Goal: Information Seeking & Learning: Learn about a topic

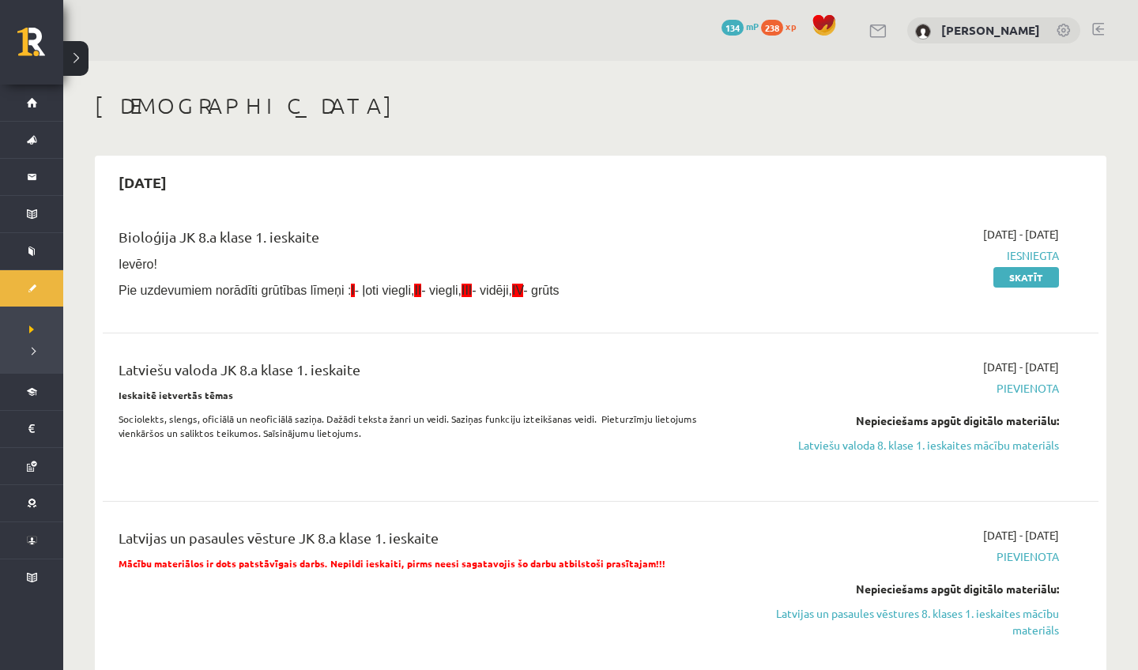
scroll to position [96, 0]
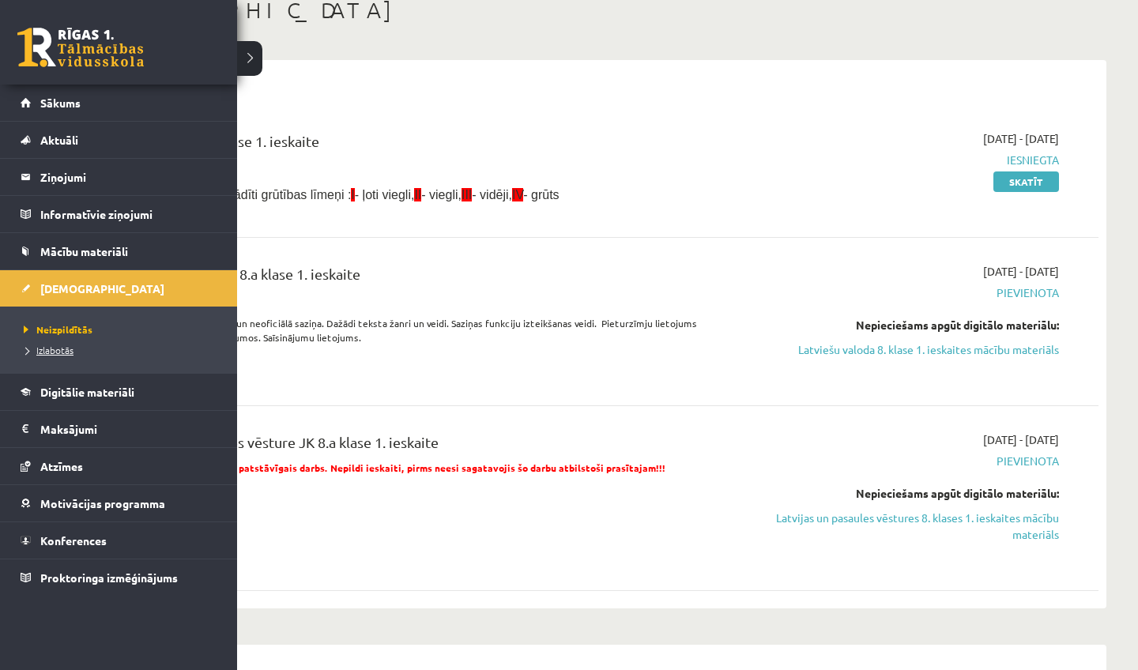
click at [51, 344] on link "Izlabotās" at bounding box center [121, 350] width 202 height 14
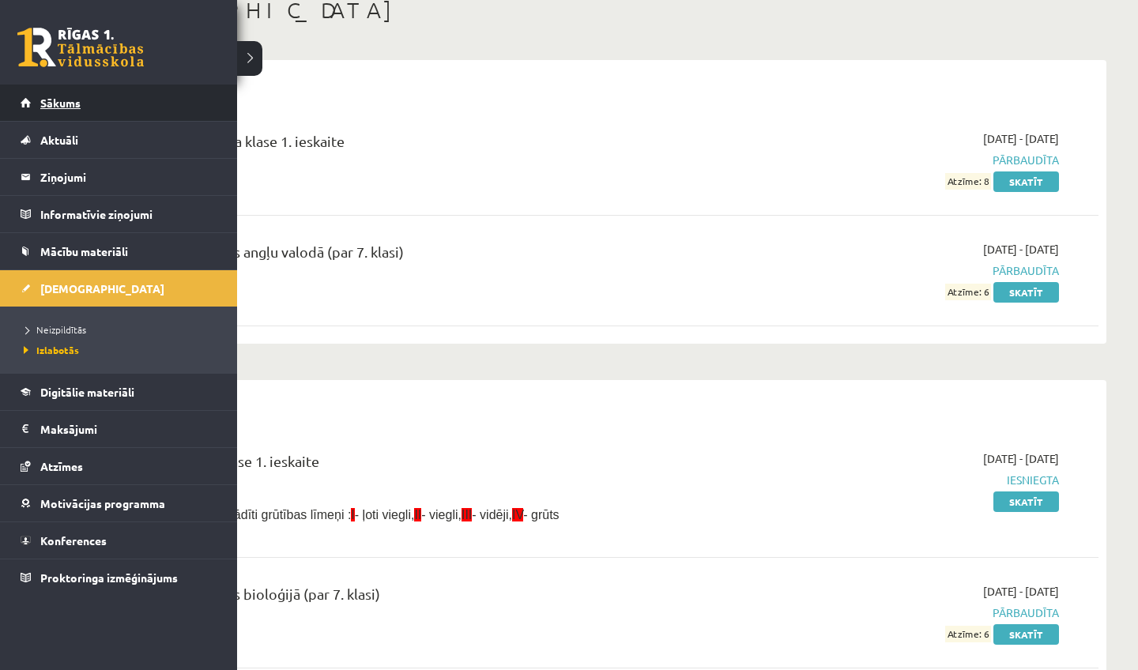
click at [33, 112] on link "Sākums" at bounding box center [119, 103] width 197 height 36
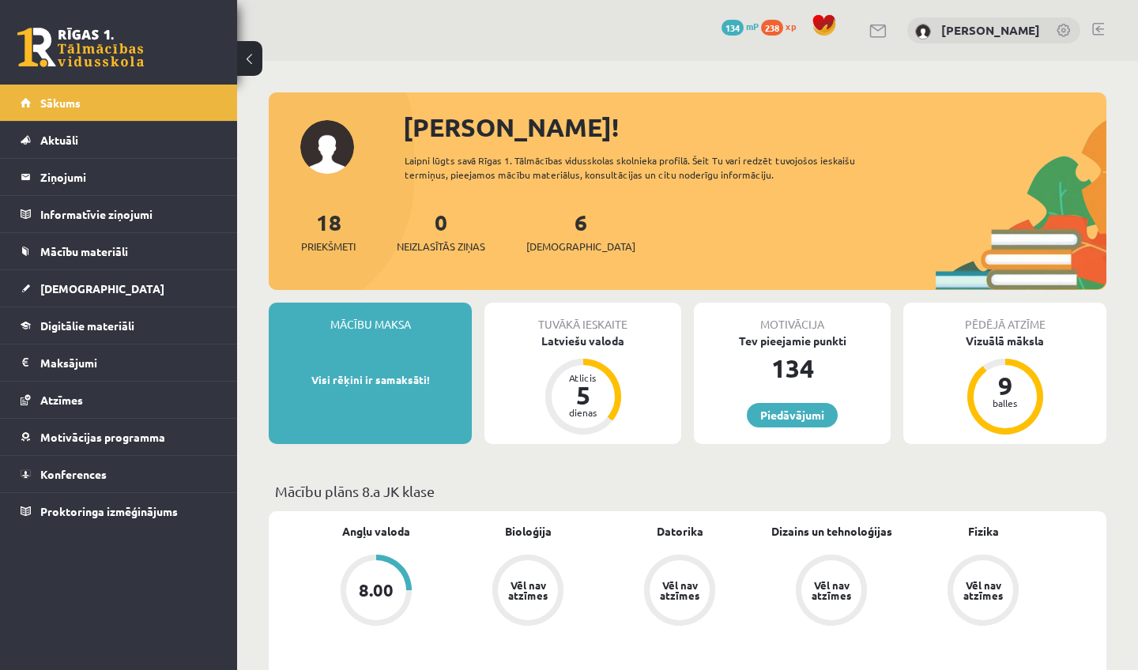
click at [1096, 26] on link at bounding box center [1099, 29] width 12 height 13
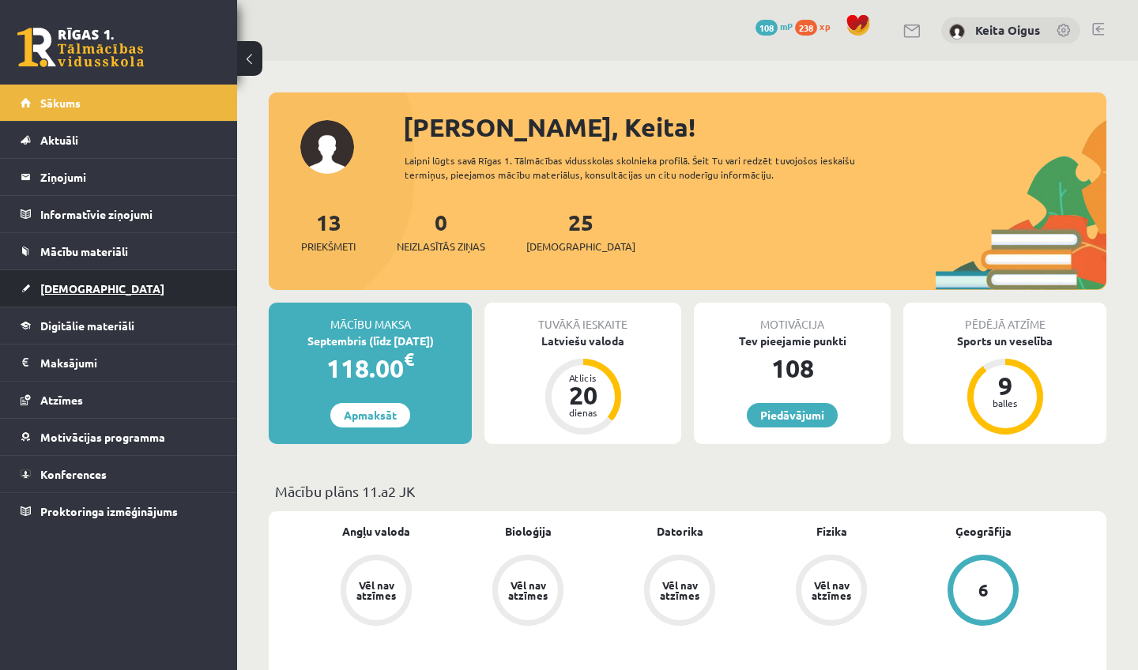
click at [70, 287] on span "[DEMOGRAPHIC_DATA]" at bounding box center [102, 288] width 124 height 14
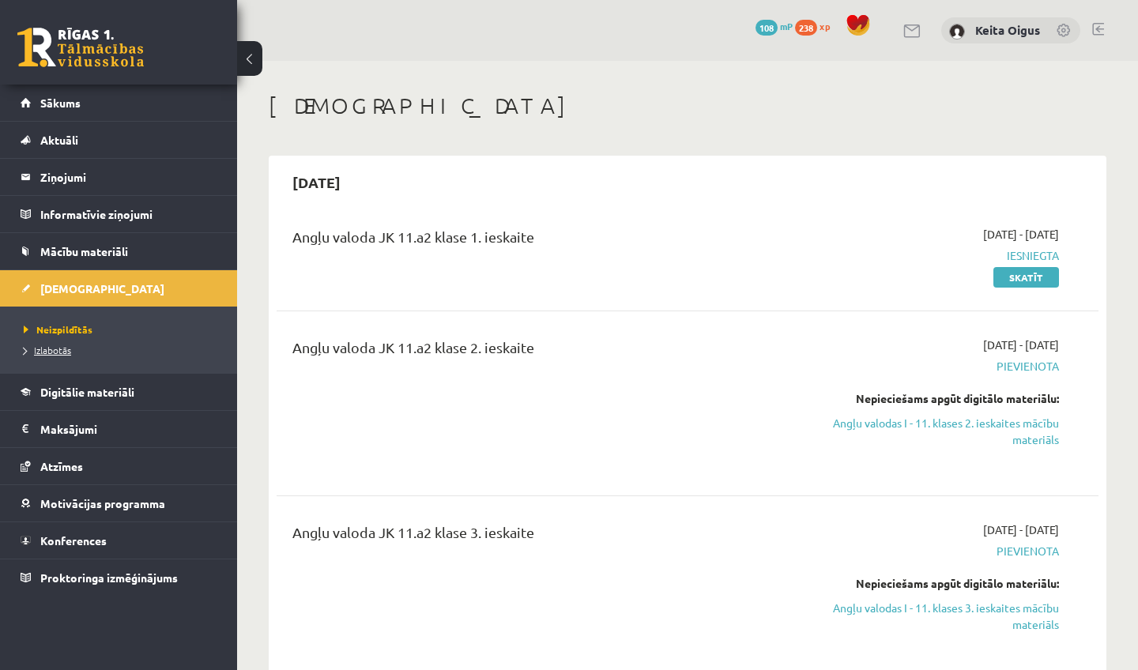
click at [54, 348] on span "Izlabotās" at bounding box center [47, 350] width 47 height 13
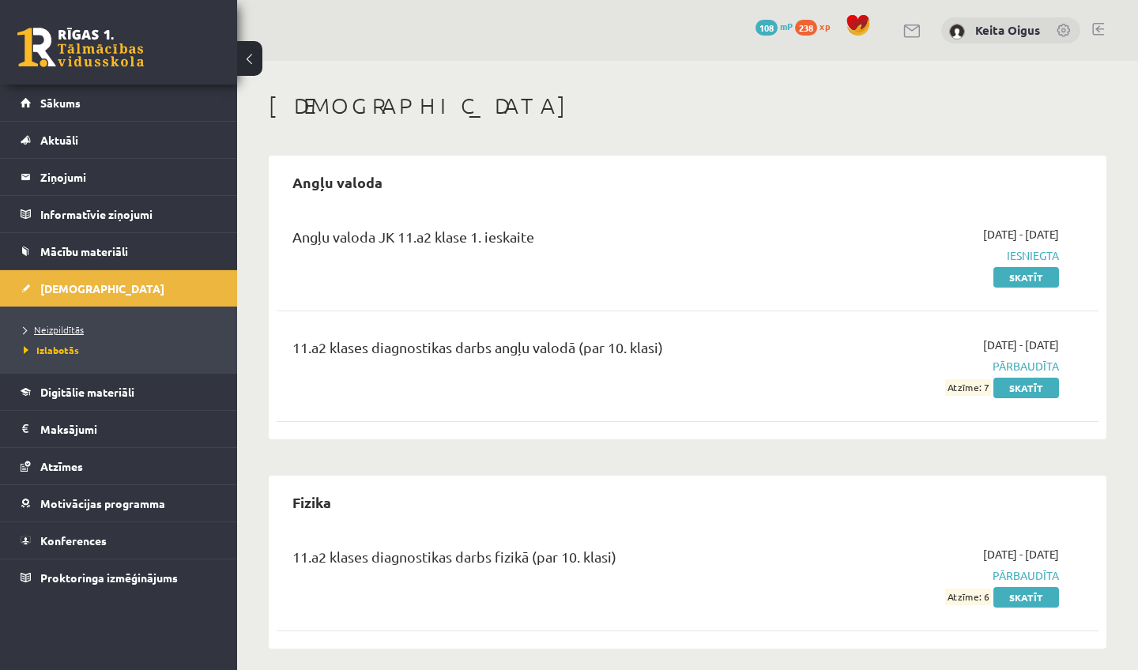
click at [47, 329] on span "Neizpildītās" at bounding box center [54, 329] width 60 height 13
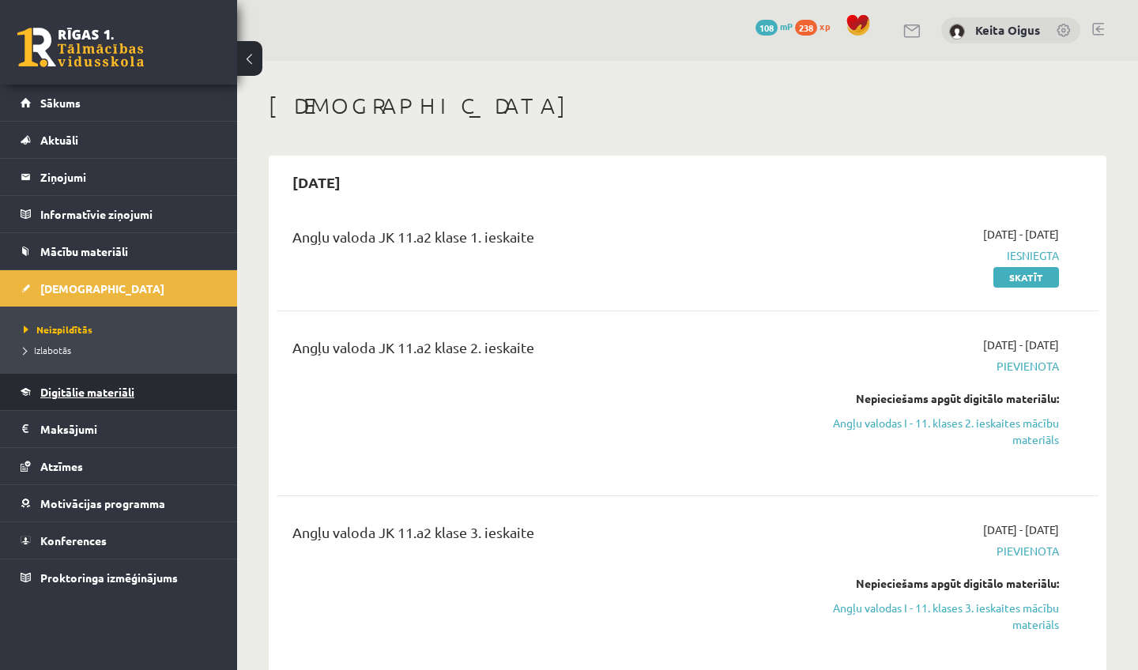
click at [63, 402] on link "Digitālie materiāli" at bounding box center [119, 392] width 197 height 36
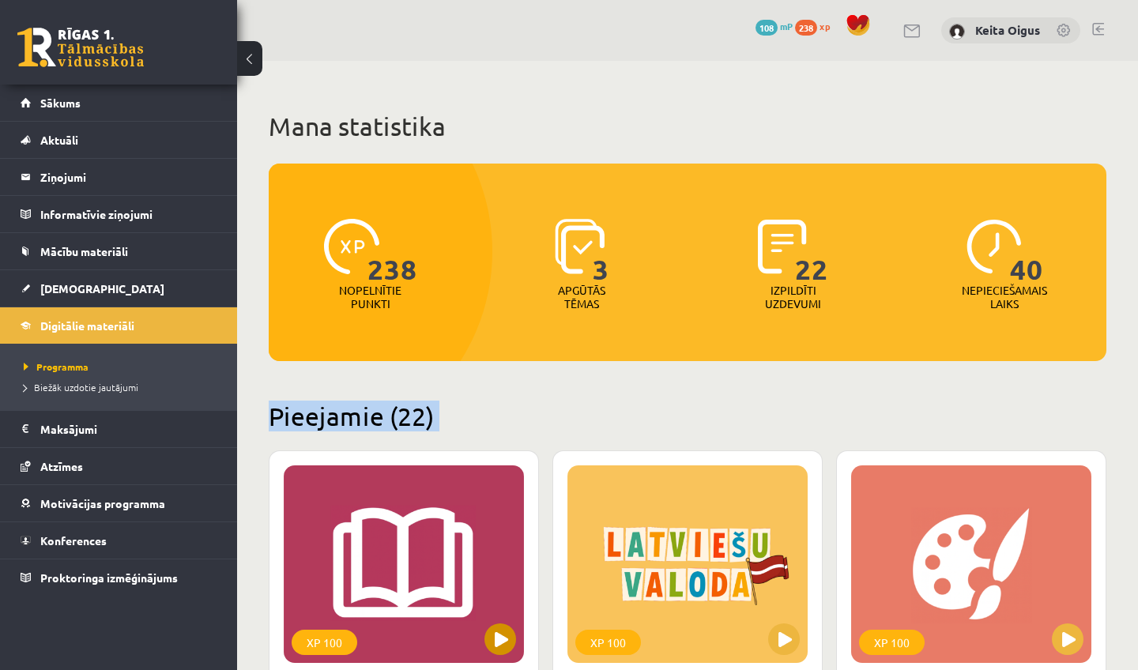
drag, startPoint x: 402, startPoint y: 398, endPoint x: 395, endPoint y: 579, distance: 181.2
click at [505, 360] on div "238 Nopelnītie punkti 3 Apgūtās tēmas 22 Izpildīti uzdevumi 40 Nepieciešamais l…" at bounding box center [688, 263] width 838 height 198
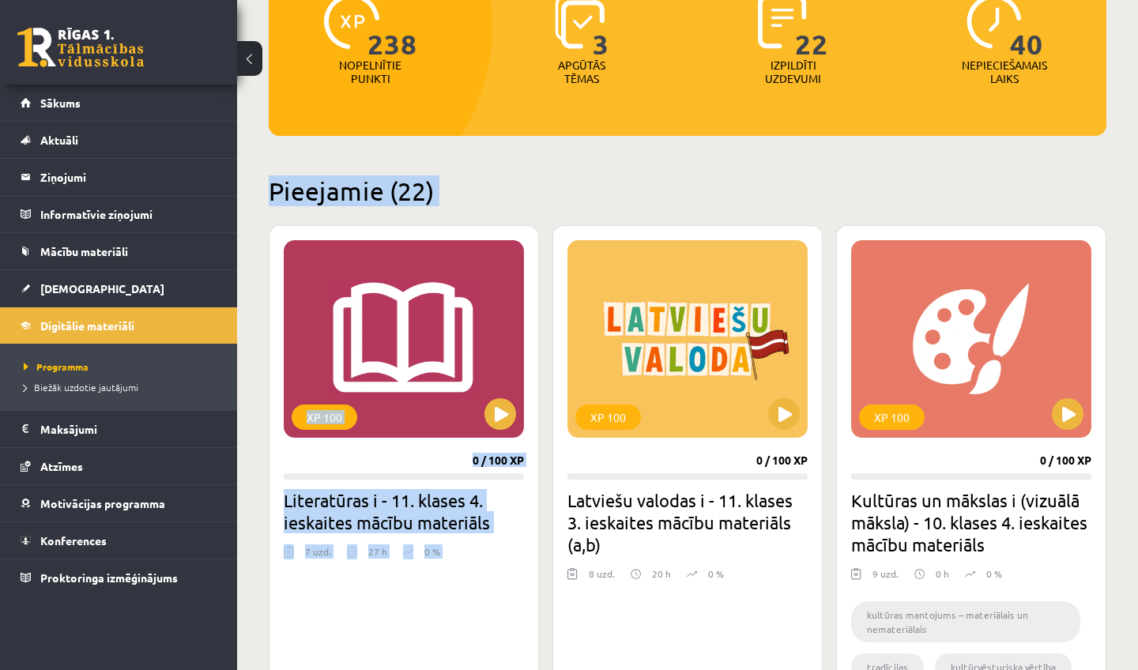
drag, startPoint x: 510, startPoint y: 371, endPoint x: 455, endPoint y: 662, distance: 296.1
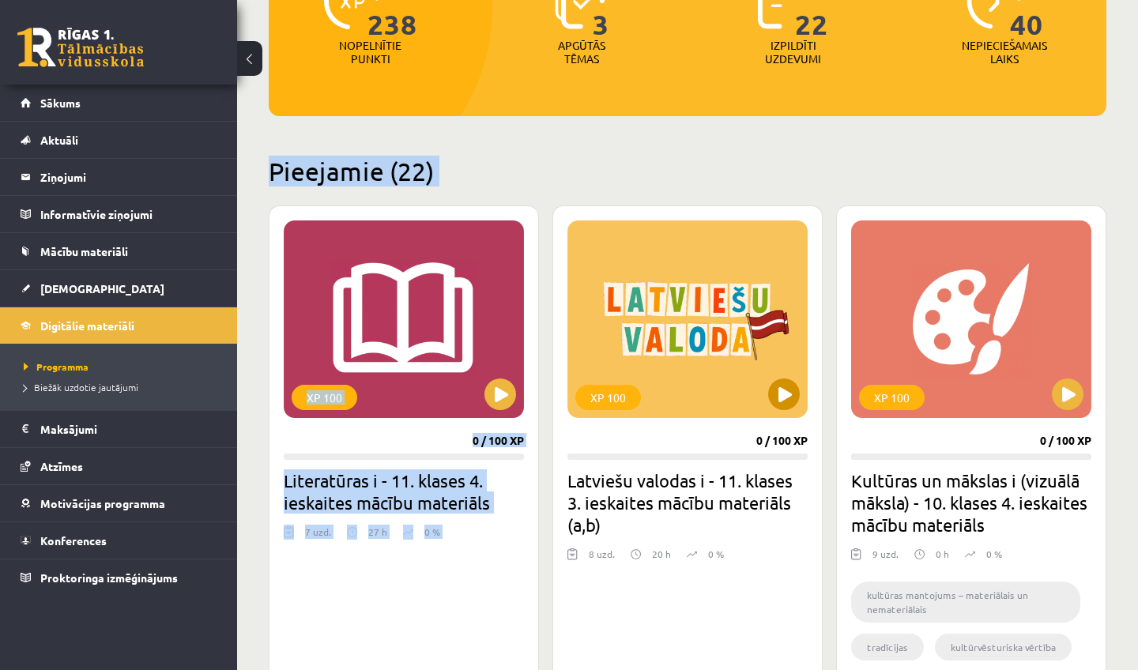
click at [786, 384] on button at bounding box center [784, 395] width 32 height 32
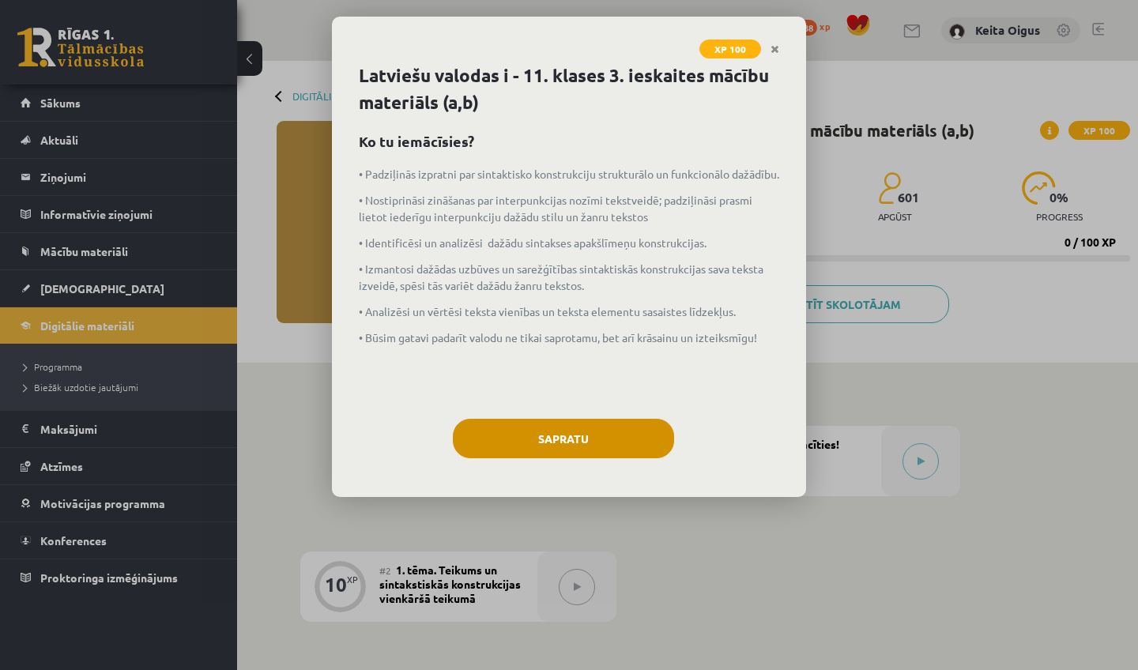
click at [567, 441] on button "Sapratu" at bounding box center [563, 439] width 221 height 40
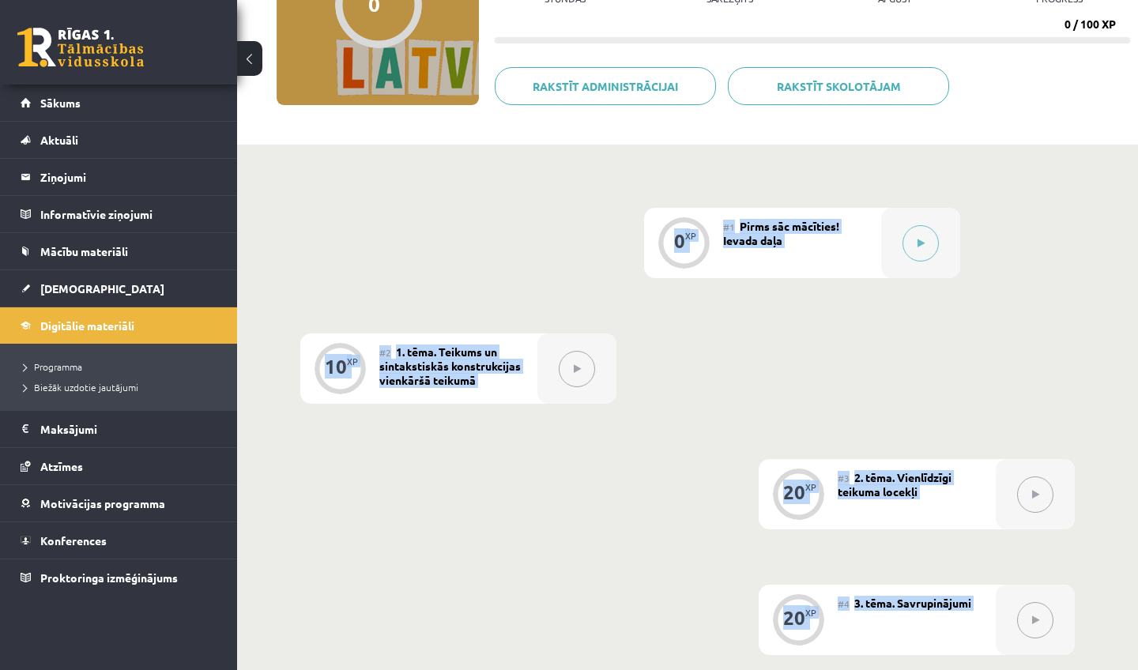
scroll to position [248, 0]
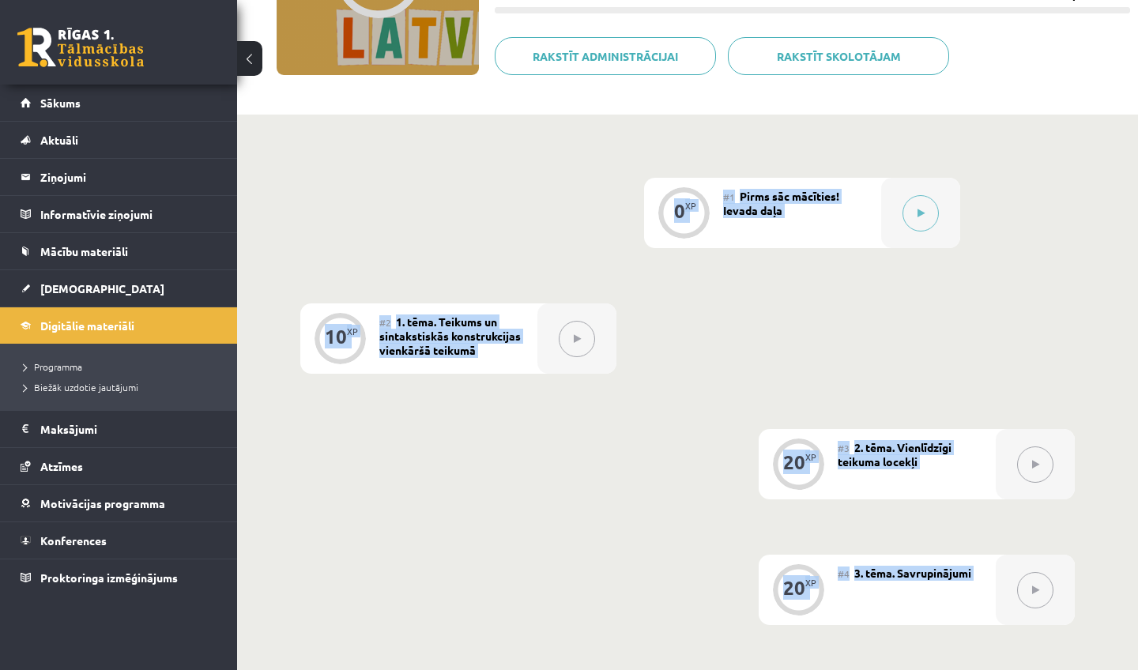
drag, startPoint x: 594, startPoint y: 416, endPoint x: 607, endPoint y: 663, distance: 247.8
click at [607, 663] on div "0 XP #1 Pirms sāc mācīties! Ievada daļa 10 XP #2 1. tēma. Teikums un sintakstis…" at bounding box center [687, 618] width 901 height 1006
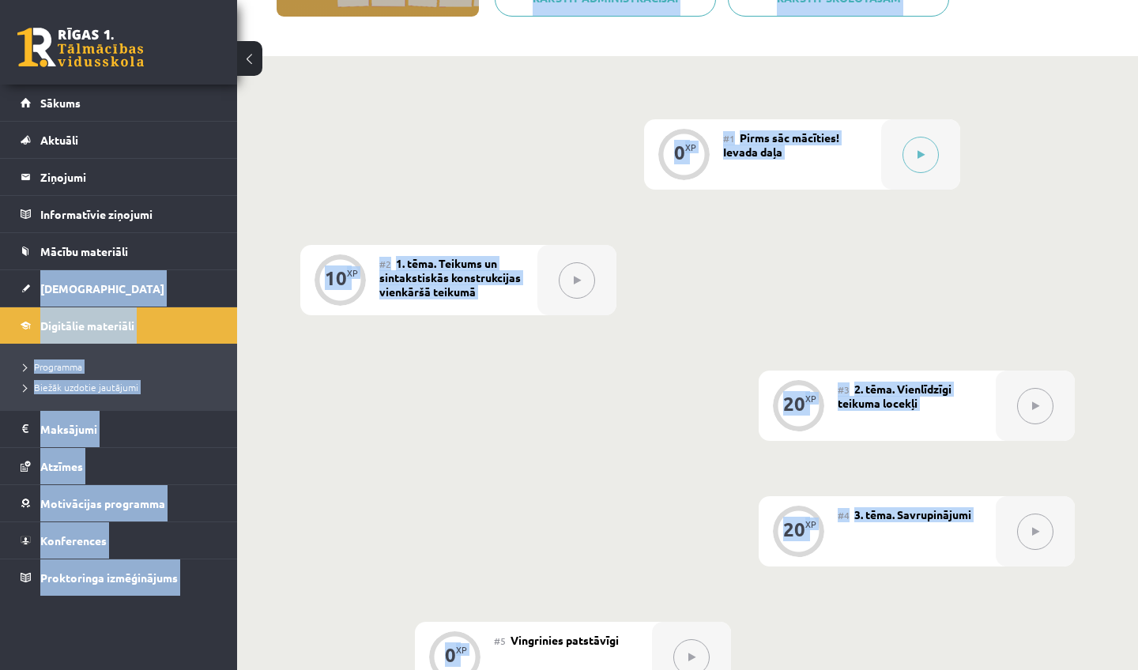
scroll to position [245, 0]
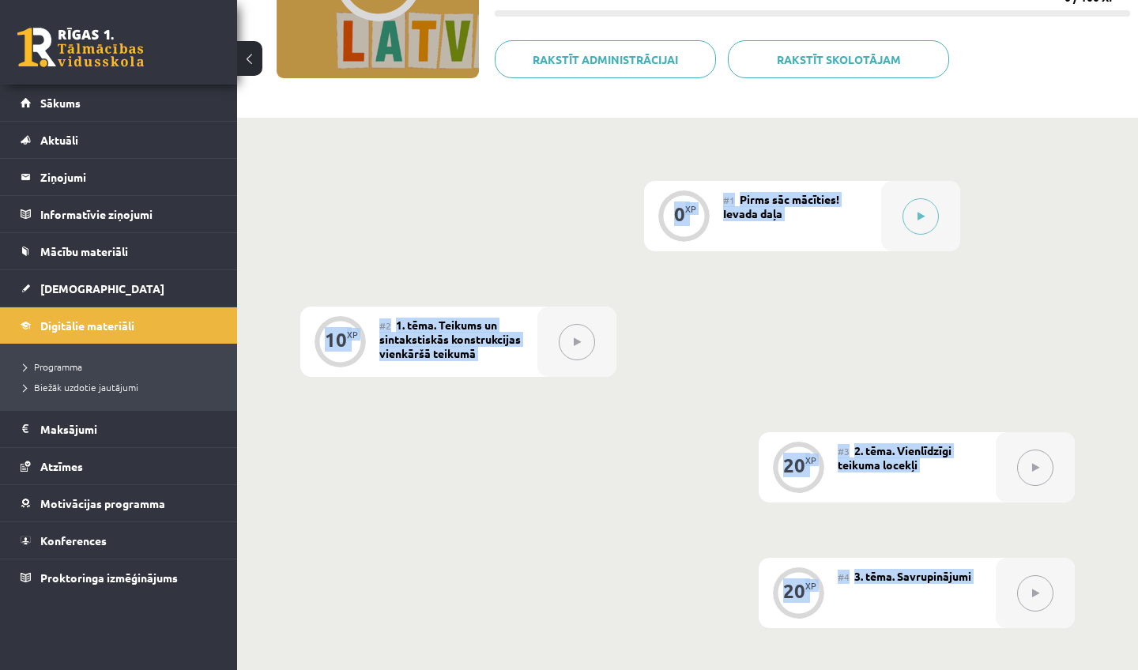
drag, startPoint x: 607, startPoint y: 663, endPoint x: 678, endPoint y: 224, distance: 445.3
click at [678, 224] on div "0 XP #1 Pirms sāc mācīties! Ievada daļa 10 XP #2 1. tēma. Teikums un sintakstis…" at bounding box center [687, 593] width 775 height 825
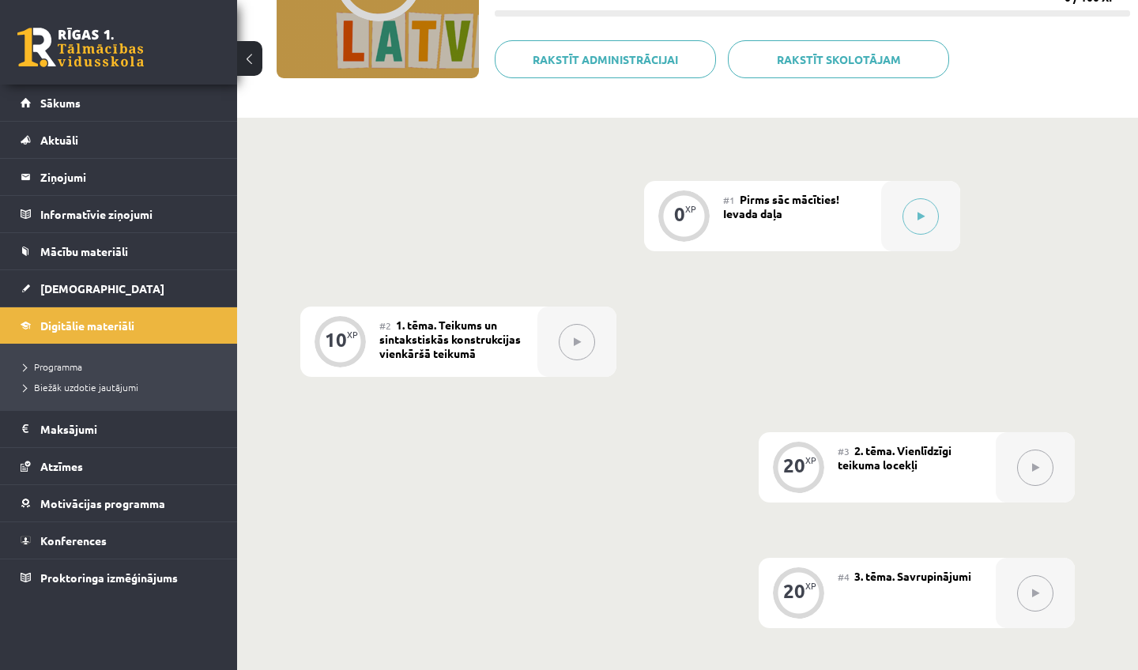
click at [507, 225] on div "0 XP #1 Pirms sāc mācīties! Ievada daļa 10 XP #2 1. tēma. Teikums un sintakstis…" at bounding box center [687, 593] width 775 height 825
click at [911, 211] on button at bounding box center [921, 216] width 36 height 36
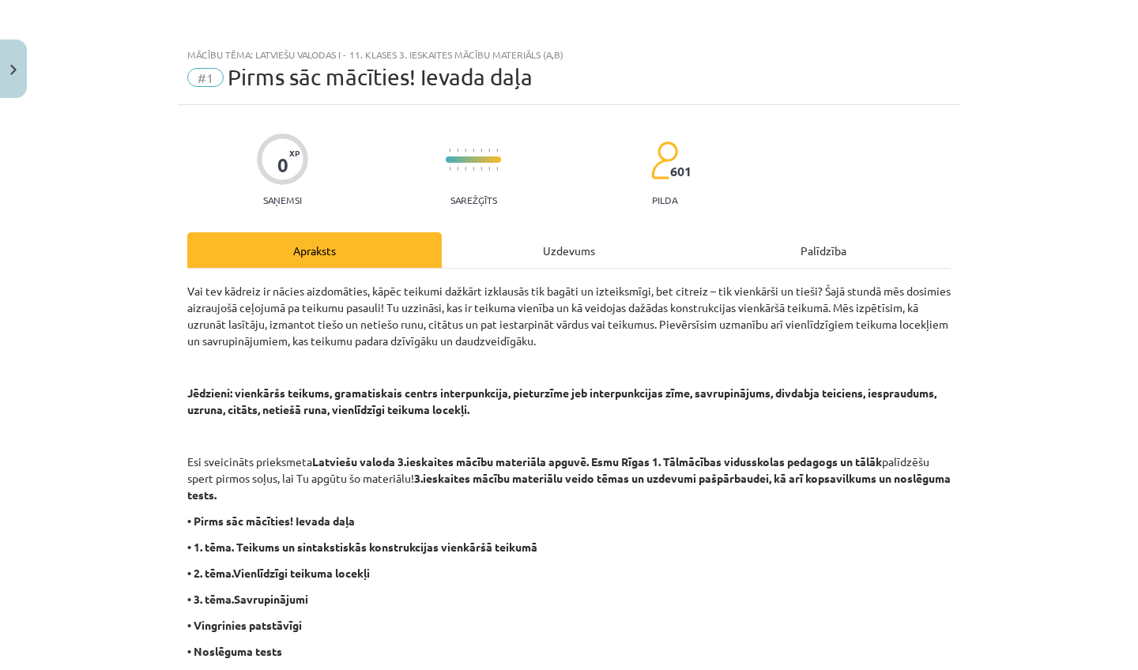
click at [549, 553] on p "• 1. tēma. Teikums un sintakstiskās konstrukcijas vienkāršā teikumā" at bounding box center [569, 547] width 764 height 17
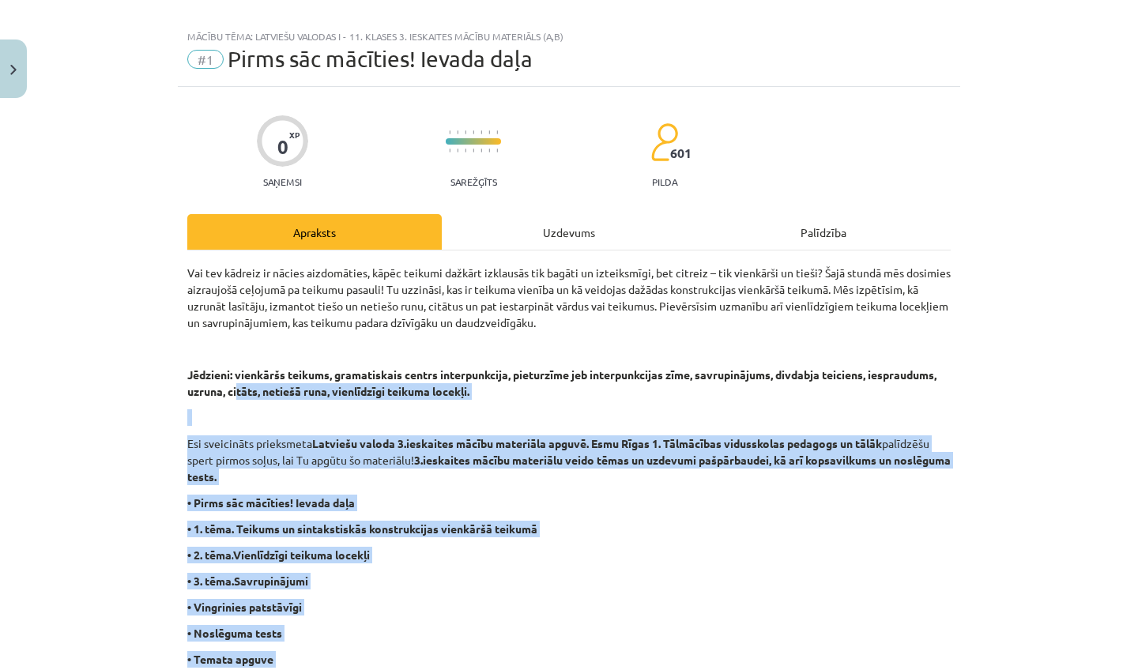
drag, startPoint x: 240, startPoint y: 402, endPoint x: 243, endPoint y: 670, distance: 267.2
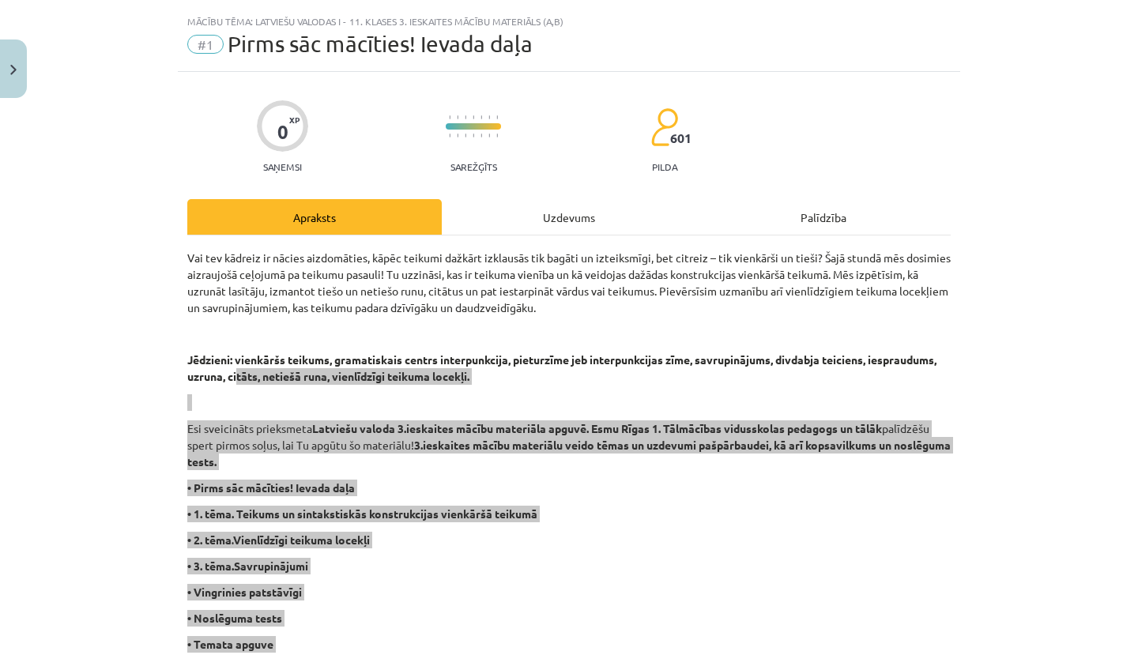
drag, startPoint x: 350, startPoint y: 520, endPoint x: 323, endPoint y: 532, distance: 30.1
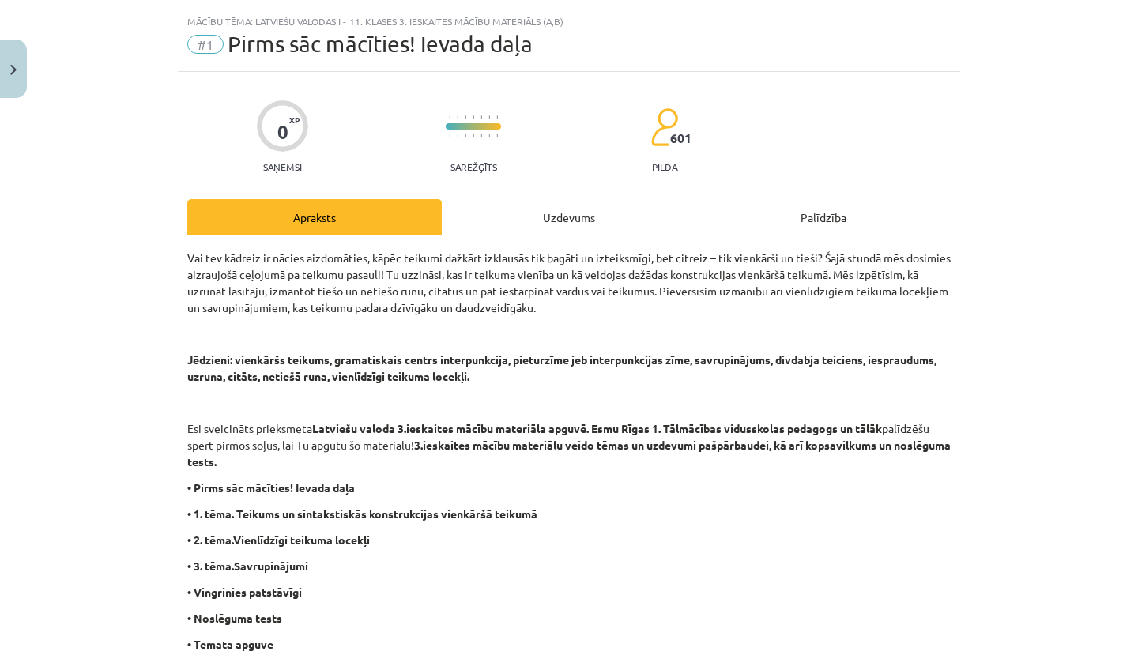
click at [315, 565] on p "• 3. tēma. Savrupinājumi" at bounding box center [569, 566] width 764 height 17
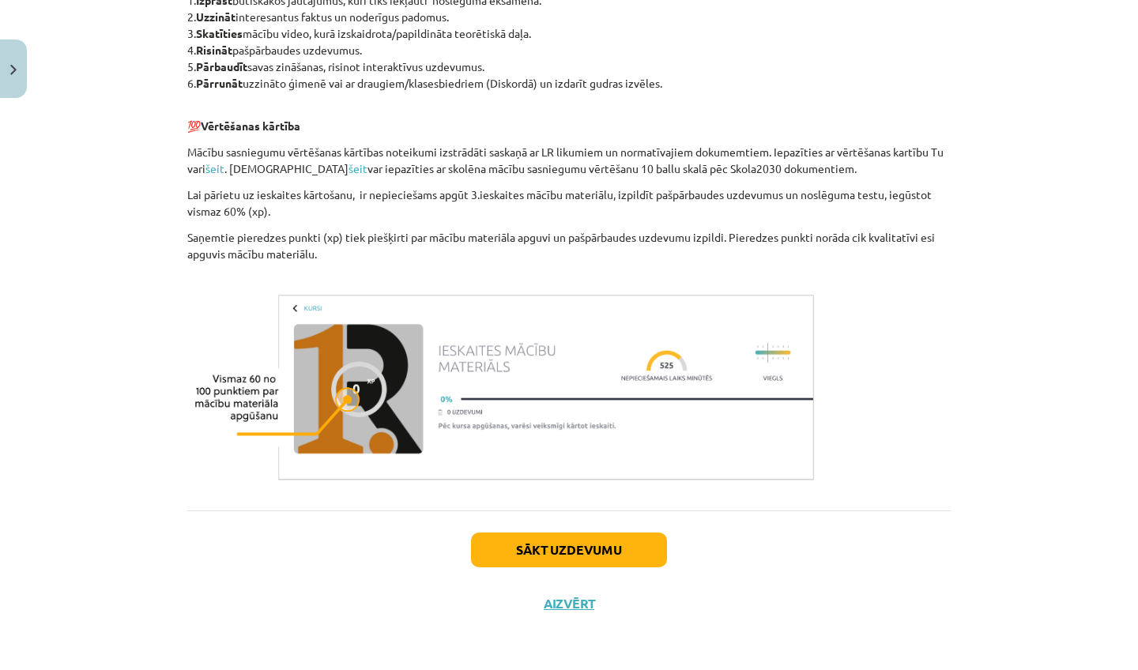
scroll to position [361, 0]
drag, startPoint x: 293, startPoint y: 568, endPoint x: 285, endPoint y: 640, distance: 73.2
click at [285, 663] on div "Mācību tēma: Latviešu valodas i - 11. klases 3. ieskaites mācību materiāls (a,b…" at bounding box center [569, 335] width 1138 height 670
click at [525, 545] on button "Sākt uzdevumu" at bounding box center [569, 550] width 196 height 35
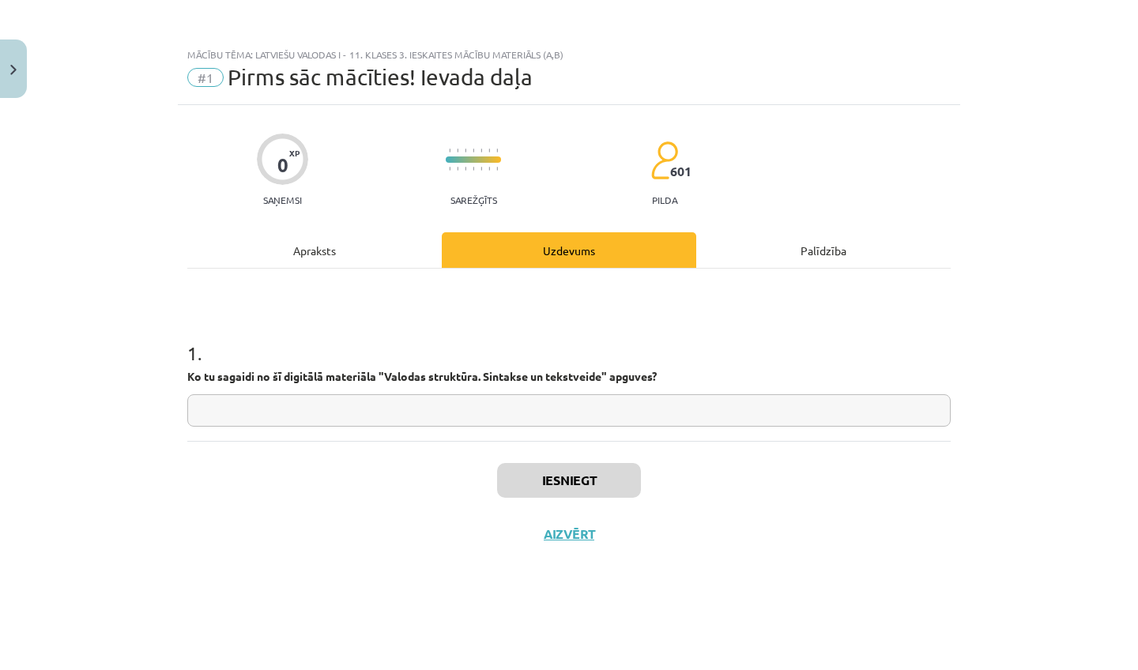
click at [411, 424] on input "text" at bounding box center [569, 410] width 764 height 32
type input "*********"
drag, startPoint x: 411, startPoint y: 424, endPoint x: 565, endPoint y: 493, distance: 168.8
click at [565, 493] on button "Iesniegt" at bounding box center [569, 480] width 144 height 35
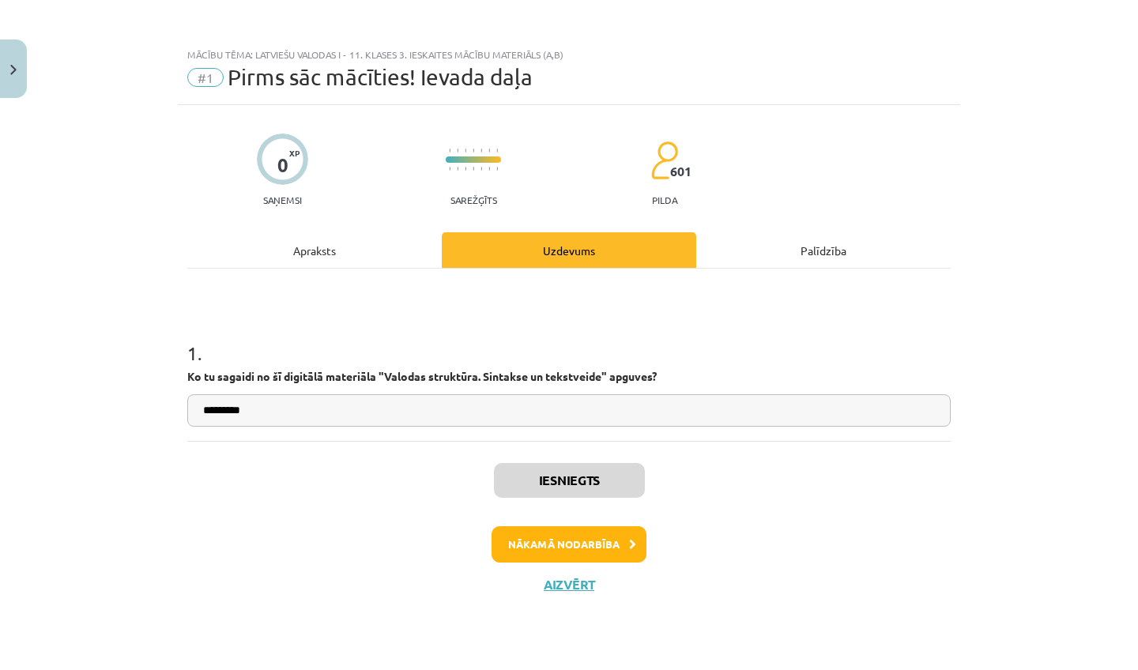
click at [573, 552] on button "Nākamā nodarbība" at bounding box center [569, 544] width 155 height 36
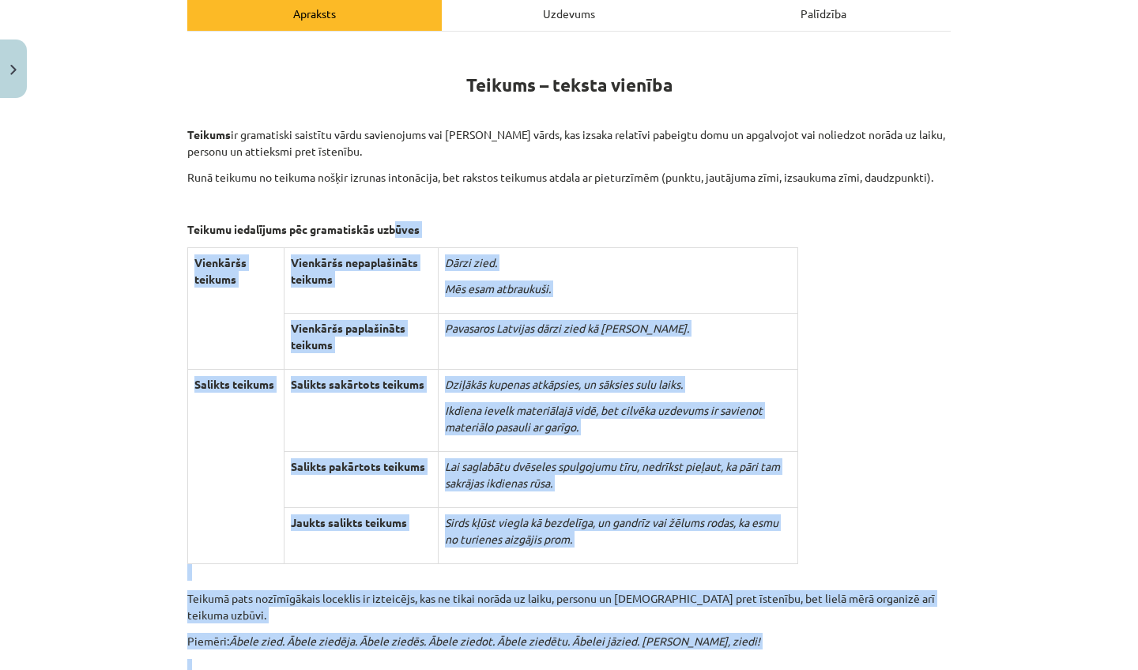
scroll to position [262, 0]
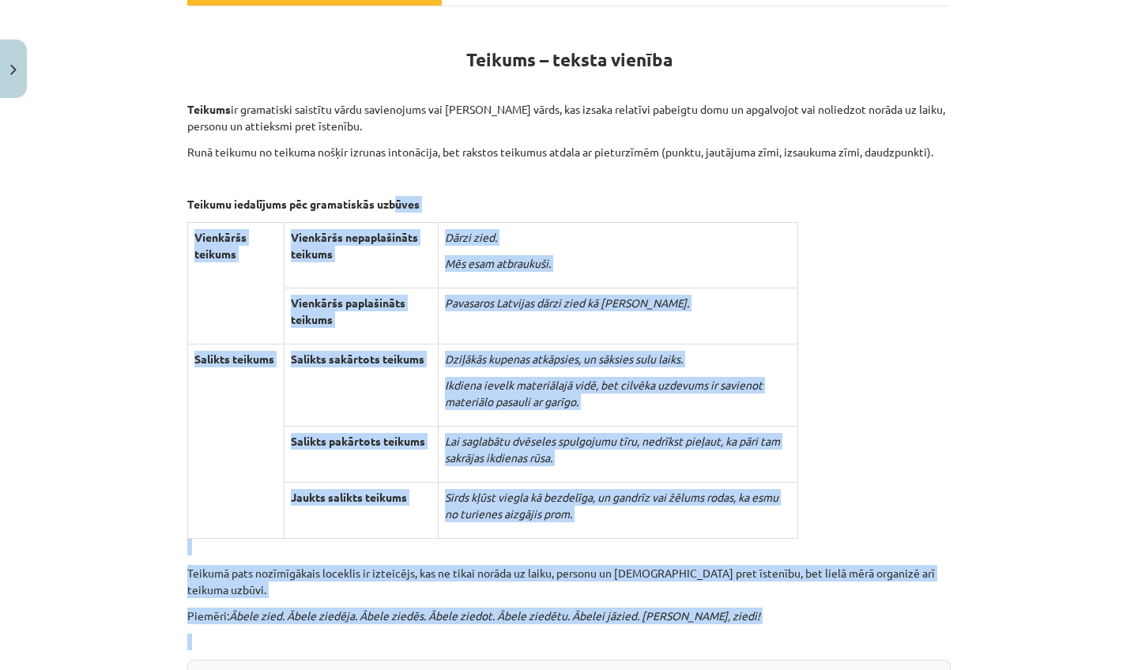
drag, startPoint x: 397, startPoint y: 460, endPoint x: 349, endPoint y: 668, distance: 213.3
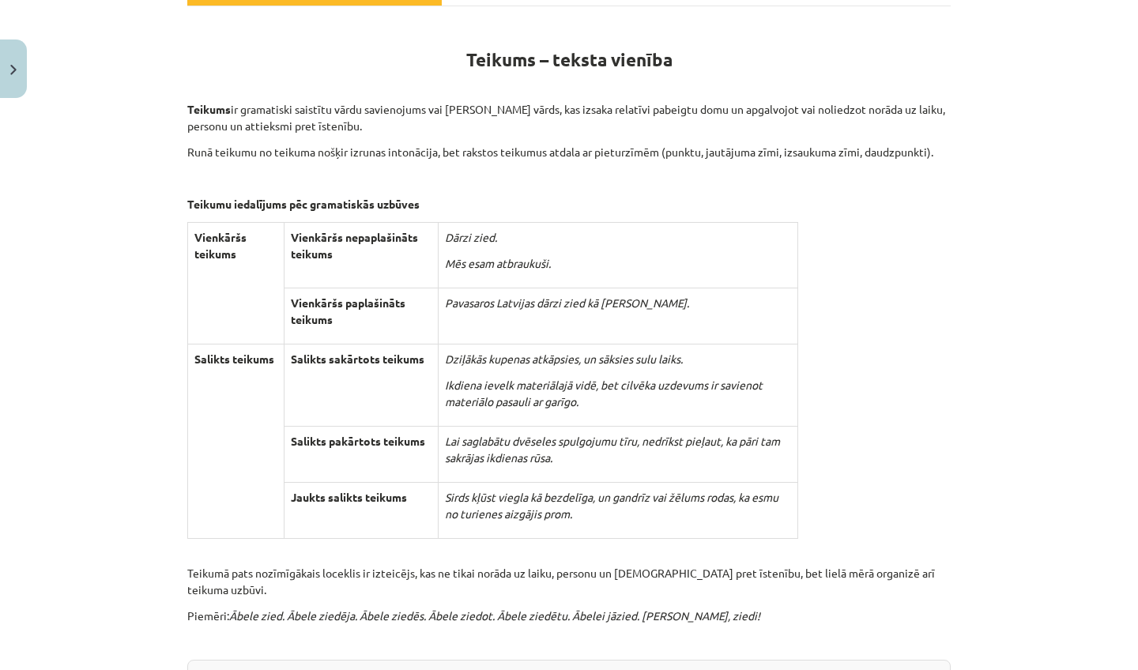
click at [60, 459] on div "Mācību tēma: Latviešu valodas i - 11. klases 3. ieskaites mācību materiāls (a,b…" at bounding box center [569, 335] width 1138 height 670
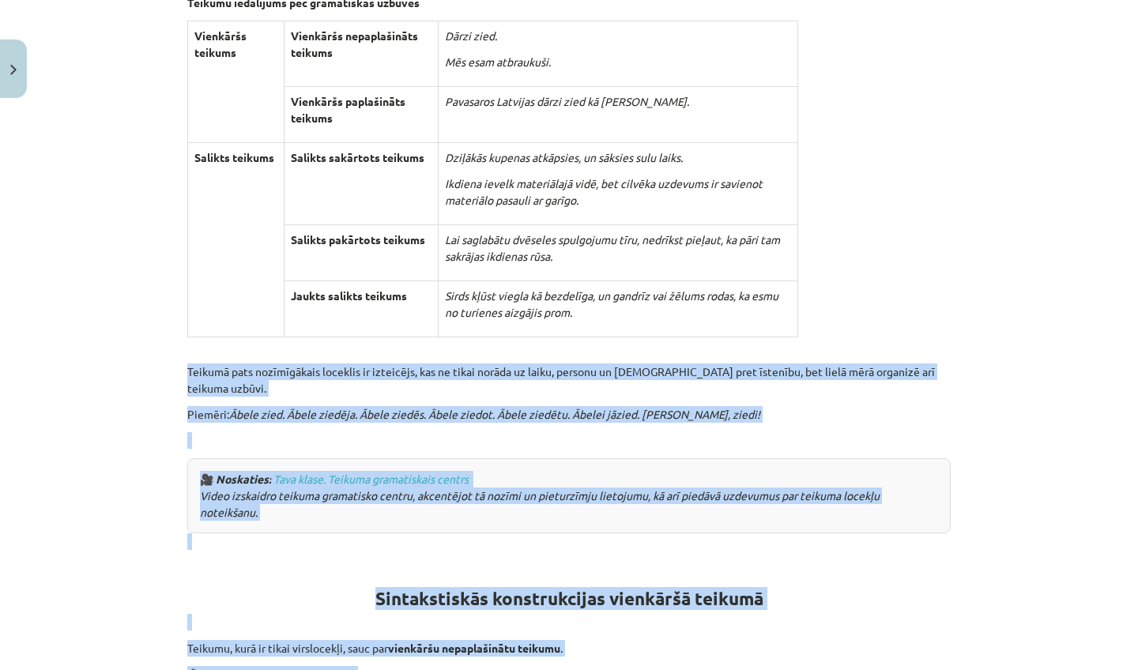
scroll to position [494, 0]
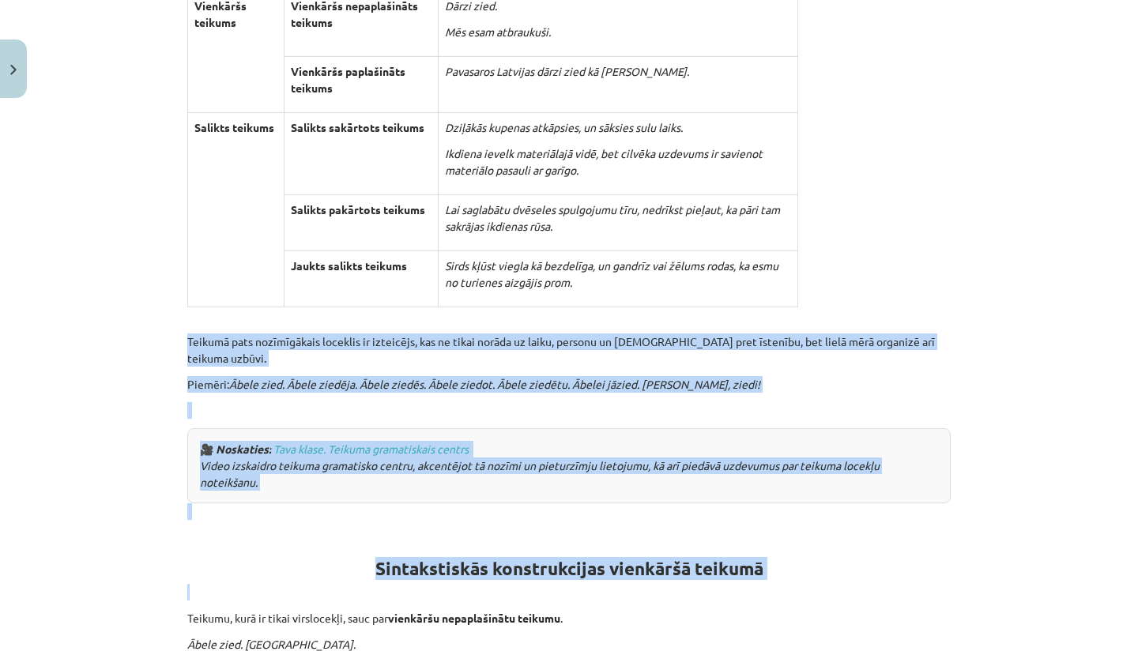
drag, startPoint x: 251, startPoint y: 553, endPoint x: 214, endPoint y: 565, distance: 39.2
click at [214, 584] on p at bounding box center [569, 592] width 764 height 17
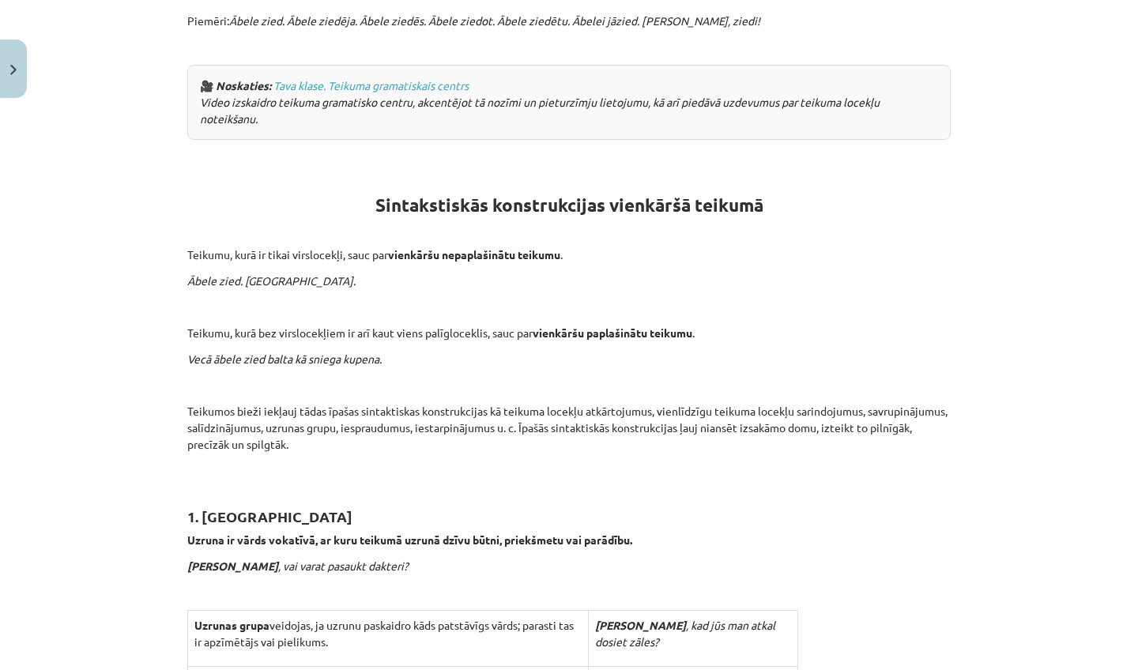
scroll to position [873, 0]
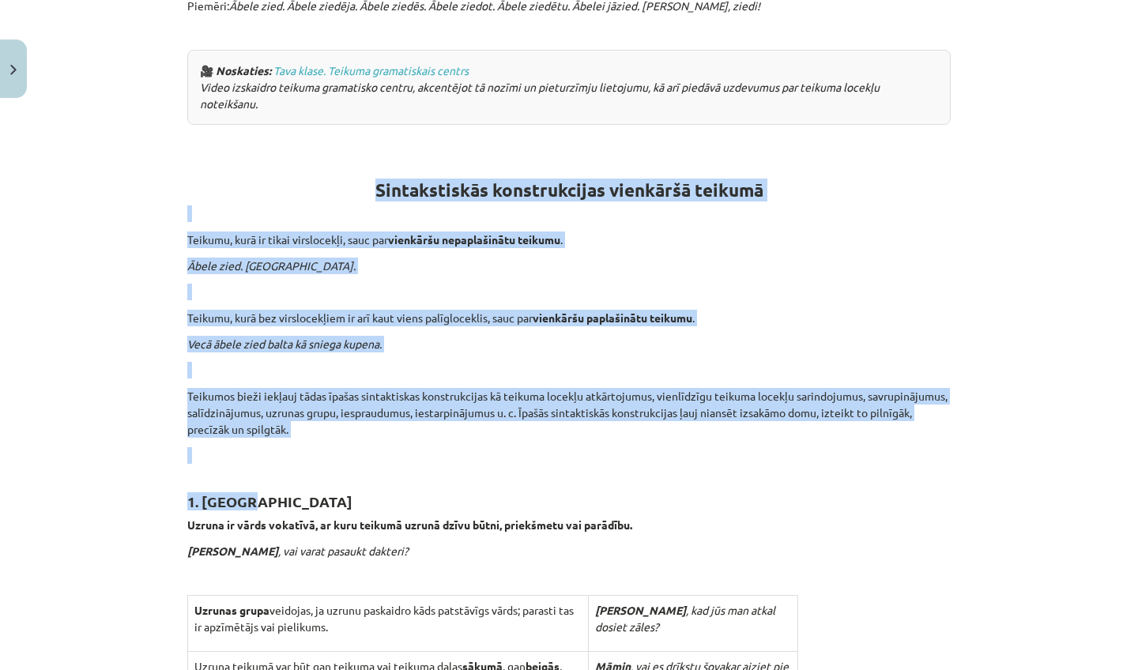
drag, startPoint x: 450, startPoint y: 526, endPoint x: 409, endPoint y: 463, distance: 74.8
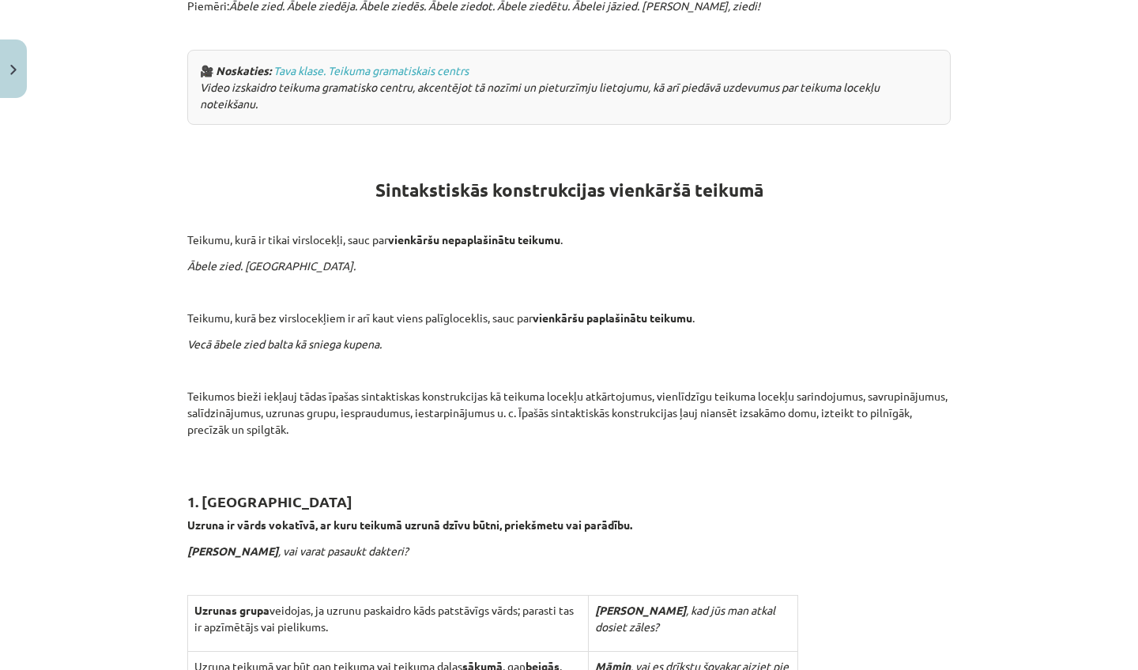
click at [409, 474] on h2 "1. Uzruna" at bounding box center [569, 493] width 764 height 39
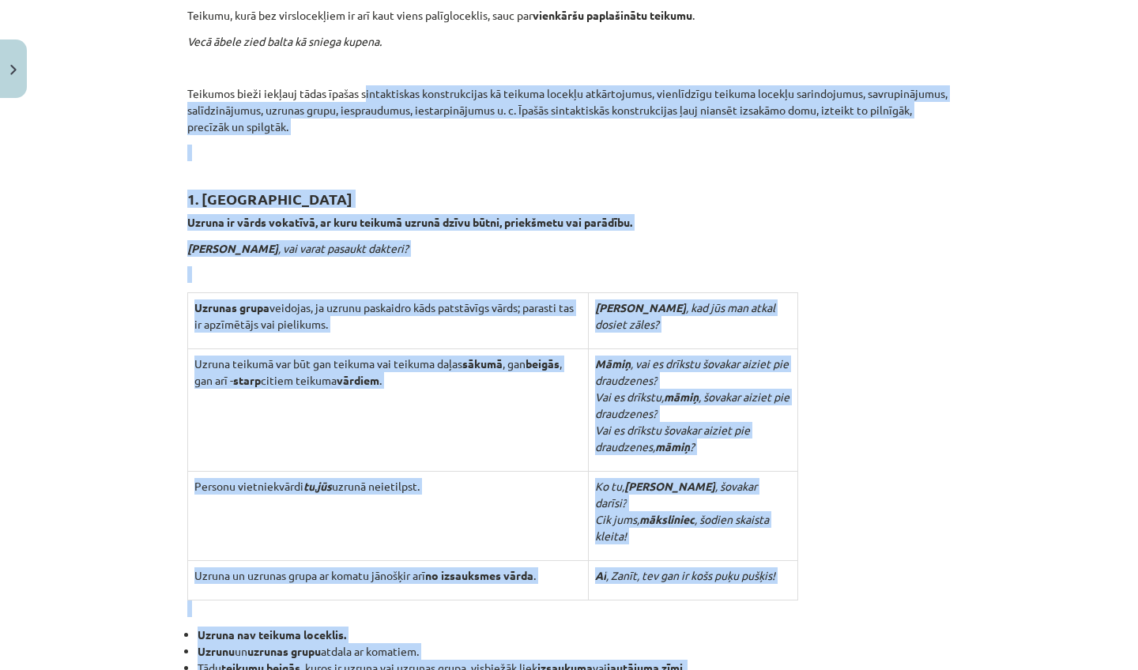
scroll to position [1184, 0]
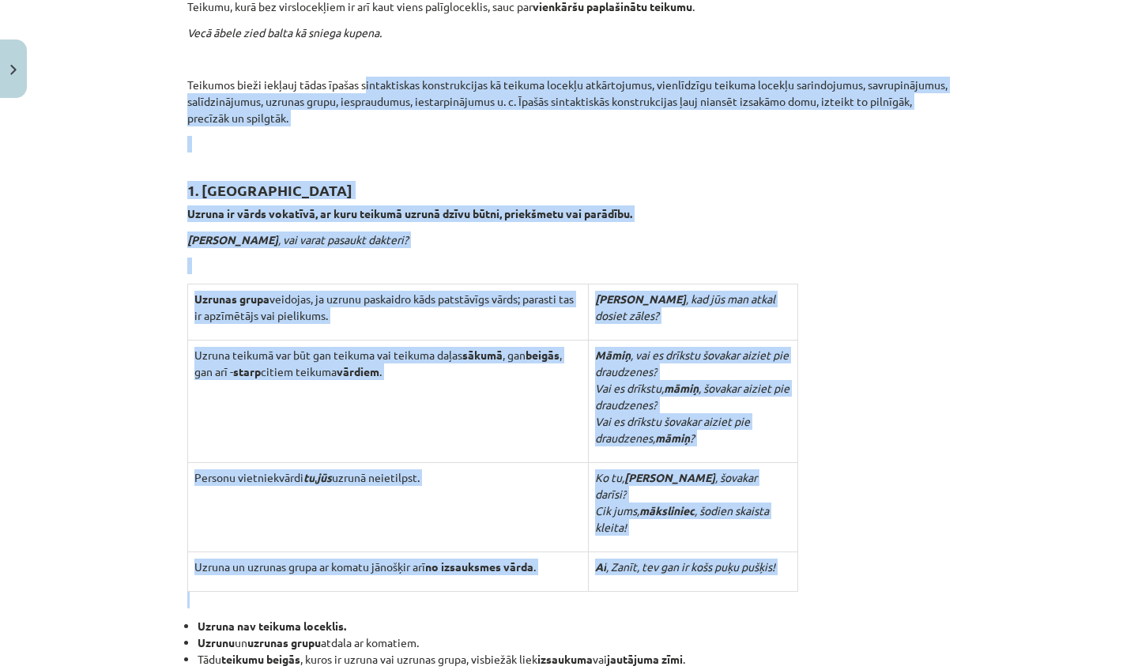
drag, startPoint x: 368, startPoint y: 375, endPoint x: 359, endPoint y: 575, distance: 200.2
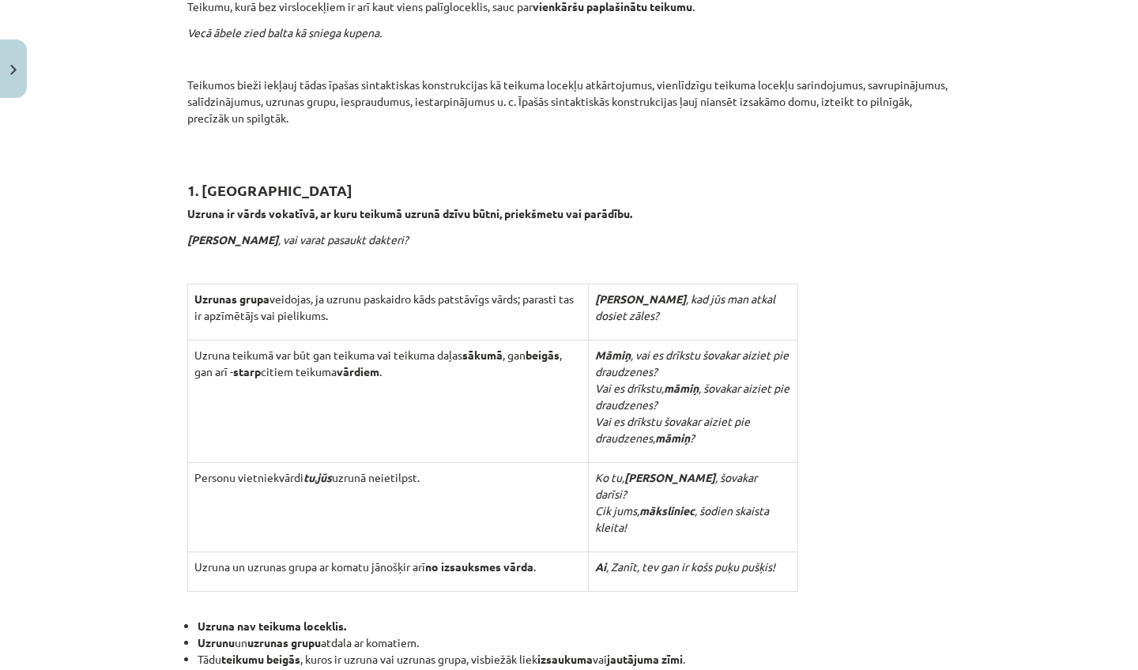
click at [334, 404] on td "Uzruna teikumā var būt gan teikuma vai teikuma daļas sākumā , gan beigās , gan …" at bounding box center [388, 401] width 401 height 123
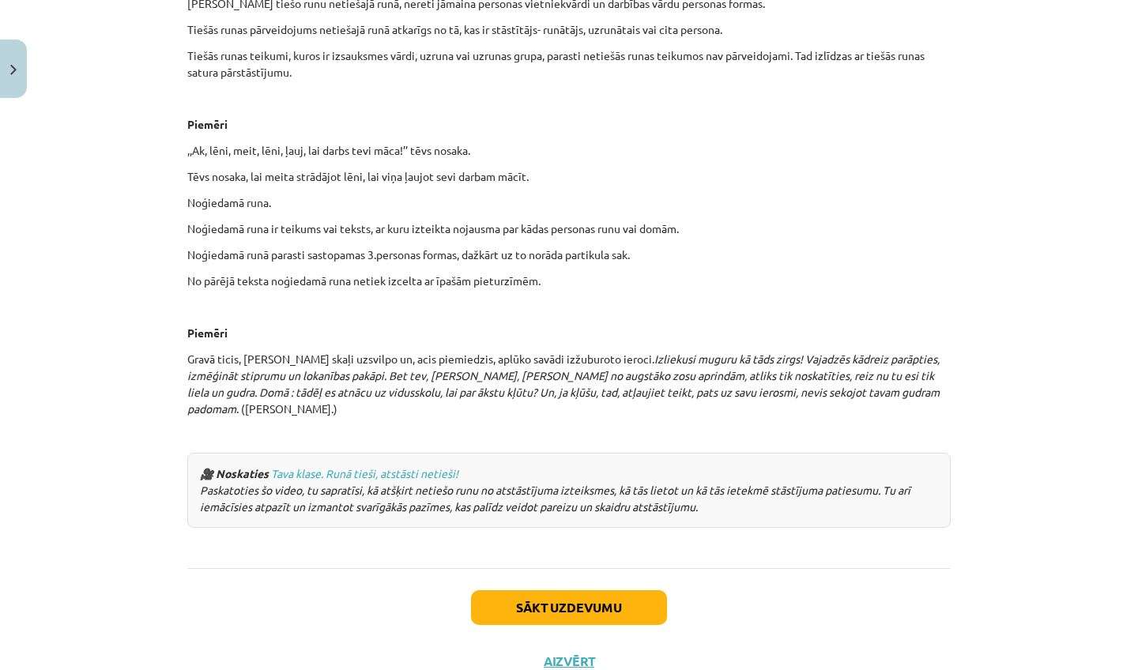
scroll to position [445, 0]
drag, startPoint x: 420, startPoint y: 437, endPoint x: 496, endPoint y: 668, distance: 243.0
click at [496, 668] on div "Mācību tēma: Latviešu valodas i - 11. klases 3. ieskaites mācību materiāls (a,b…" at bounding box center [569, 335] width 1138 height 670
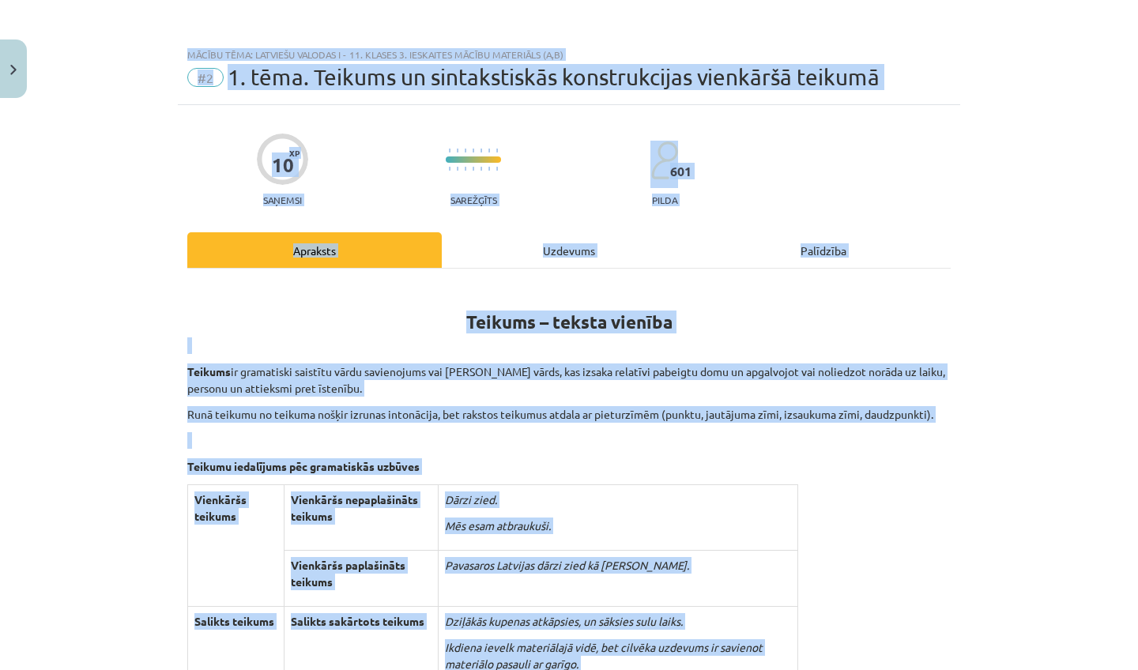
scroll to position [0, 0]
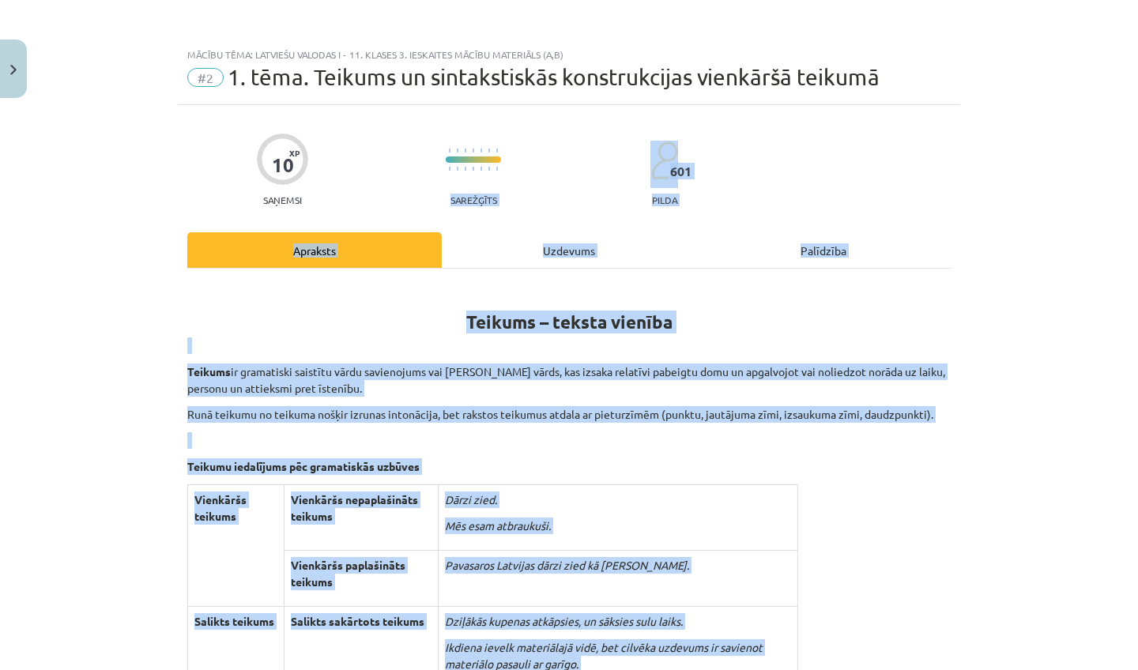
drag, startPoint x: 307, startPoint y: 489, endPoint x: 537, endPoint y: 280, distance: 310.6
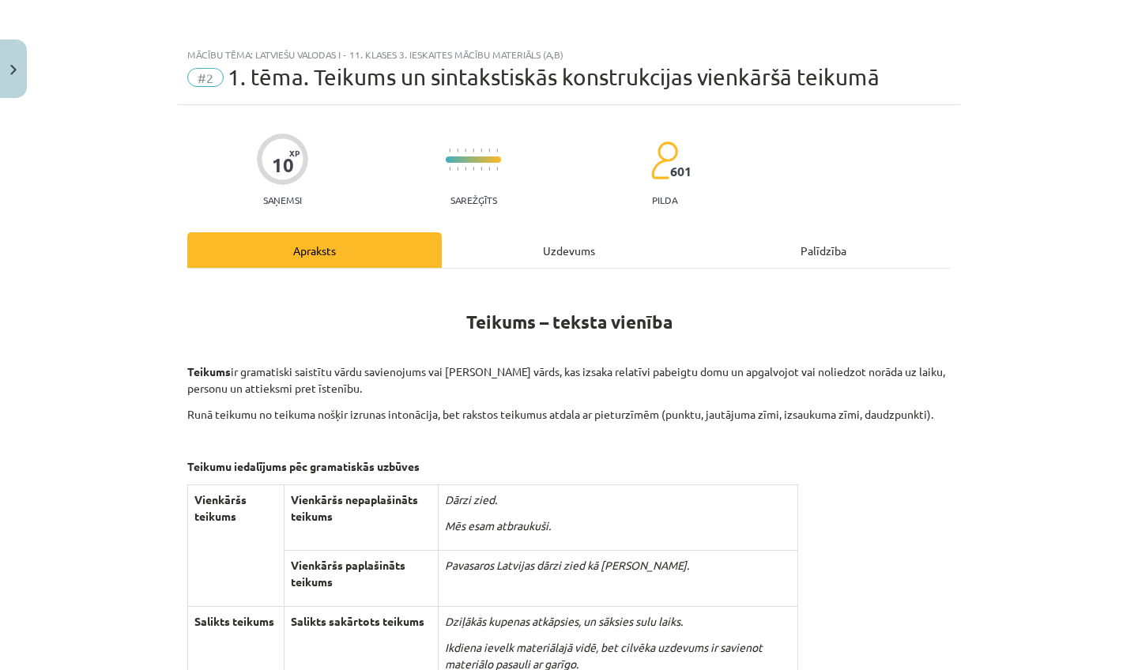
click at [540, 259] on div "Uzdevums" at bounding box center [569, 250] width 255 height 36
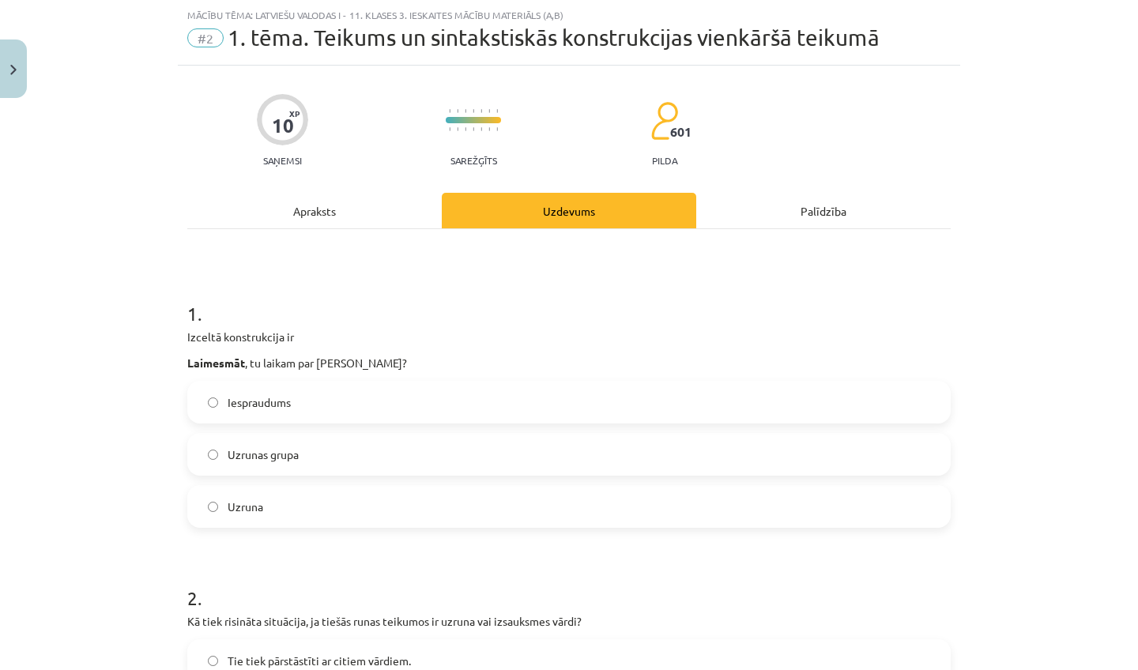
click at [330, 201] on div "Apraksts" at bounding box center [314, 211] width 255 height 36
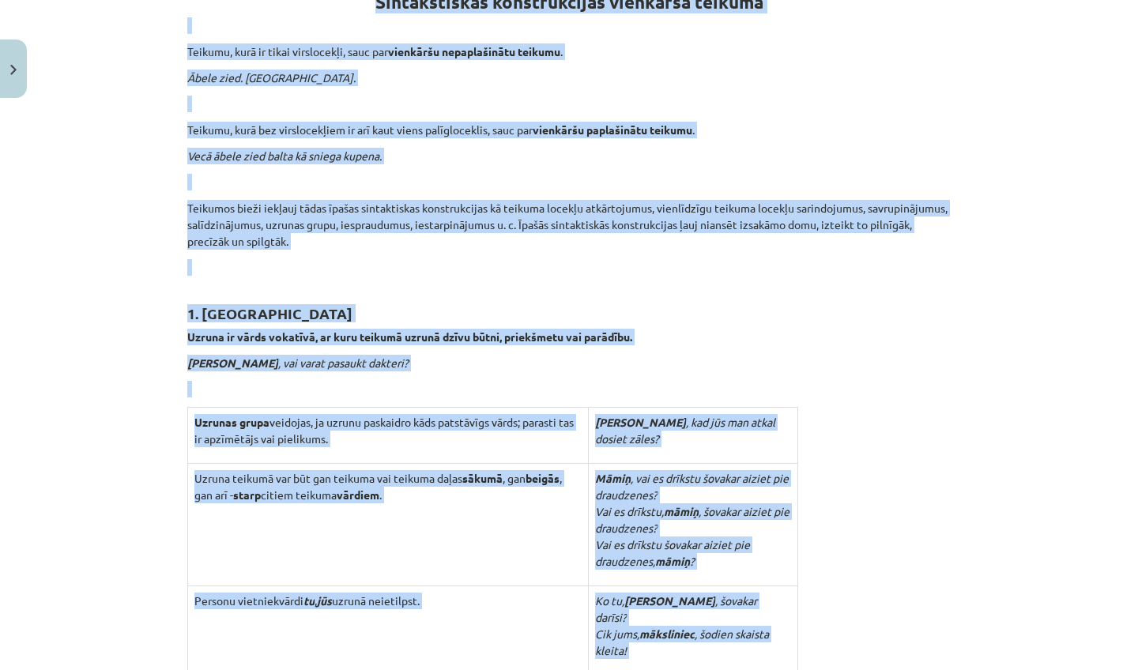
scroll to position [1091, 0]
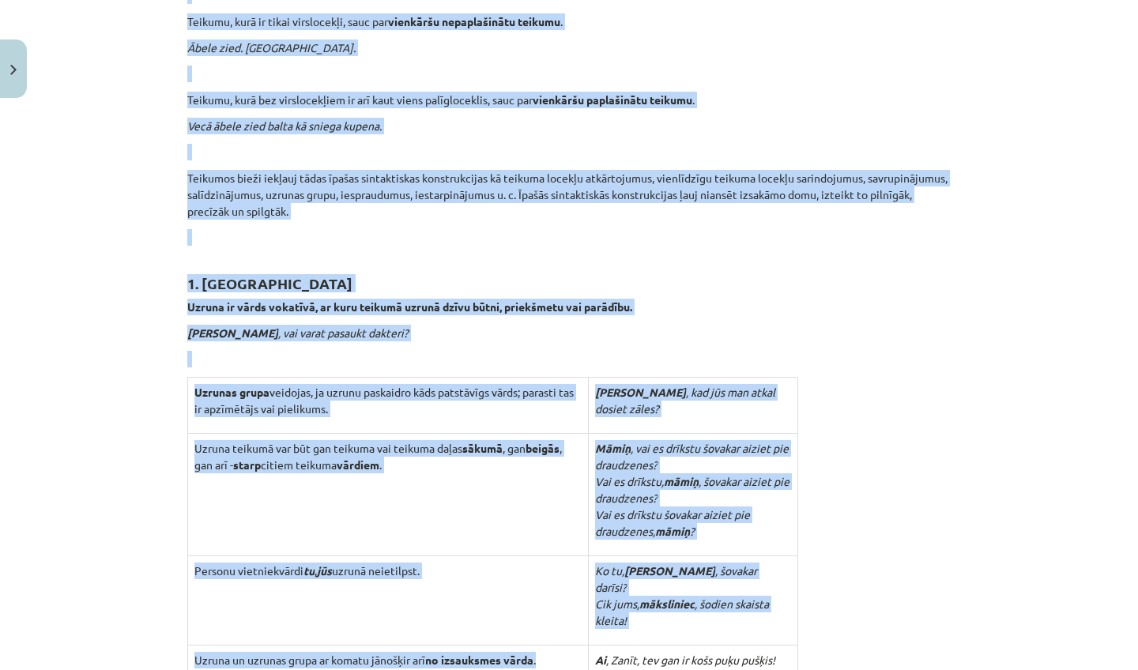
drag, startPoint x: 357, startPoint y: 496, endPoint x: 343, endPoint y: 670, distance: 174.4
click at [222, 255] on h2 "1. Uzruna" at bounding box center [569, 274] width 764 height 39
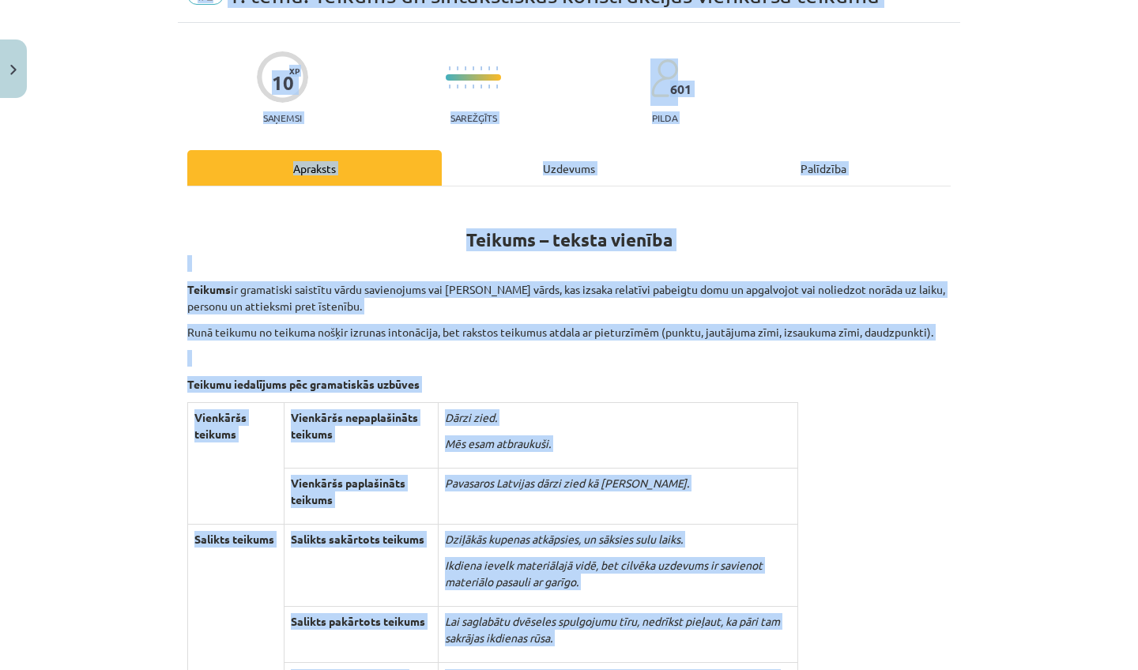
scroll to position [0, 0]
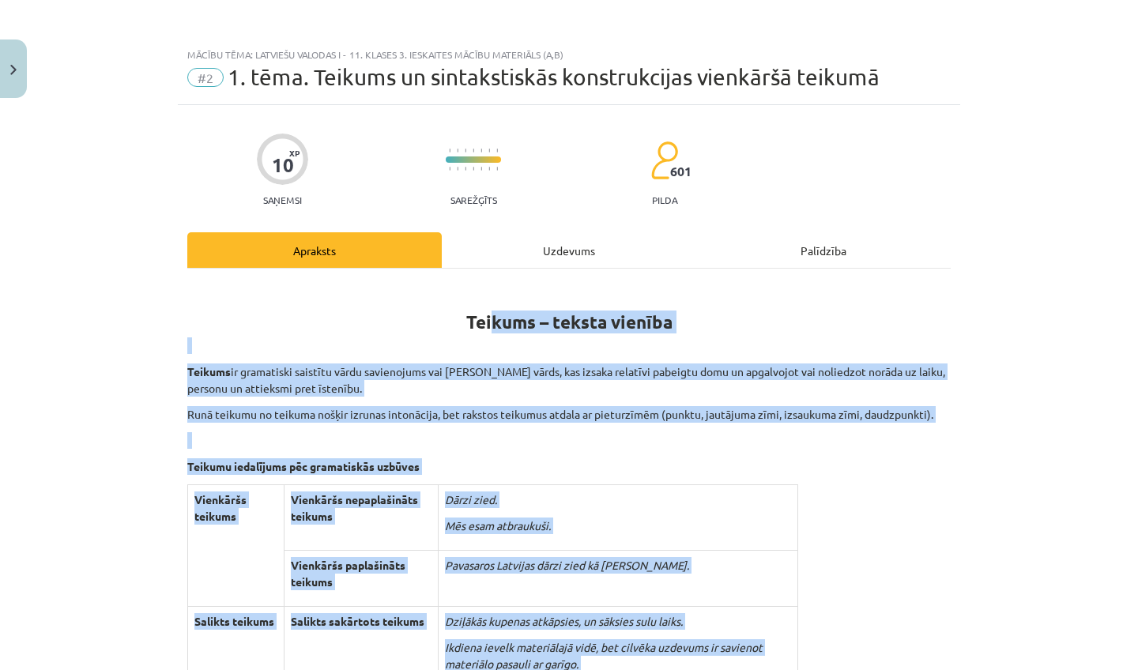
drag, startPoint x: 456, startPoint y: 305, endPoint x: 492, endPoint y: 318, distance: 37.8
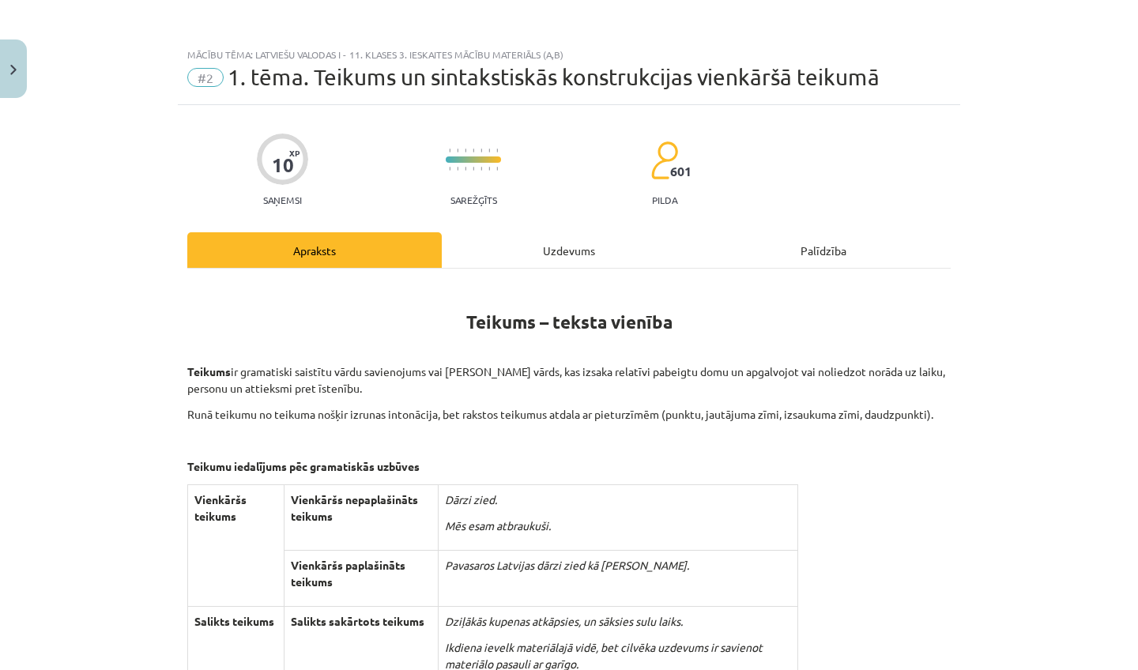
click at [538, 262] on div "Uzdevums" at bounding box center [569, 250] width 255 height 36
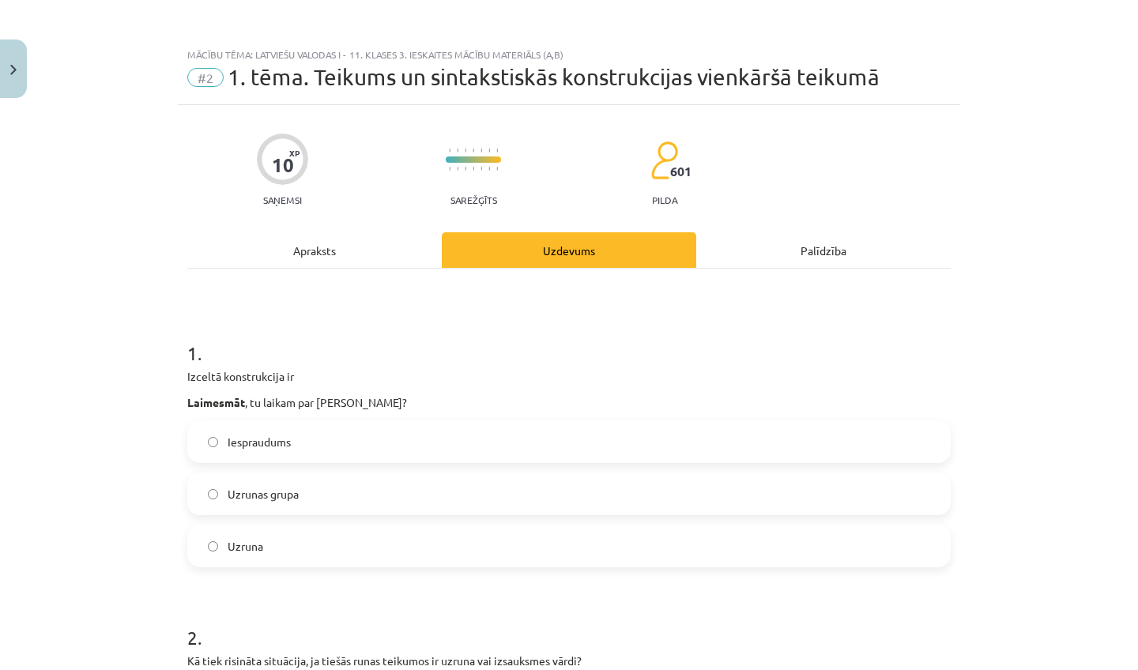
scroll to position [40, 0]
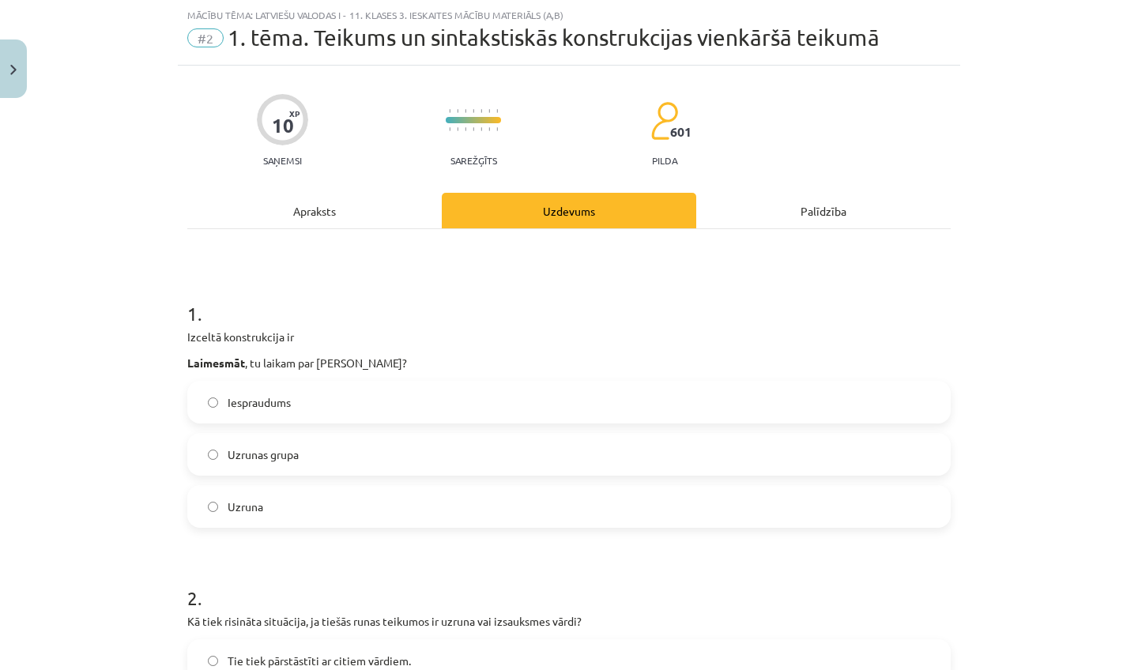
click at [407, 519] on label "Uzruna" at bounding box center [569, 507] width 760 height 40
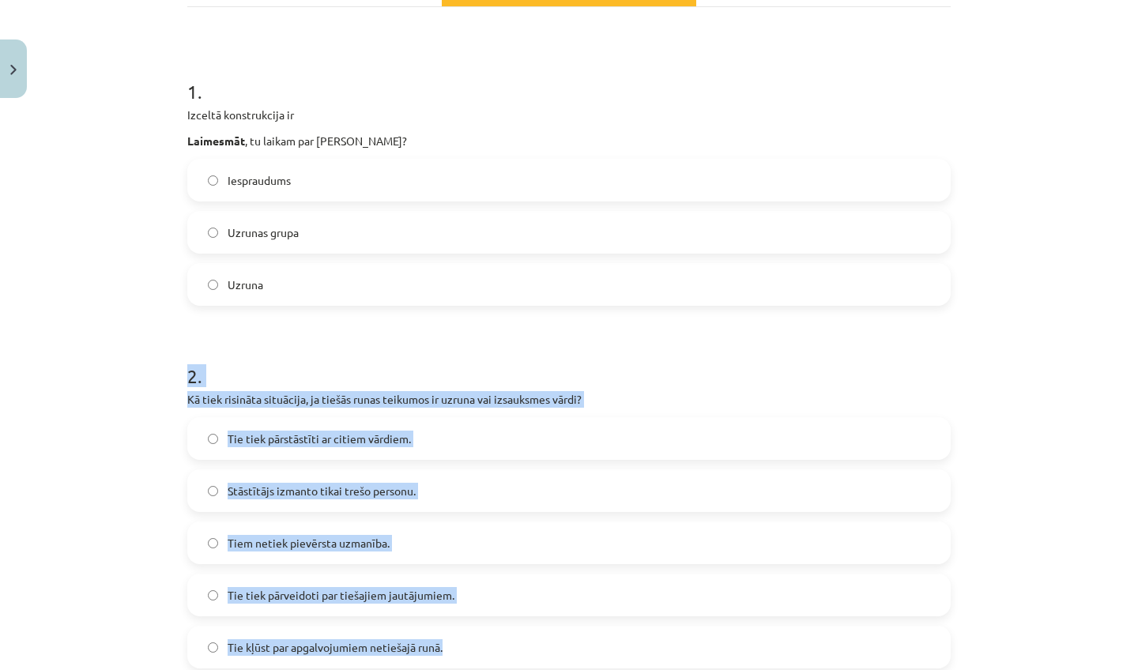
scroll to position [292, 0]
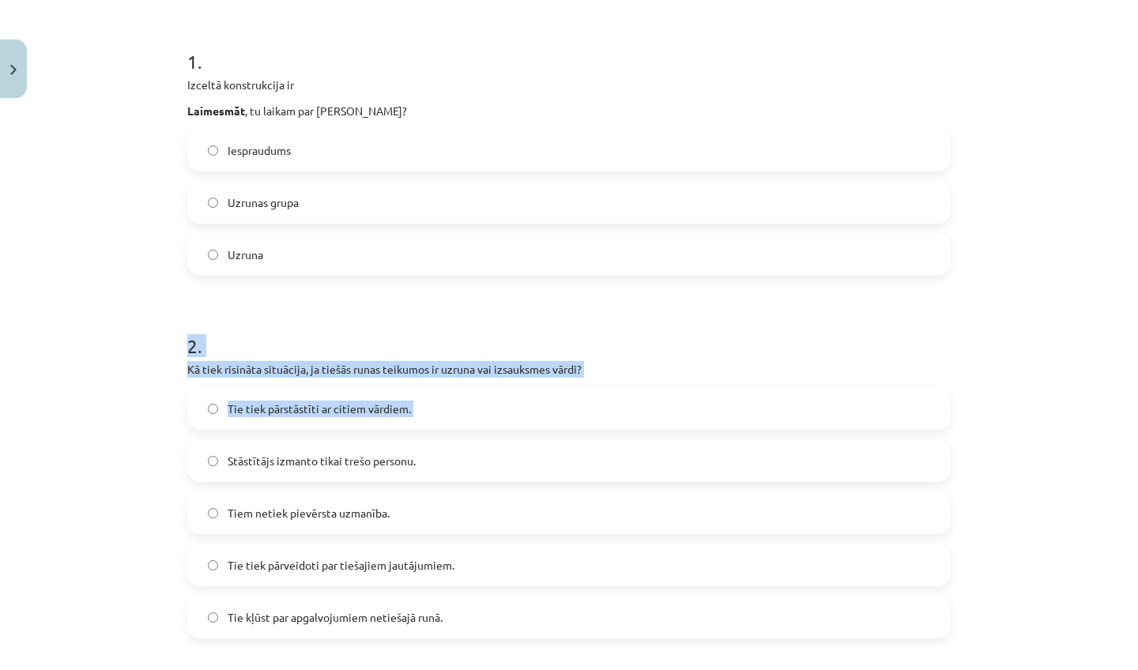
drag, startPoint x: 399, startPoint y: 578, endPoint x: 328, endPoint y: 437, distance: 157.7
click at [328, 437] on div "2 . Kā tiek risināta situācija, ja tiešās runas teikumos ir uzruna vai izsauksm…" at bounding box center [569, 473] width 764 height 331
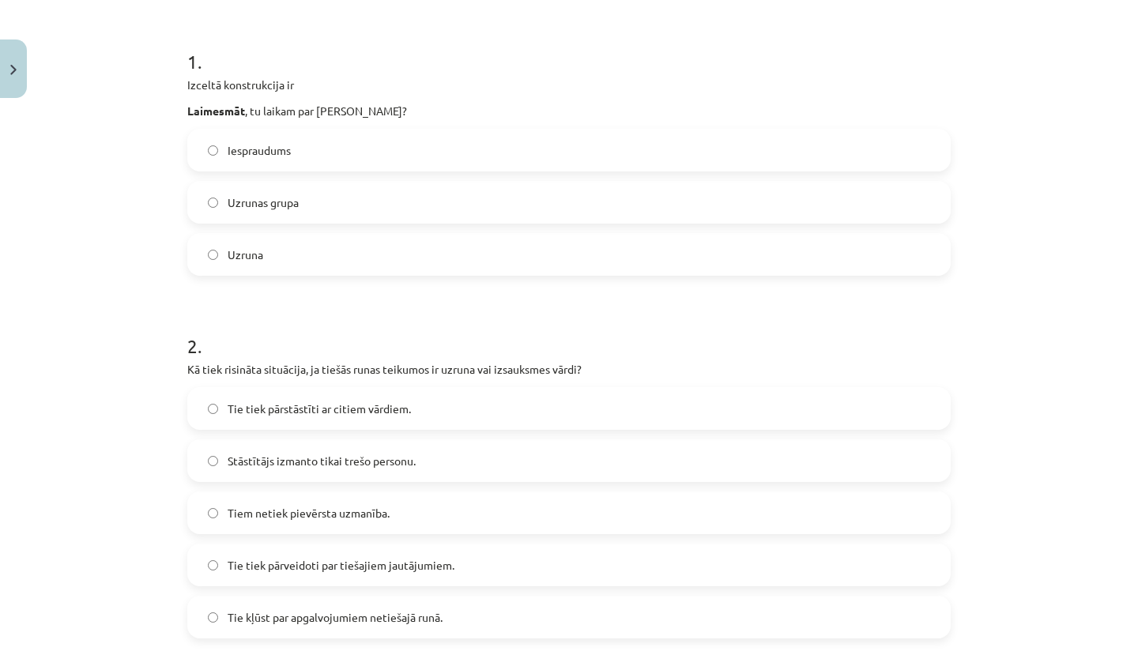
click at [306, 330] on h1 "2 ." at bounding box center [569, 332] width 764 height 49
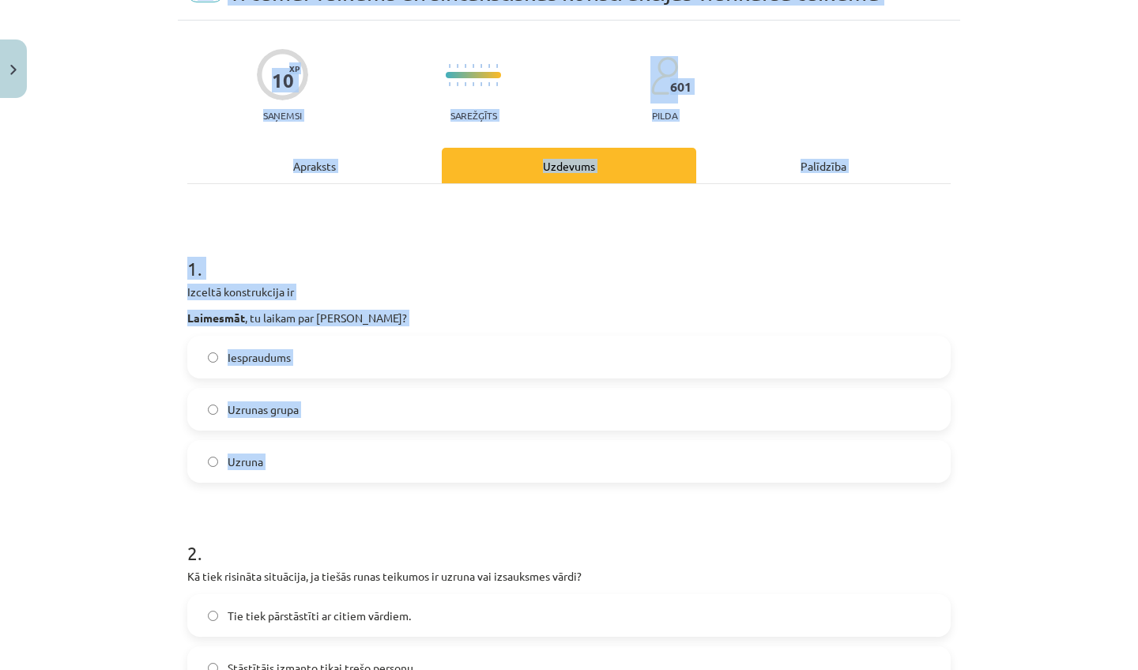
scroll to position [61, 0]
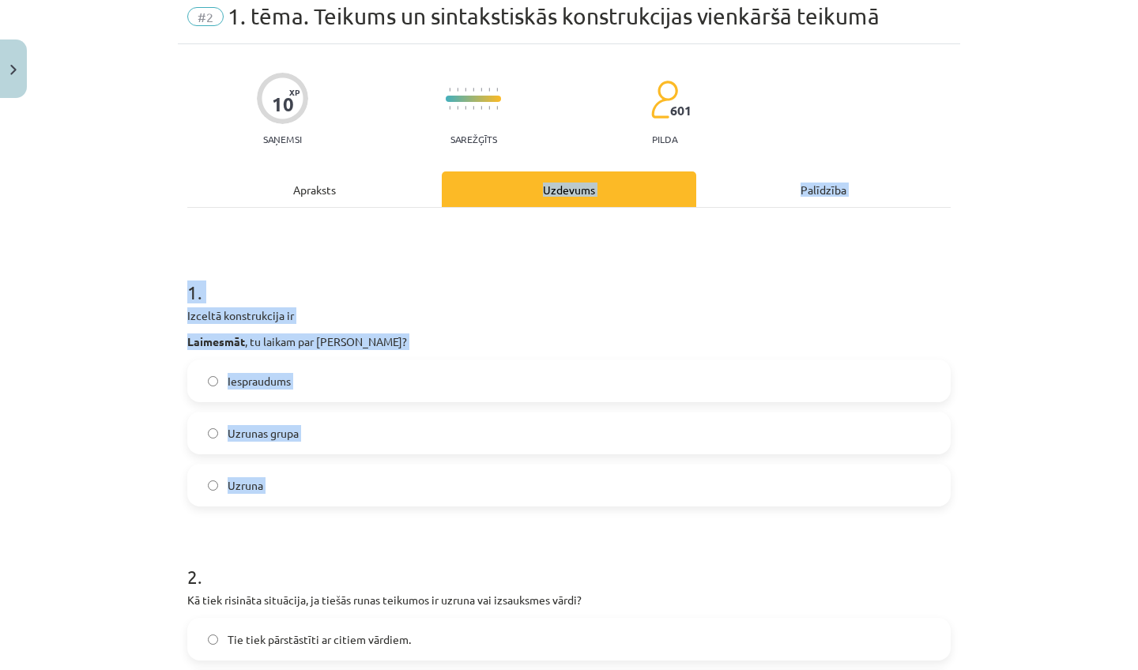
drag, startPoint x: 477, startPoint y: 322, endPoint x: 406, endPoint y: 184, distance: 155.2
click at [406, 184] on div "Apraksts" at bounding box center [314, 190] width 255 height 36
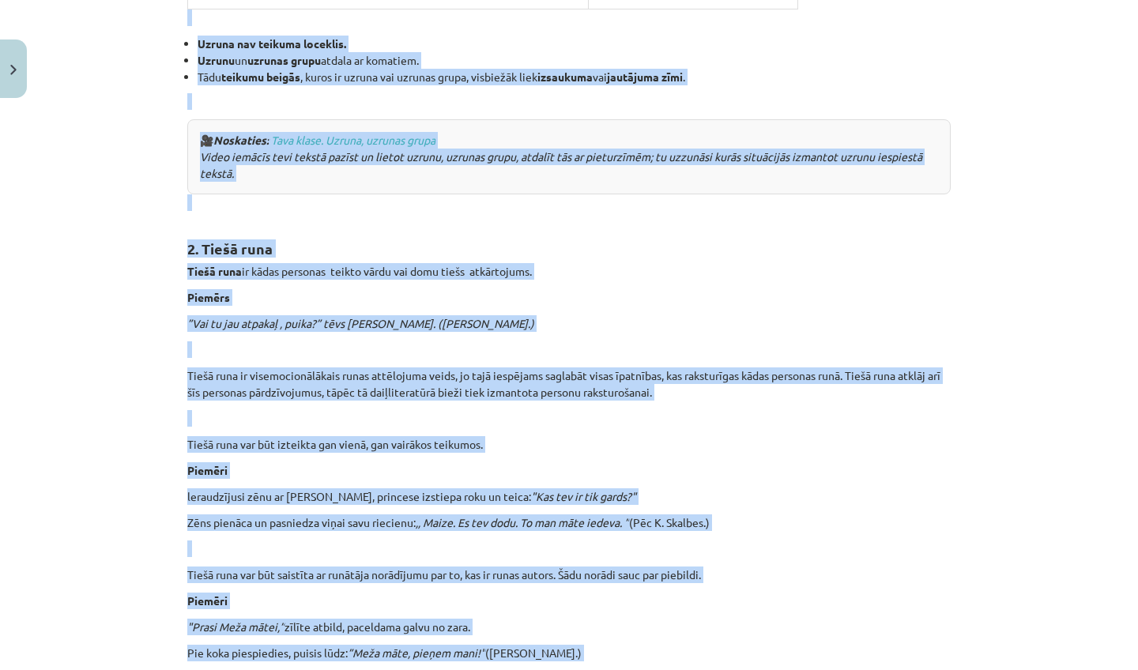
drag, startPoint x: 437, startPoint y: 493, endPoint x: 417, endPoint y: 670, distance: 177.4
click at [417, 670] on div "Teikums – teksta vienība Teikums ir gramatiski saistītu vārdu savienojums vai a…" at bounding box center [569, 528] width 764 height 4025
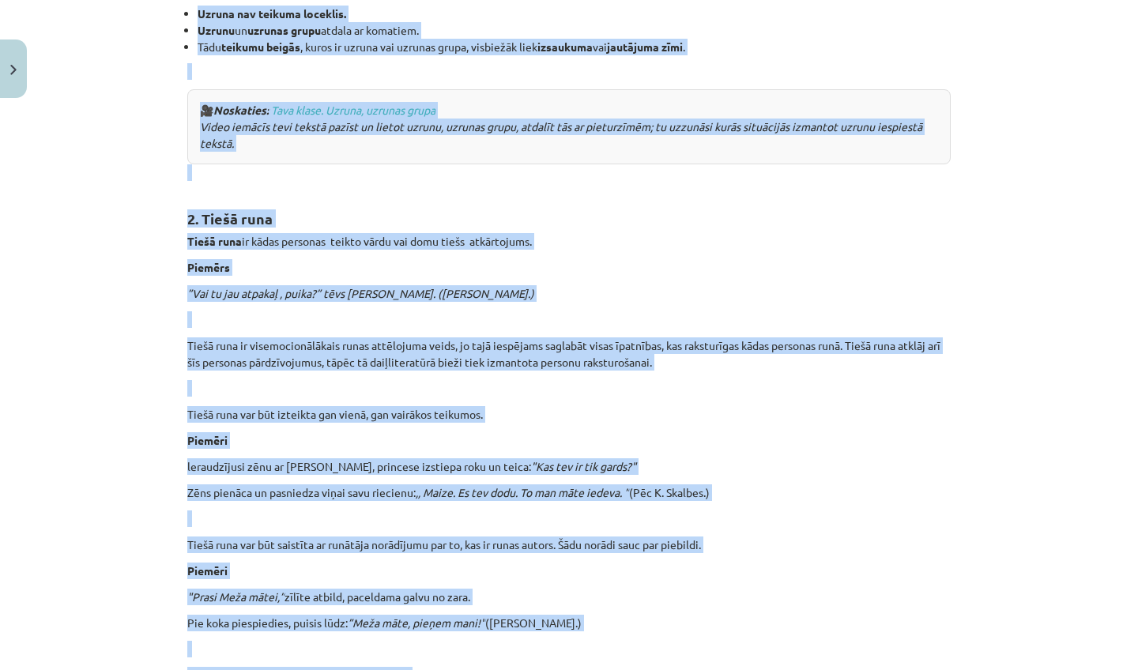
click at [589, 586] on div "Teikums – teksta vienība Teikums ir gramatiski saistītu vārdu savienojums vai a…" at bounding box center [569, 498] width 764 height 4025
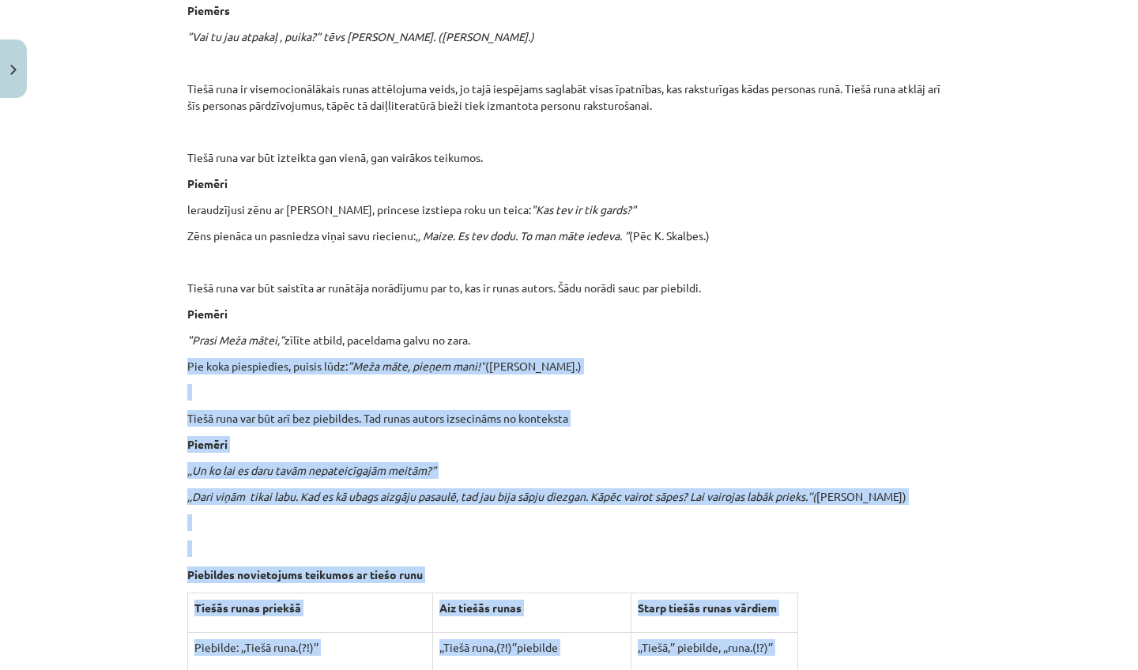
scroll to position [2099, 0]
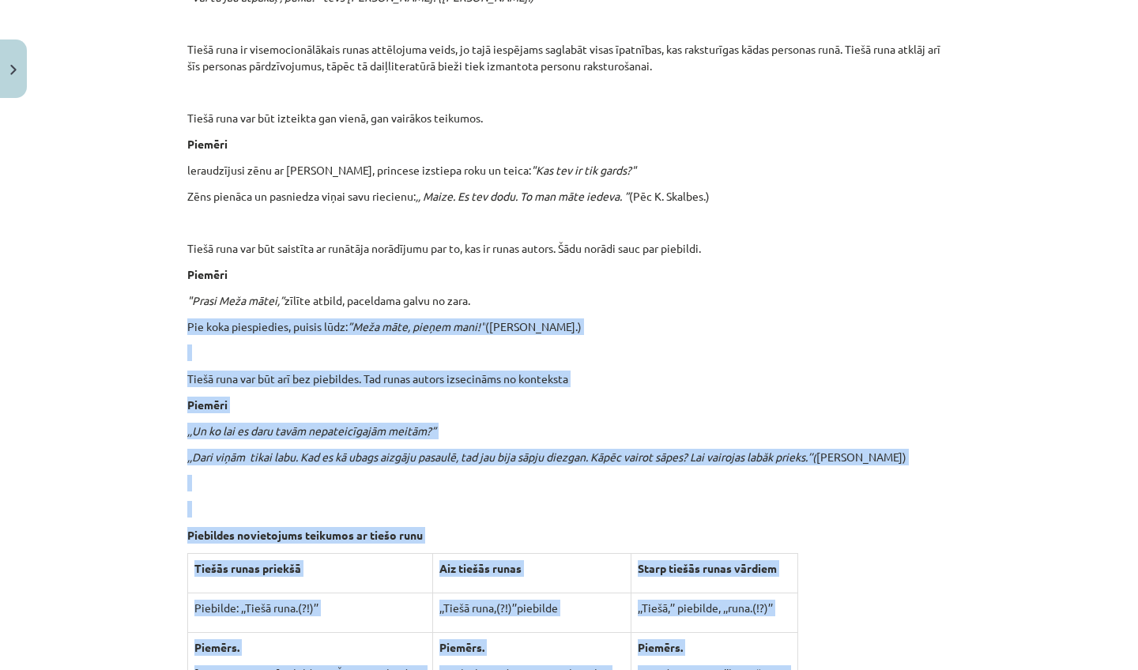
drag, startPoint x: 617, startPoint y: 580, endPoint x: 616, endPoint y: 669, distance: 88.6
click at [616, 669] on div "Teikums – teksta vienība Teikums ir gramatiski saistītu vārdu savienojums vai a…" at bounding box center [569, 202] width 764 height 4025
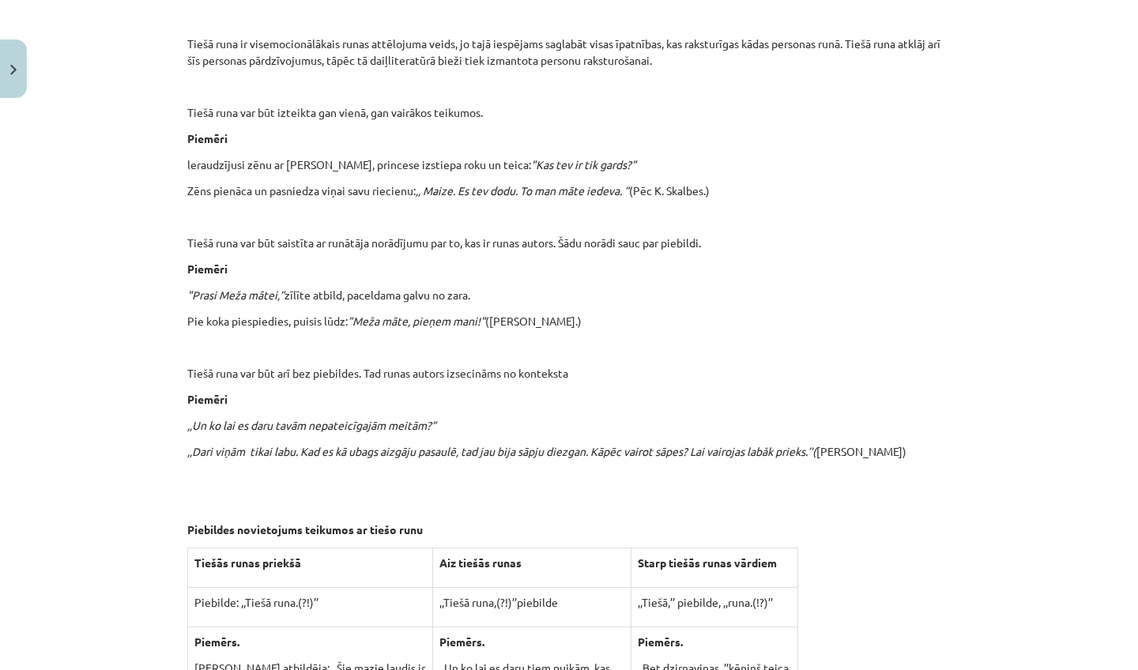
click at [617, 490] on div "Teikums – teksta vienība Teikums ir gramatiski saistītu vārdu savienojums vai a…" at bounding box center [569, 196] width 764 height 4025
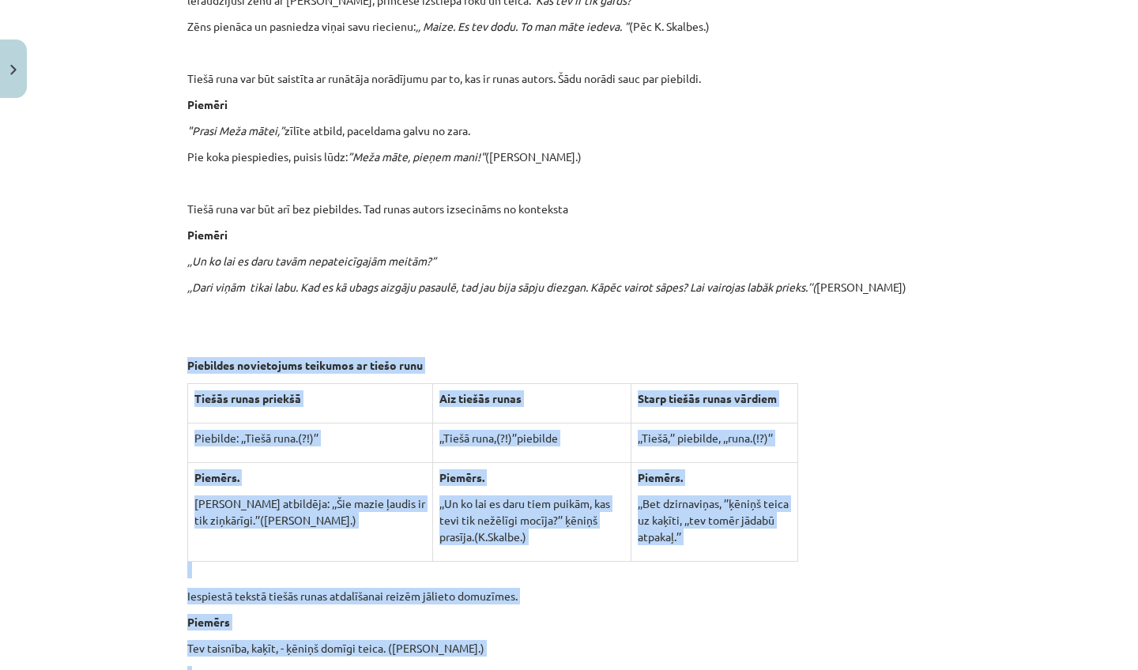
scroll to position [2267, 0]
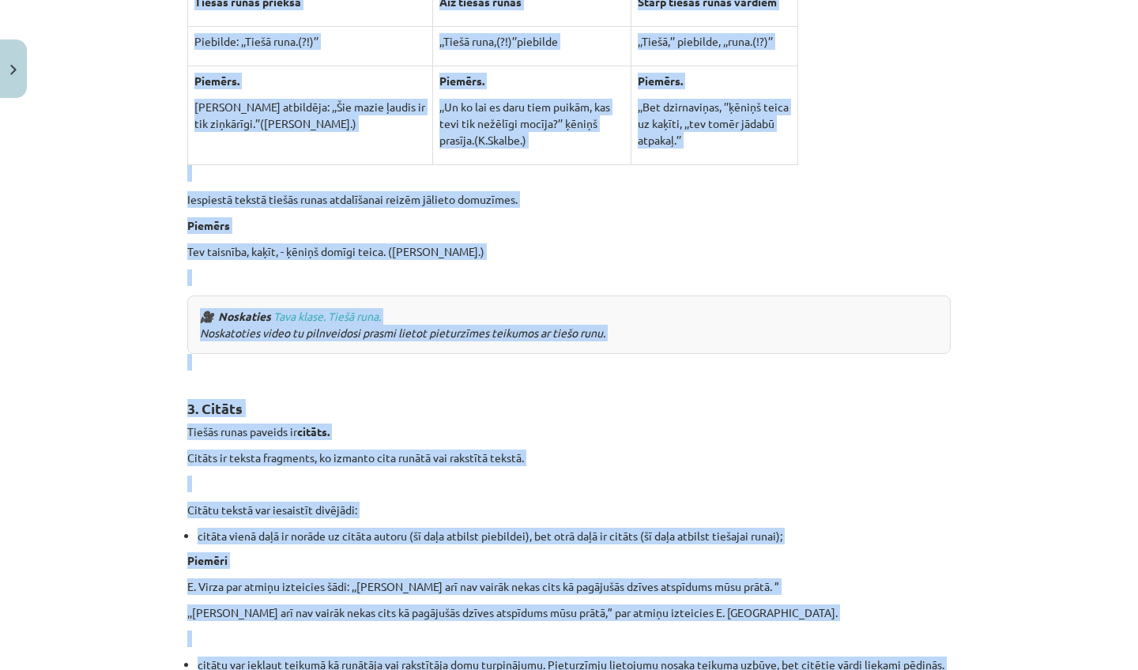
drag, startPoint x: 617, startPoint y: 490, endPoint x: 594, endPoint y: 668, distance: 179.3
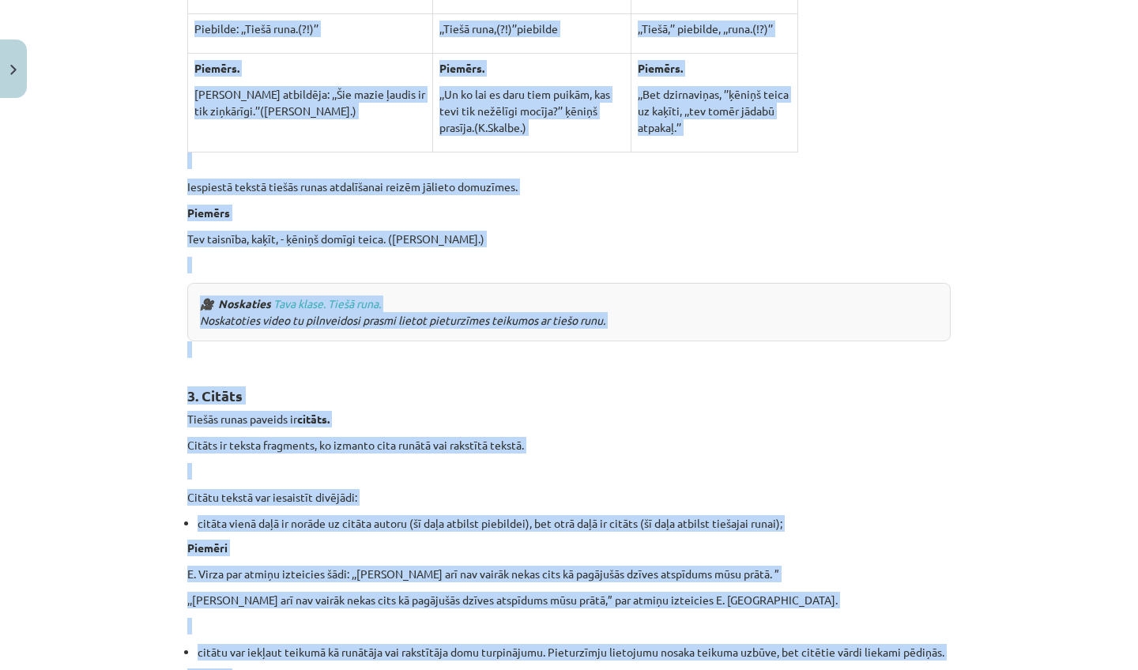
click at [593, 342] on p at bounding box center [569, 350] width 764 height 17
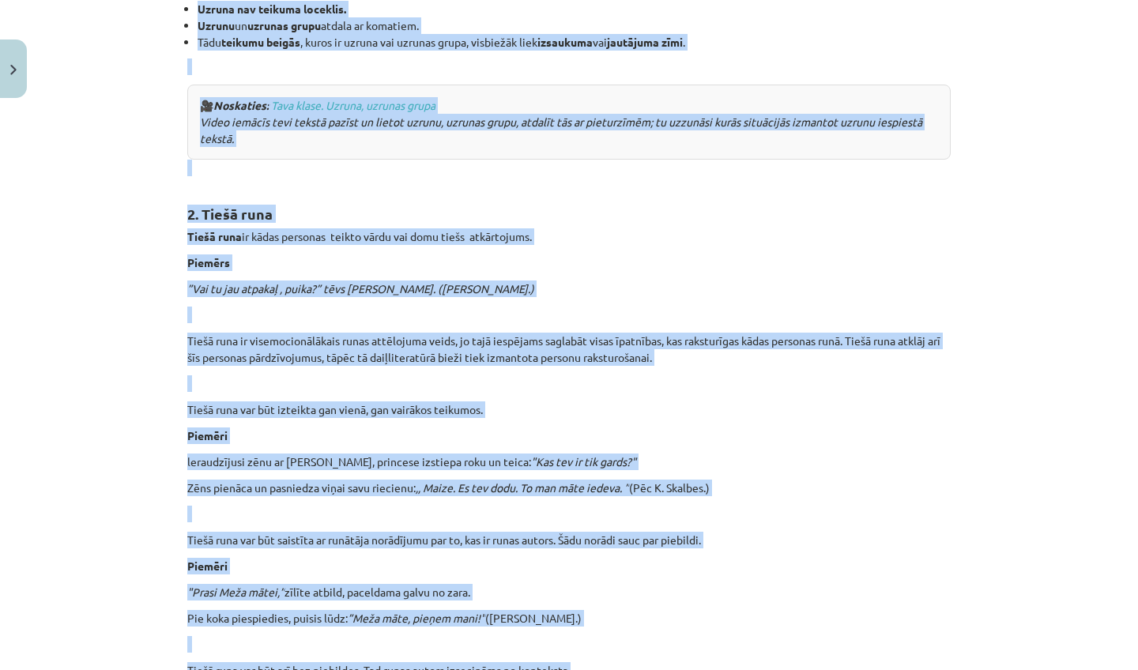
scroll to position [1738, 0]
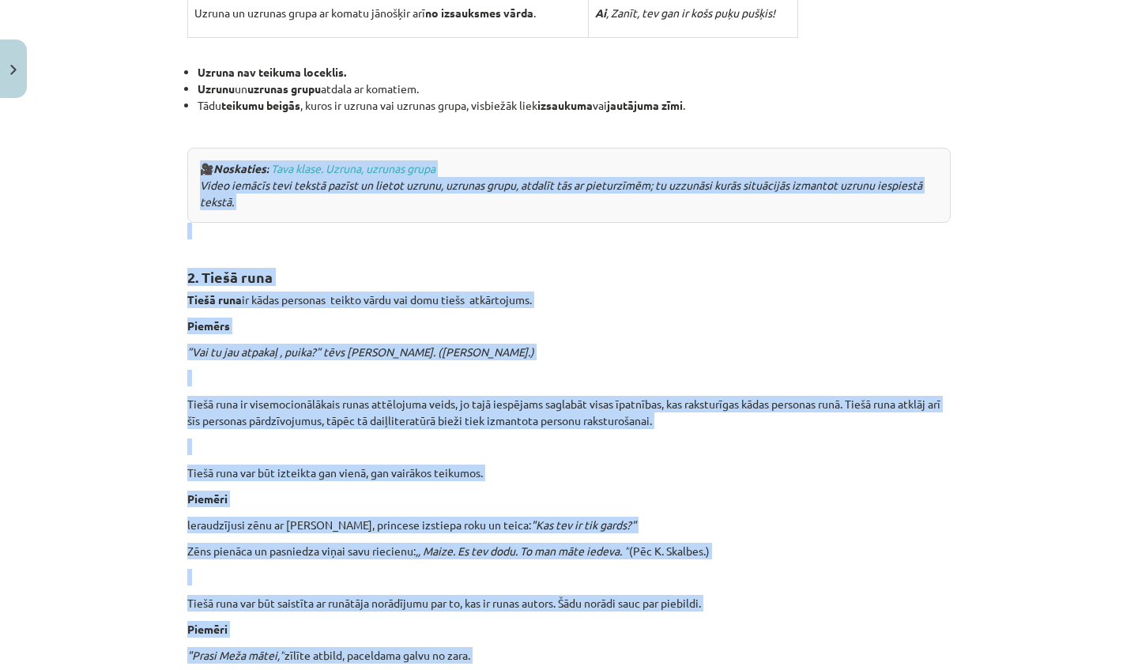
drag, startPoint x: 593, startPoint y: 310, endPoint x: 752, endPoint y: 127, distance: 242.1
click at [752, 129] on div "Teikums – teksta vienība Teikums ir gramatiski saistītu vārdu savienojums vai a…" at bounding box center [569, 557] width 764 height 4025
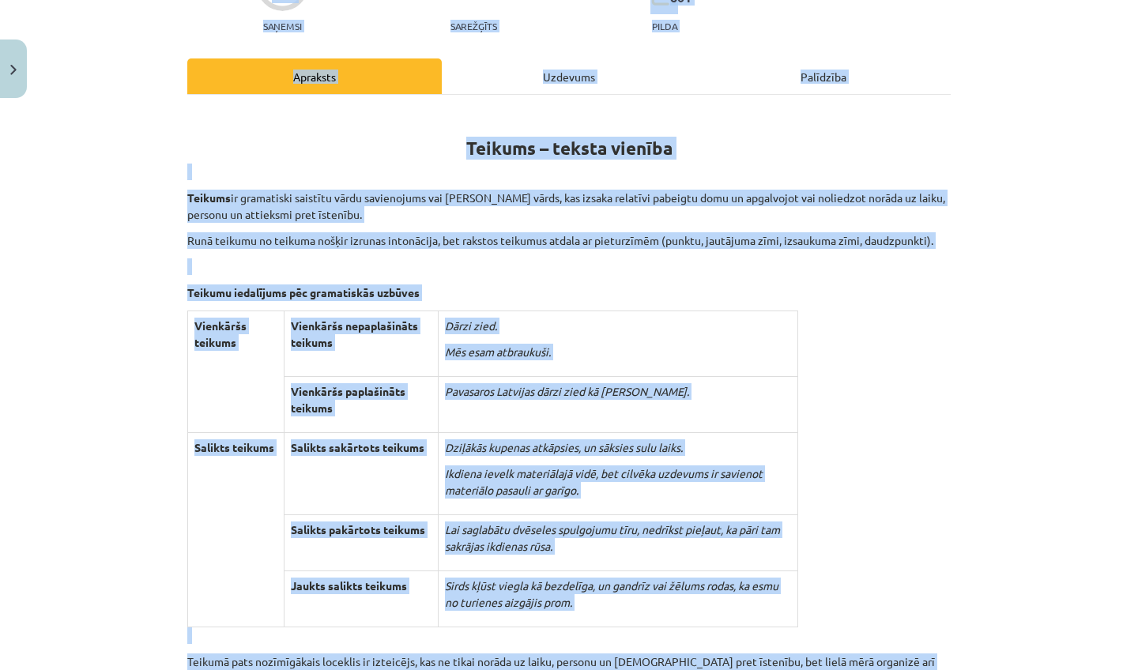
scroll to position [111, 0]
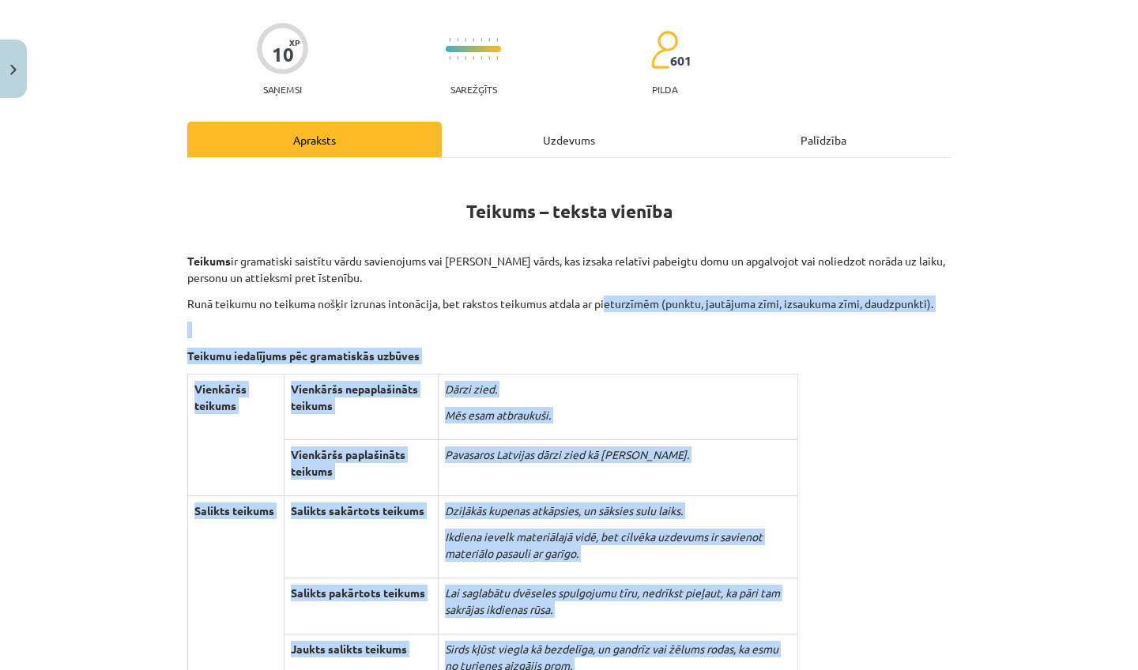
drag, startPoint x: 686, startPoint y: 81, endPoint x: 606, endPoint y: 262, distance: 197.1
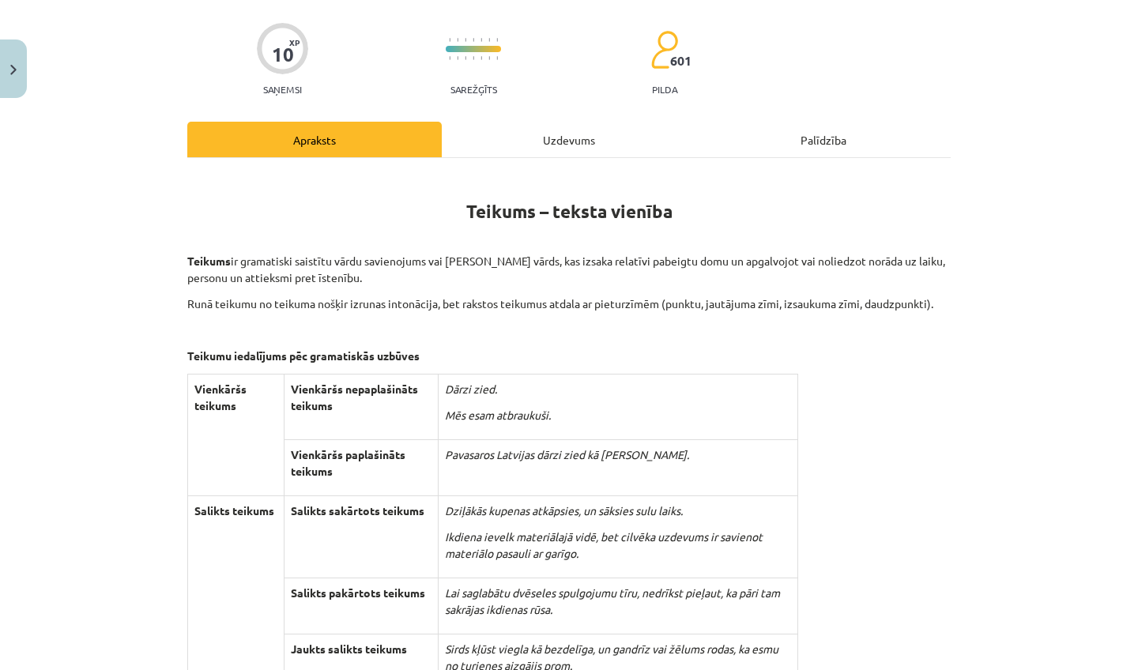
click at [578, 134] on div "Uzdevums" at bounding box center [569, 140] width 255 height 36
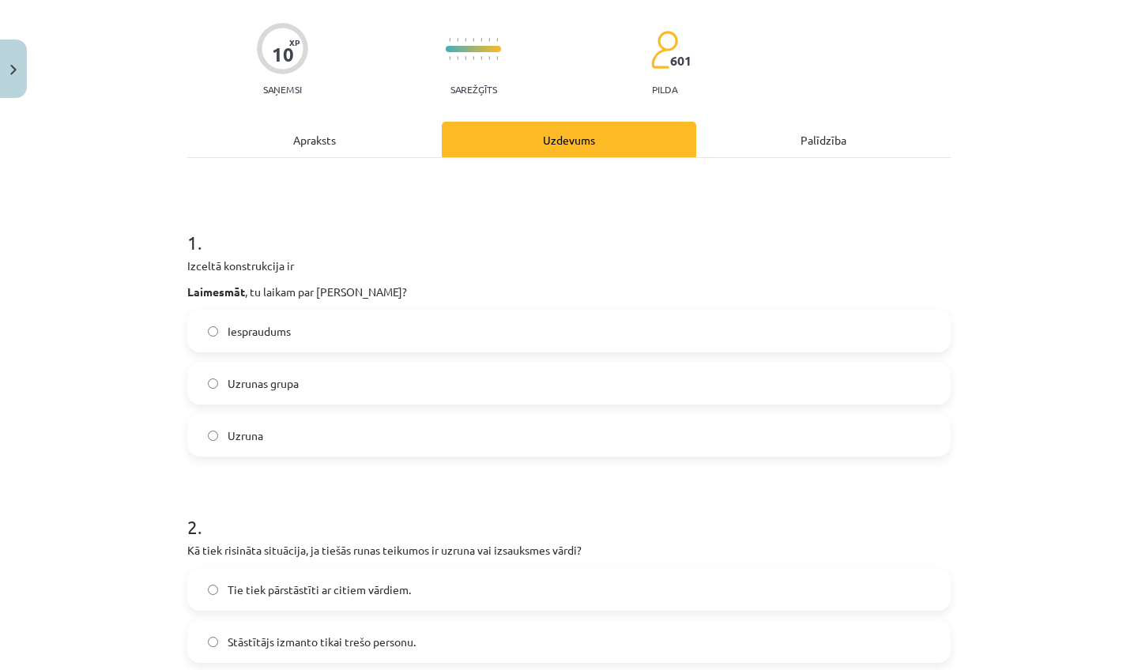
scroll to position [40, 0]
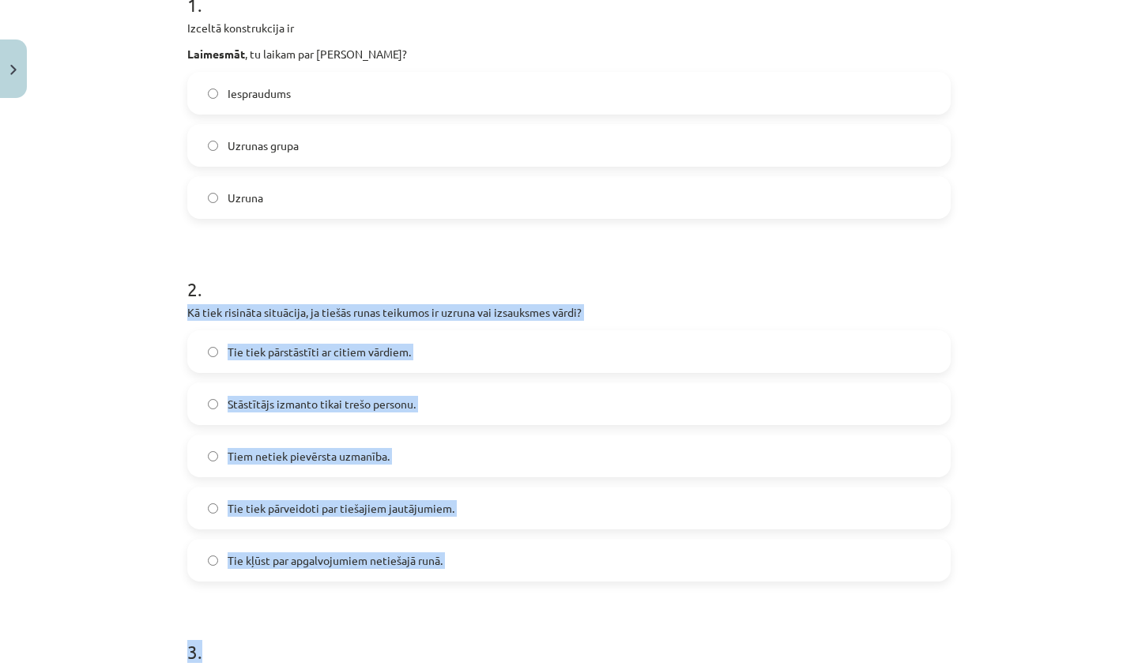
drag, startPoint x: 521, startPoint y: 589, endPoint x: 536, endPoint y: 670, distance: 82.0
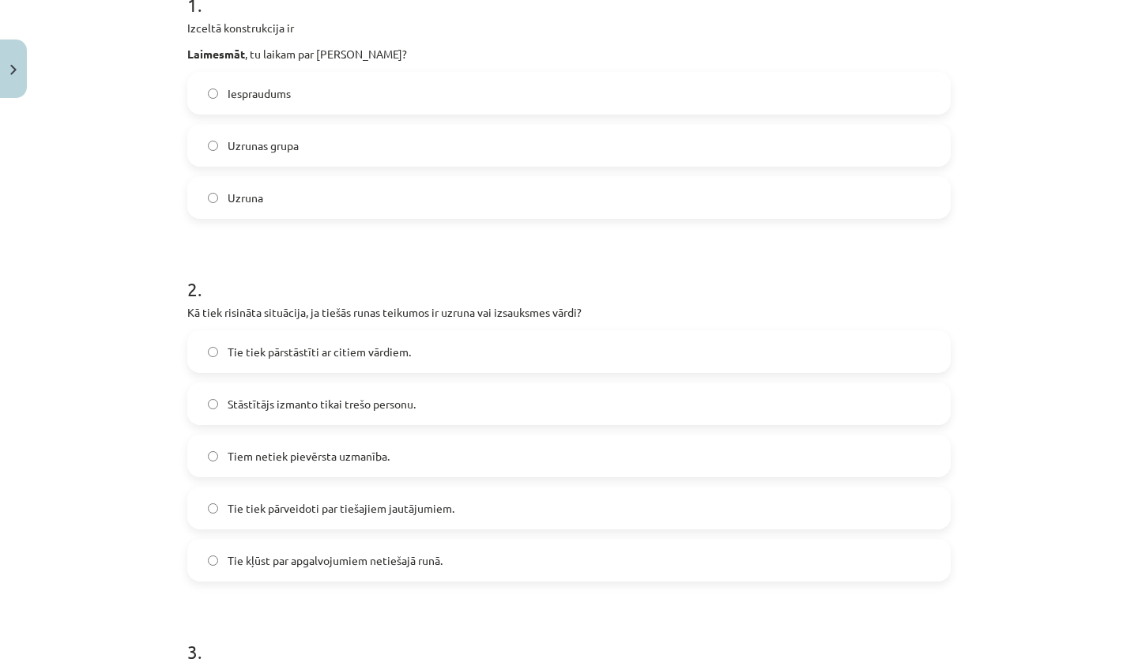
click at [447, 456] on label "Tiem netiek pievērsta uzmanība." at bounding box center [569, 456] width 760 height 40
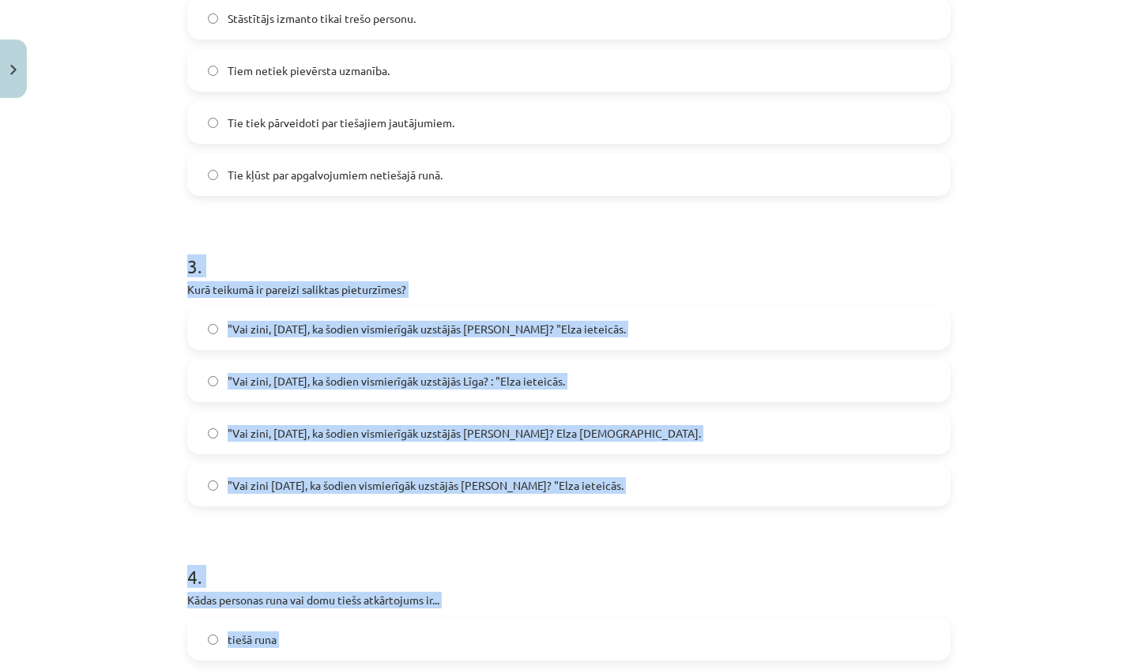
scroll to position [744, 0]
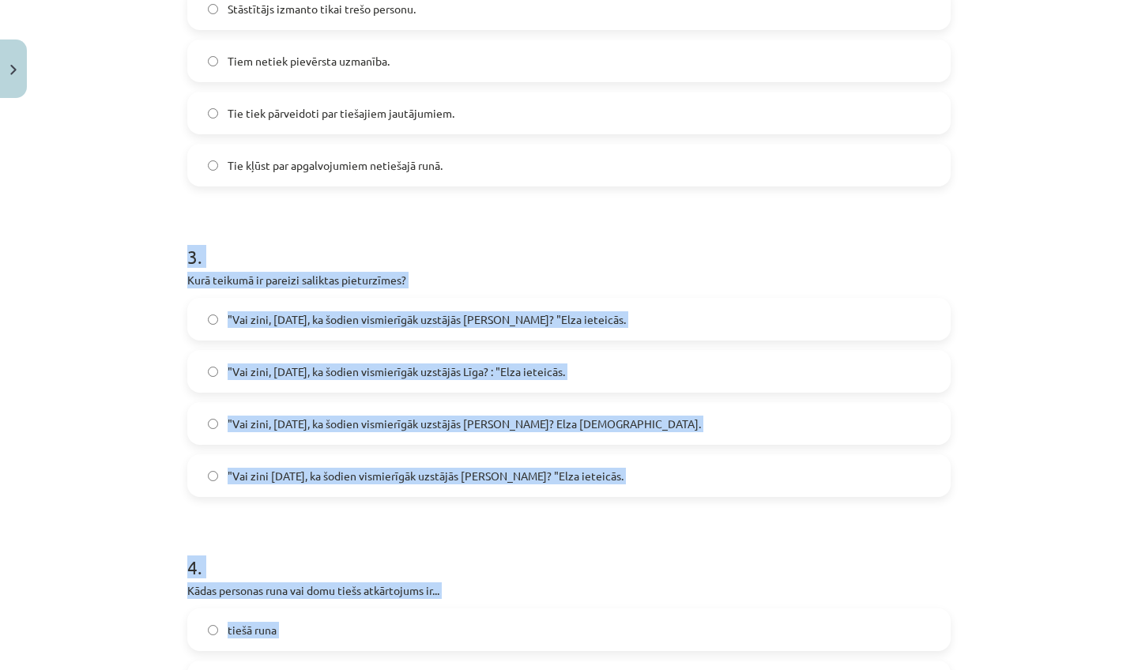
drag, startPoint x: 447, startPoint y: 598, endPoint x: 443, endPoint y: 662, distance: 63.4
click at [443, 662] on form "1 . Izceltā konstrukcija ir Laimesmāt , tu laikam par mani smejies? Iespraudums…" at bounding box center [569, 345] width 764 height 1548
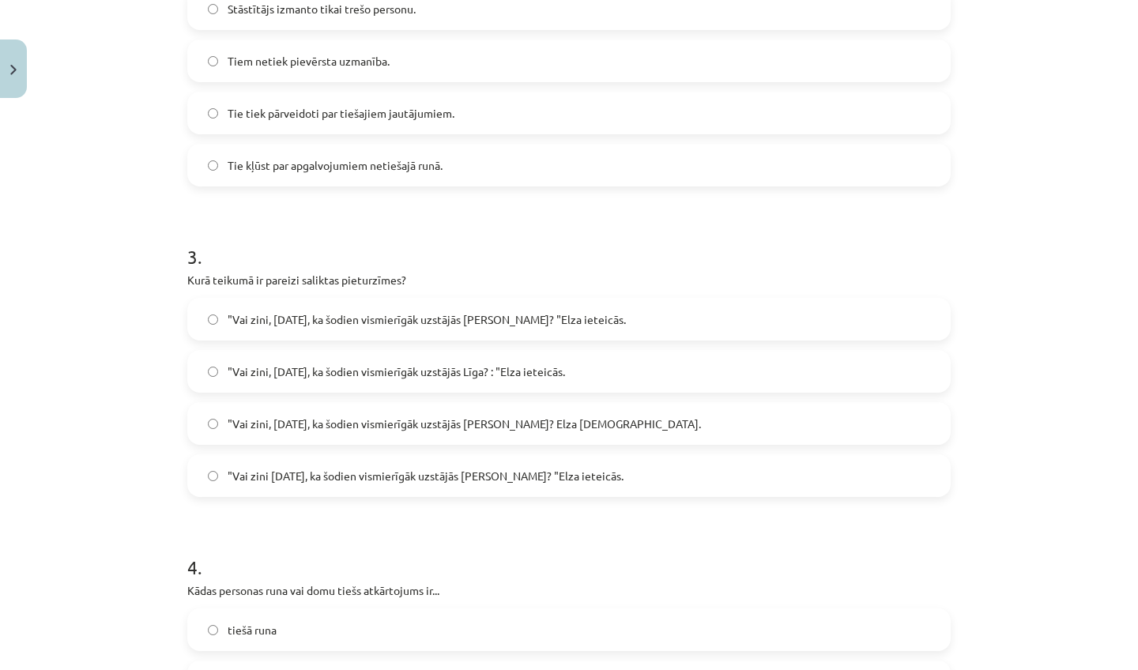
click at [405, 450] on div ""Vai zini, Pola, ka šodien vismierīgāk uzstājās Līga? "Elza ieteicās. "Vai zini…" at bounding box center [569, 397] width 764 height 199
click at [405, 453] on div ""Vai zini, Pola, ka šodien vismierīgāk uzstājās Līga? "Elza ieteicās. "Vai zini…" at bounding box center [569, 397] width 764 height 199
click at [407, 477] on span ""Vai zini Pola, ka šodien vismierīgāk uzstājās Līga? "Elza ieteicās." at bounding box center [426, 476] width 396 height 17
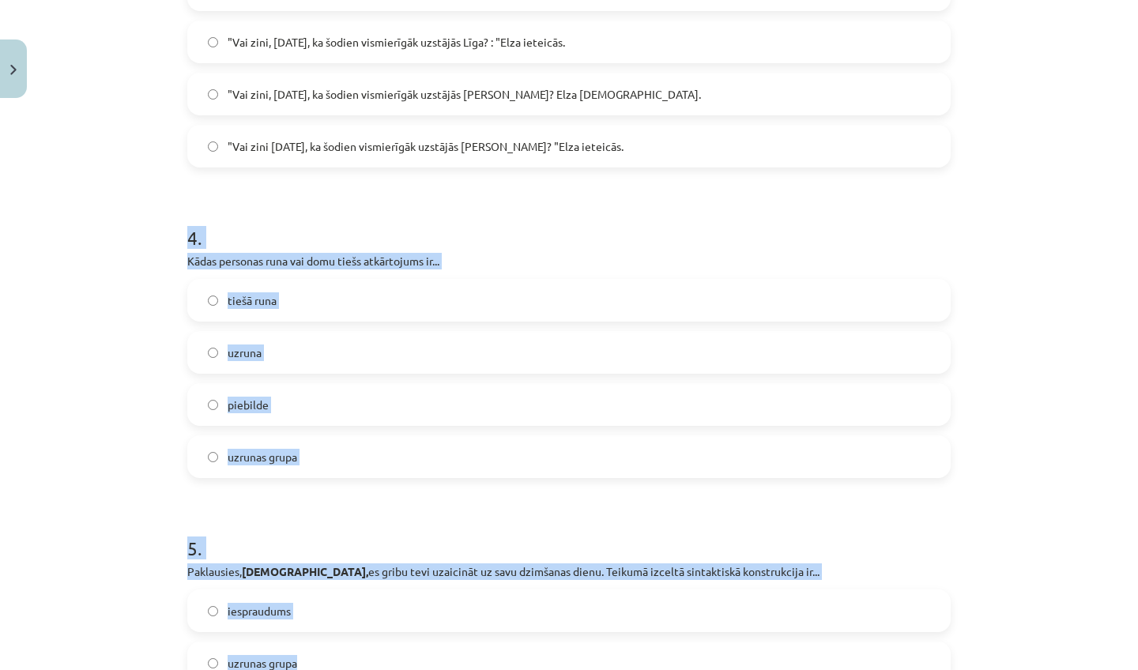
drag, startPoint x: 388, startPoint y: 540, endPoint x: 428, endPoint y: 670, distance: 135.5
click at [428, 666] on form "1 . Izceltā konstrukcija ir Laimesmāt , tu laikam par mani smejies? Iespraudums…" at bounding box center [569, 15] width 764 height 1548
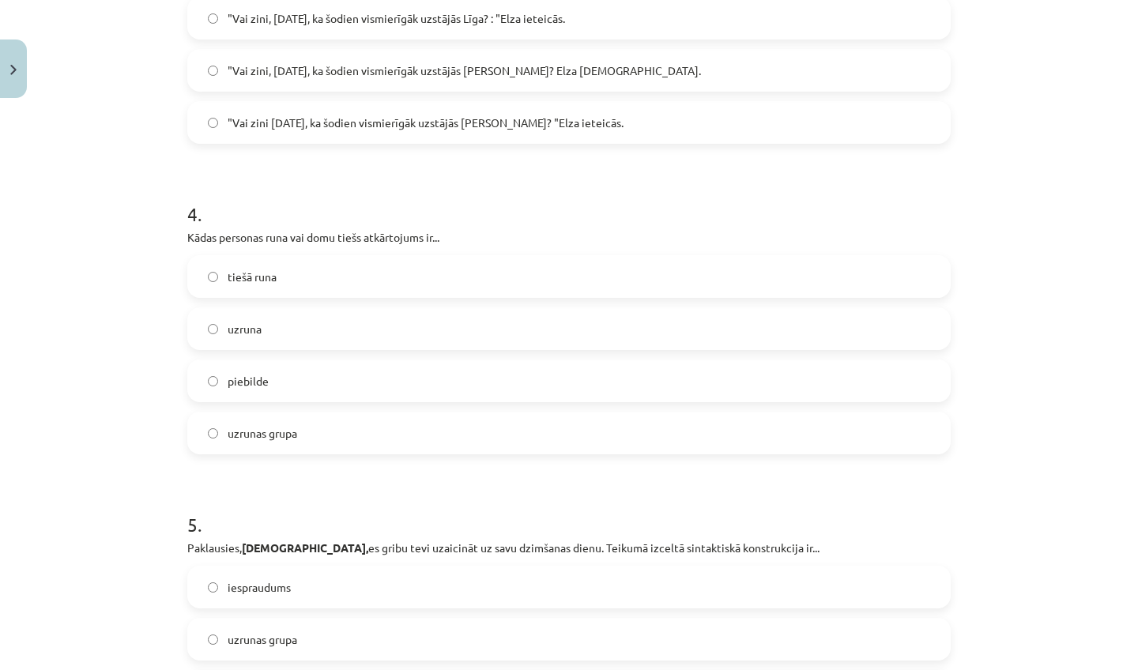
click at [64, 467] on div "Mācību tēma: Latviešu valodas i - 11. klases 3. ieskaites mācību materiāls (a,b…" at bounding box center [569, 335] width 1138 height 670
click at [329, 276] on label "tiešā runa" at bounding box center [569, 277] width 760 height 40
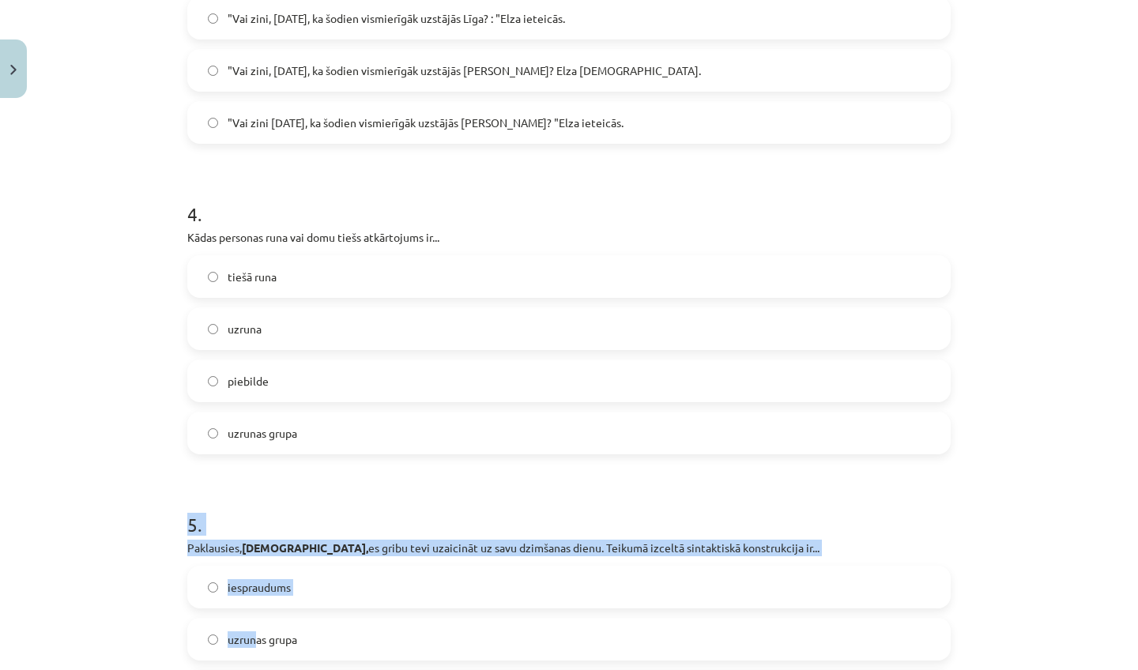
drag, startPoint x: 263, startPoint y: 488, endPoint x: 259, endPoint y: 640, distance: 152.6
click at [259, 640] on div "5 . Paklausies, Jāni, es gribu tevi uzaicināt uz savu dzimšanas dienu. Teikumā …" at bounding box center [569, 625] width 764 height 279
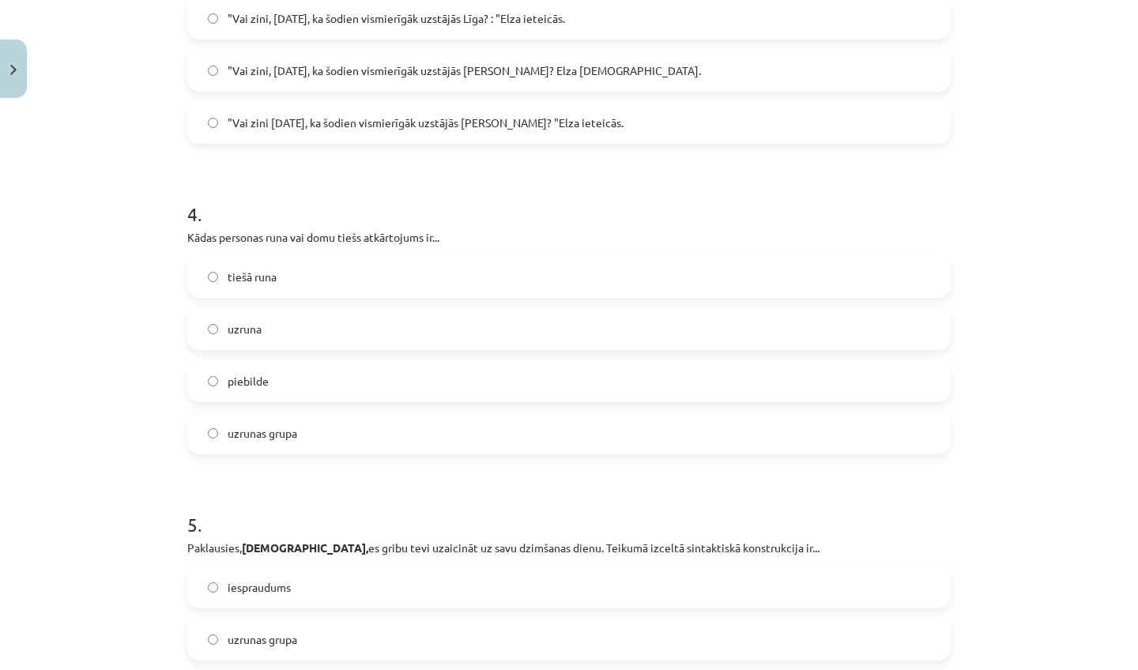
click at [144, 514] on div "Mācību tēma: Latviešu valodas i - 11. klases 3. ieskaites mācību materiāls (a,b…" at bounding box center [569, 335] width 1138 height 670
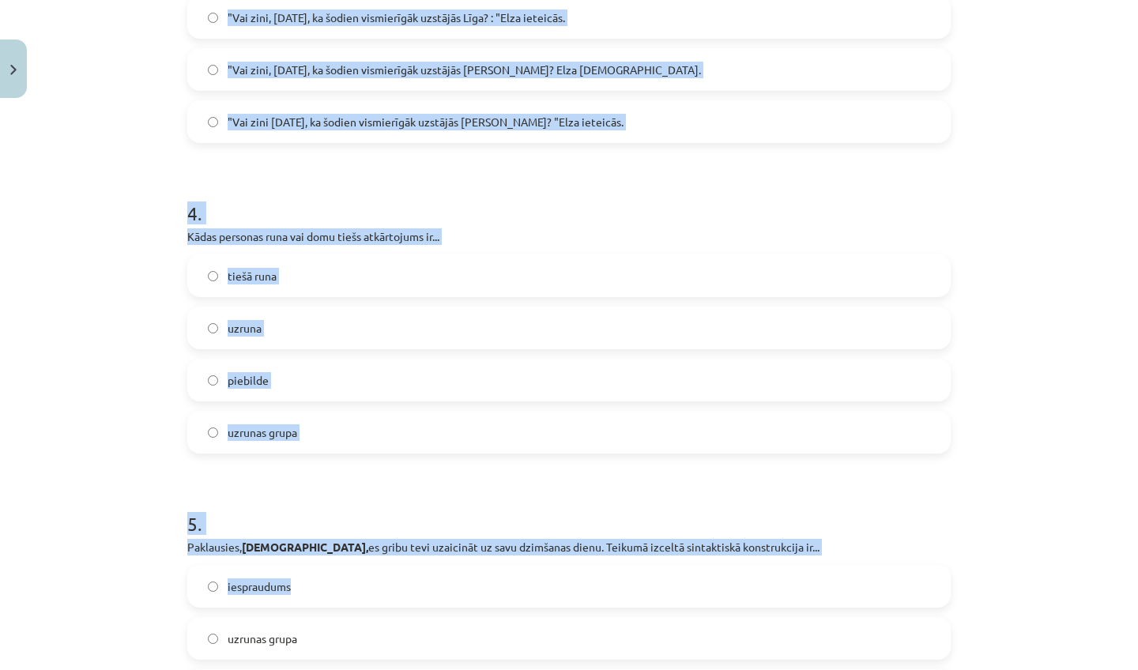
drag, startPoint x: 145, startPoint y: 515, endPoint x: 187, endPoint y: 650, distance: 141.8
click at [187, 650] on div "Mācību tēma: Latviešu valodas i - 11. klases 3. ieskaites mācību materiāls (a,b…" at bounding box center [569, 335] width 1138 height 670
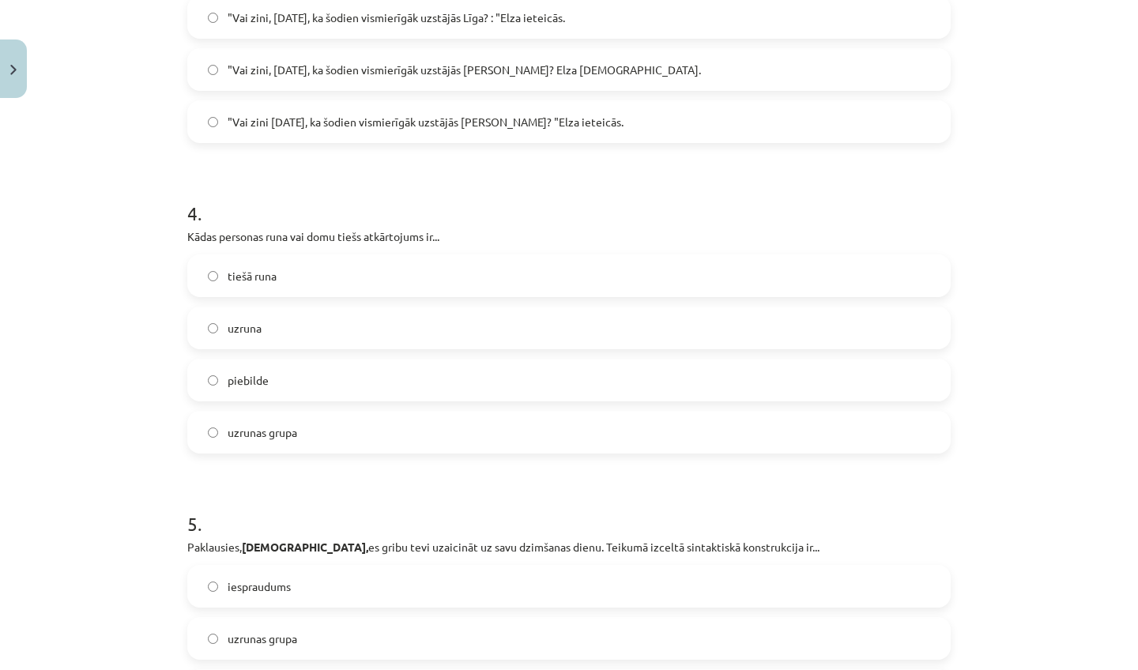
click at [216, 509] on h1 "5 ." at bounding box center [569, 509] width 764 height 49
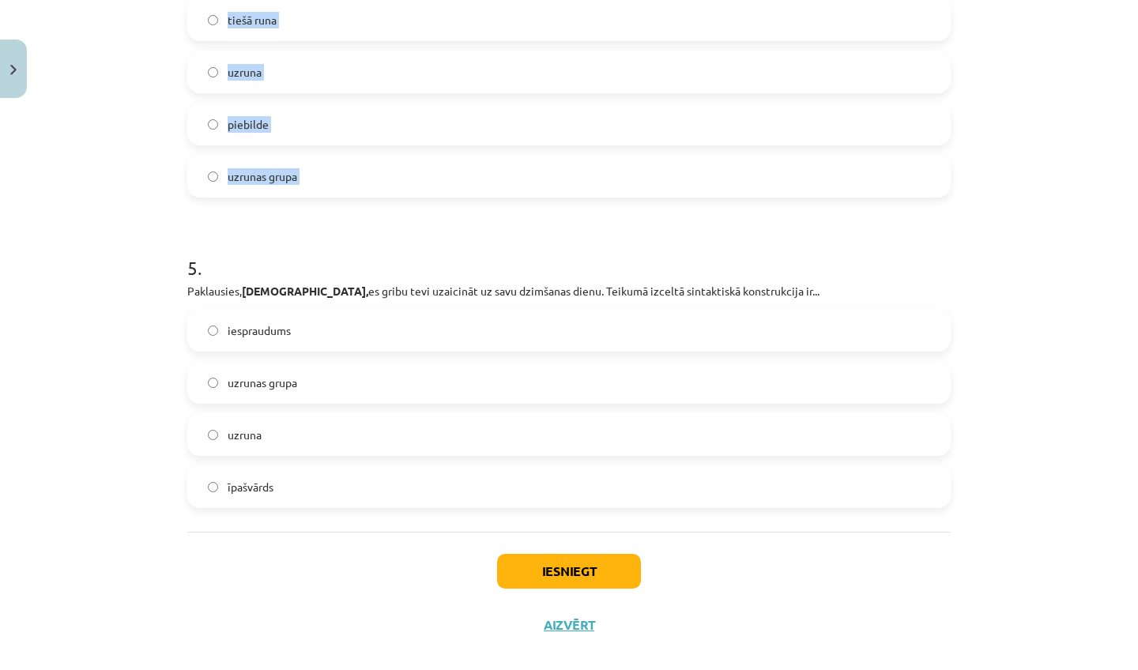
scroll to position [1378, 0]
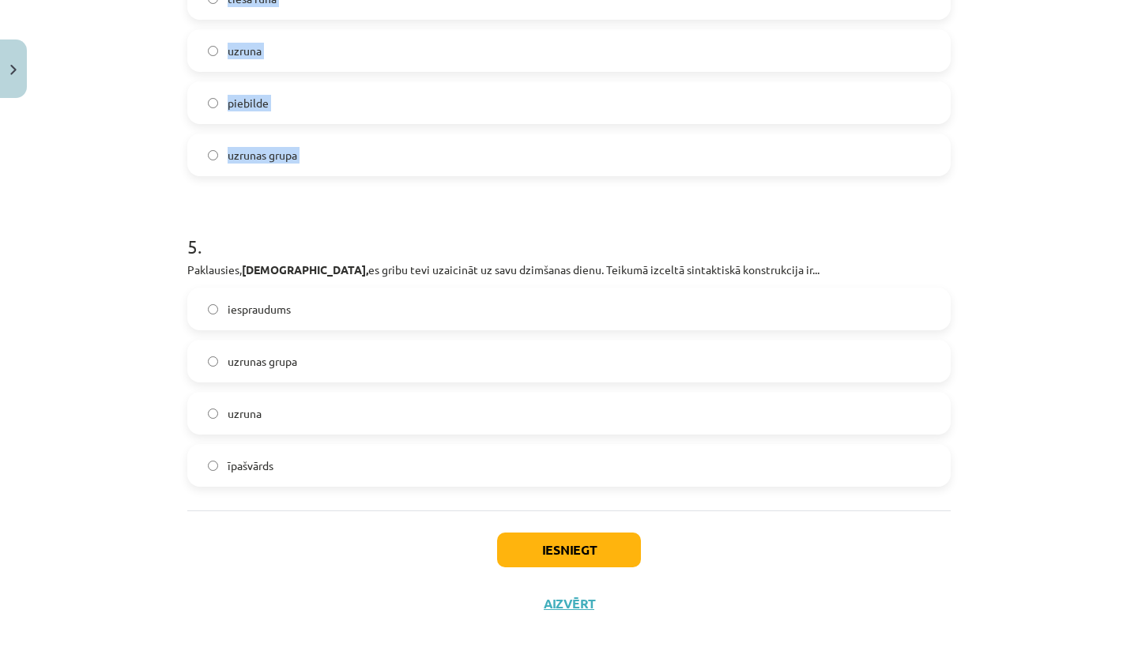
drag, startPoint x: 216, startPoint y: 509, endPoint x: 239, endPoint y: 659, distance: 151.2
click at [239, 660] on div "Mācību tēma: Latviešu valodas i - 11. klases 3. ieskaites mācību materiāls (a,b…" at bounding box center [569, 335] width 1138 height 670
click at [123, 487] on div "Mācību tēma: Latviešu valodas i - 11. klases 3. ieskaites mācību materiāls (a,b…" at bounding box center [569, 335] width 1138 height 670
click at [236, 458] on span "īpašvārds" at bounding box center [251, 466] width 46 height 17
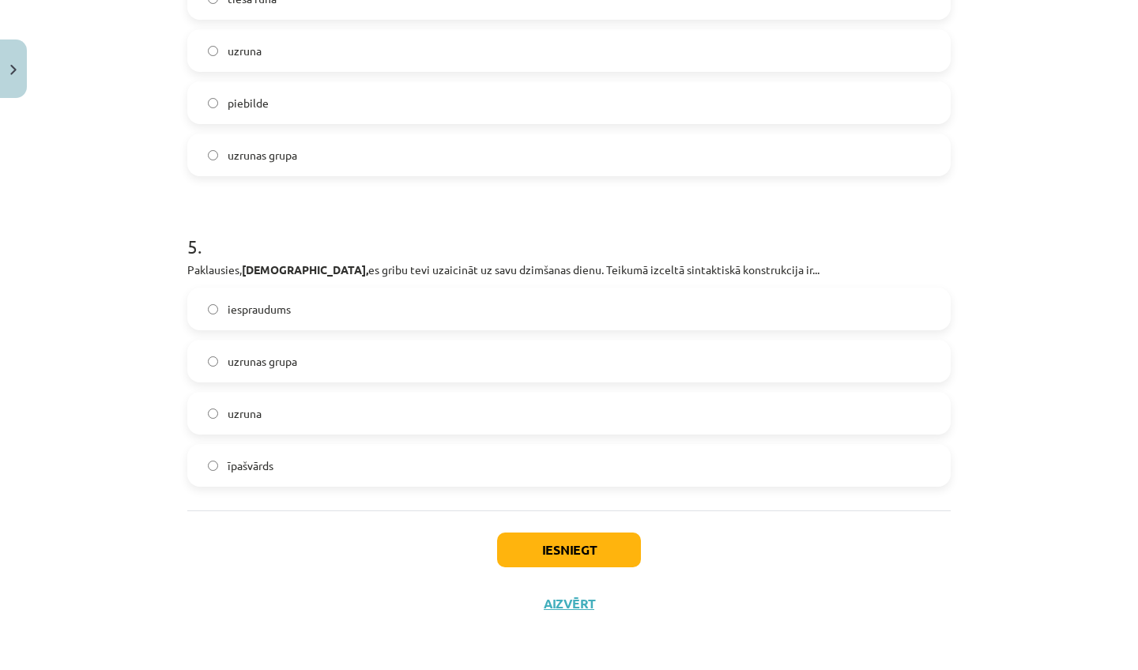
click at [518, 551] on button "Iesniegt" at bounding box center [569, 550] width 144 height 35
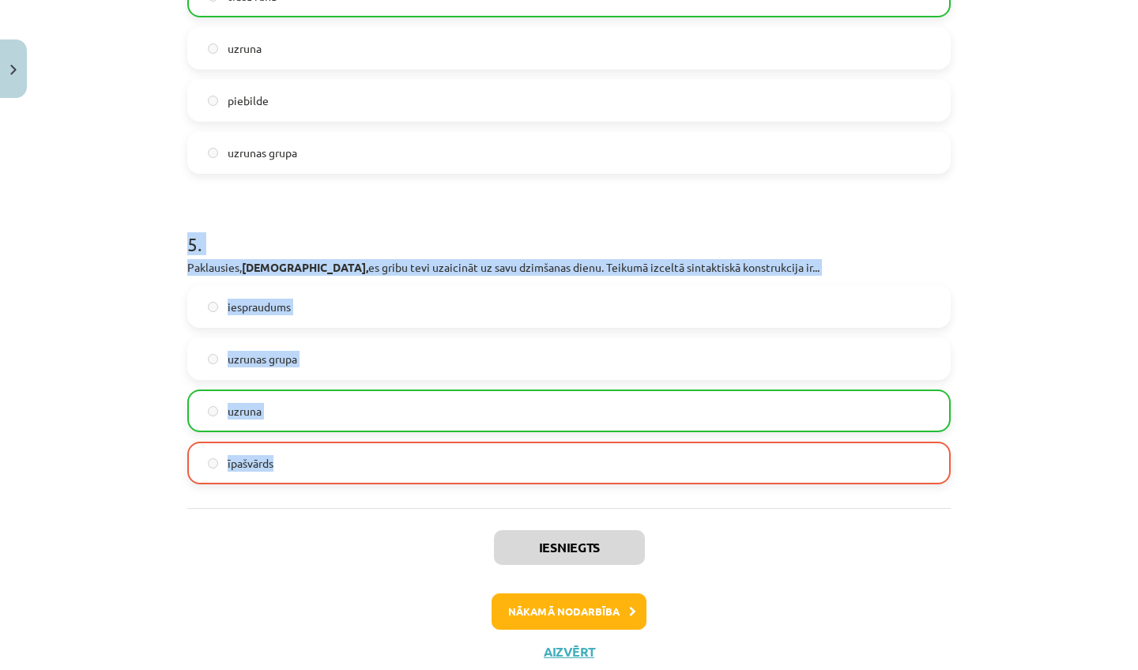
drag, startPoint x: 426, startPoint y: 470, endPoint x: 513, endPoint y: 197, distance: 286.3
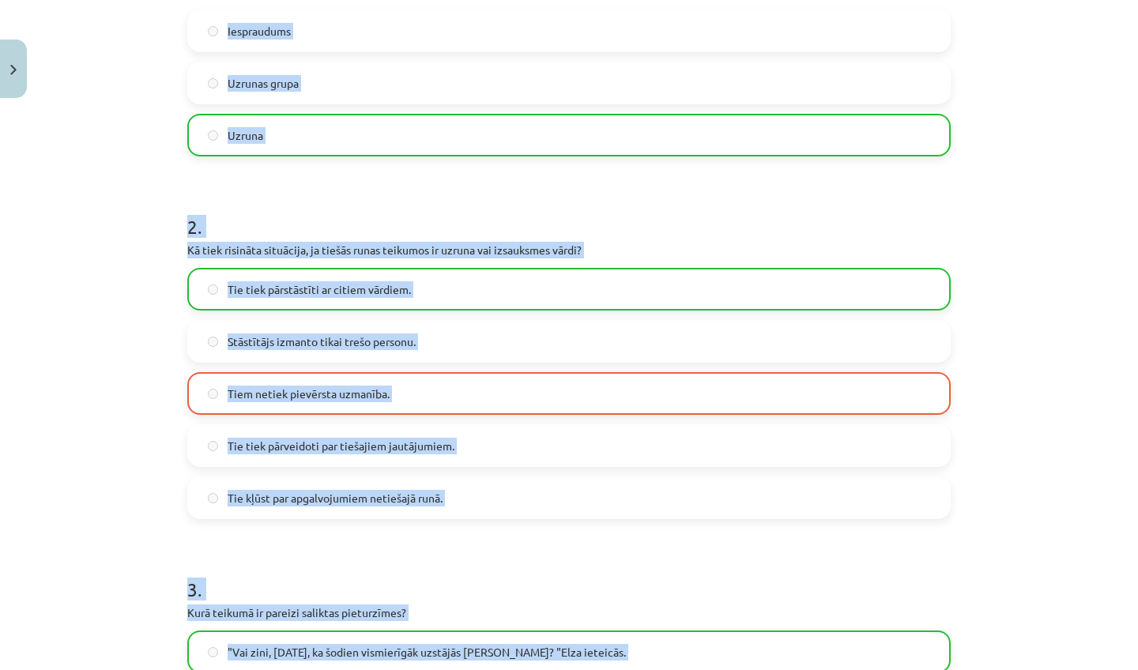
scroll to position [397, 0]
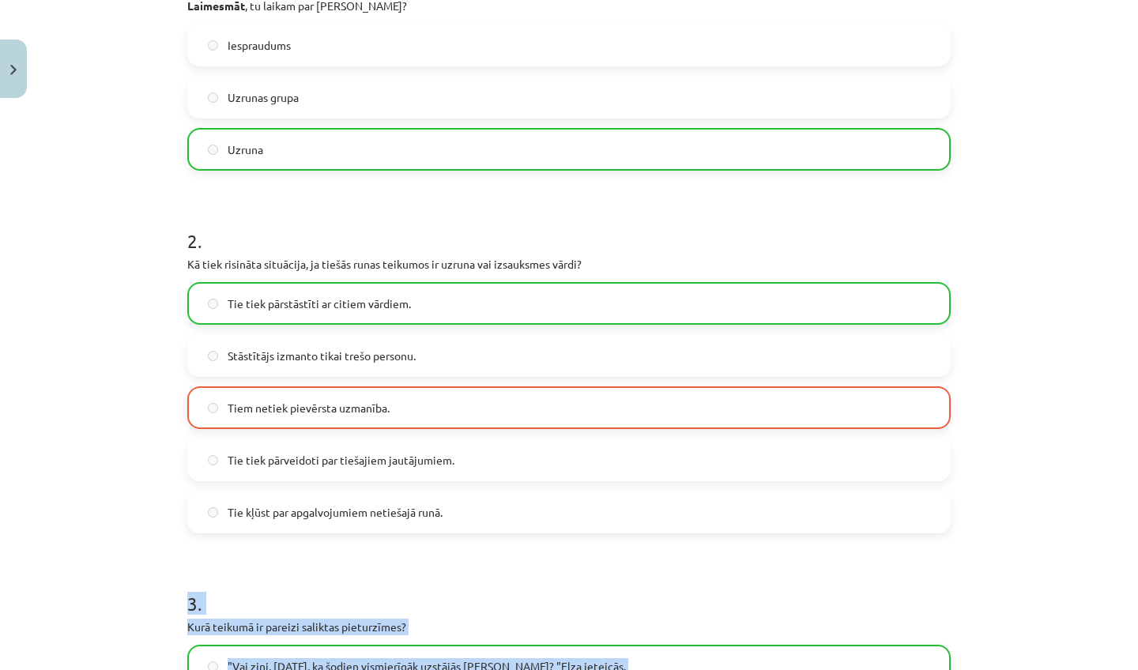
drag, startPoint x: 540, startPoint y: 277, endPoint x: 539, endPoint y: 545, distance: 268.0
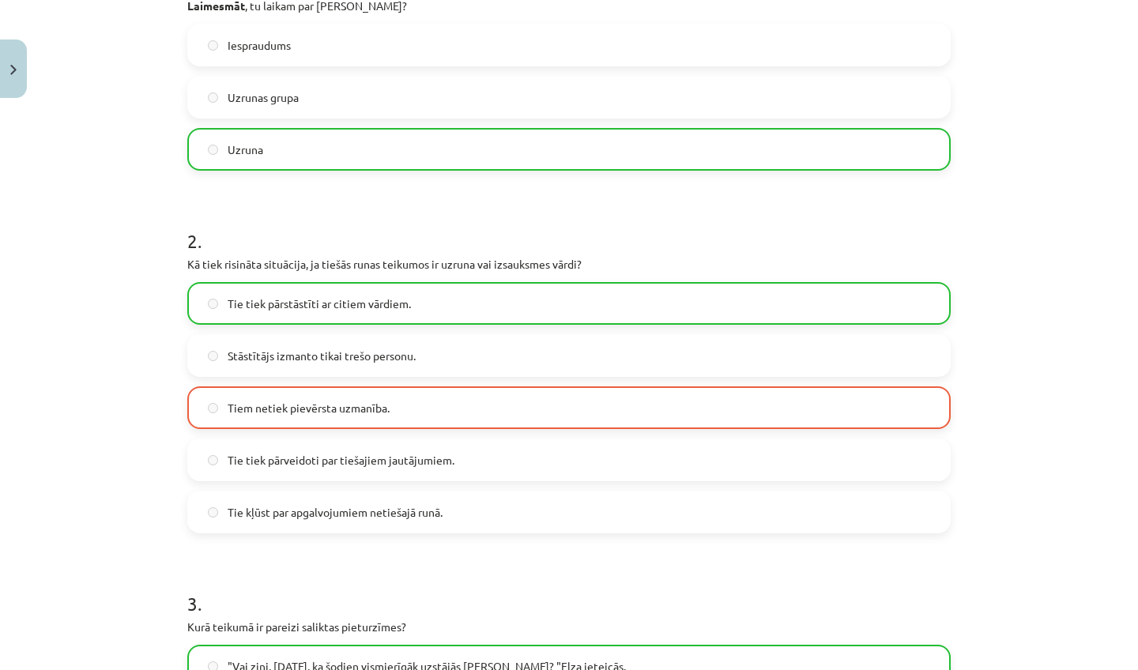
click at [567, 601] on h1 "3 ." at bounding box center [569, 589] width 764 height 49
click at [561, 583] on h1 "3 ." at bounding box center [569, 589] width 764 height 49
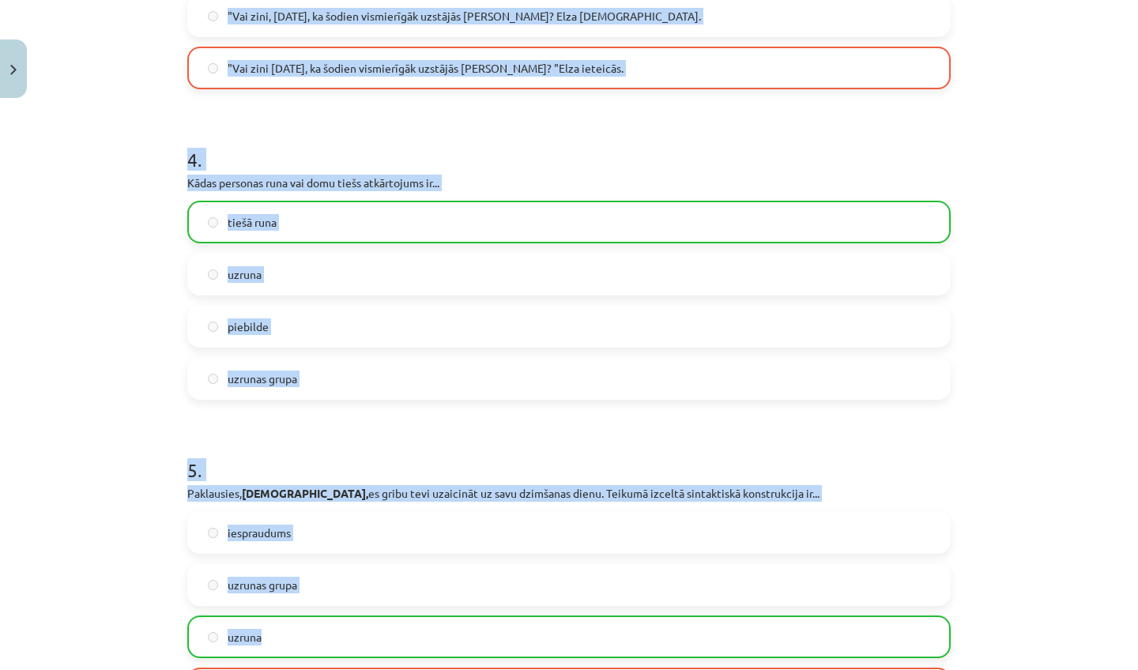
scroll to position [1197, 0]
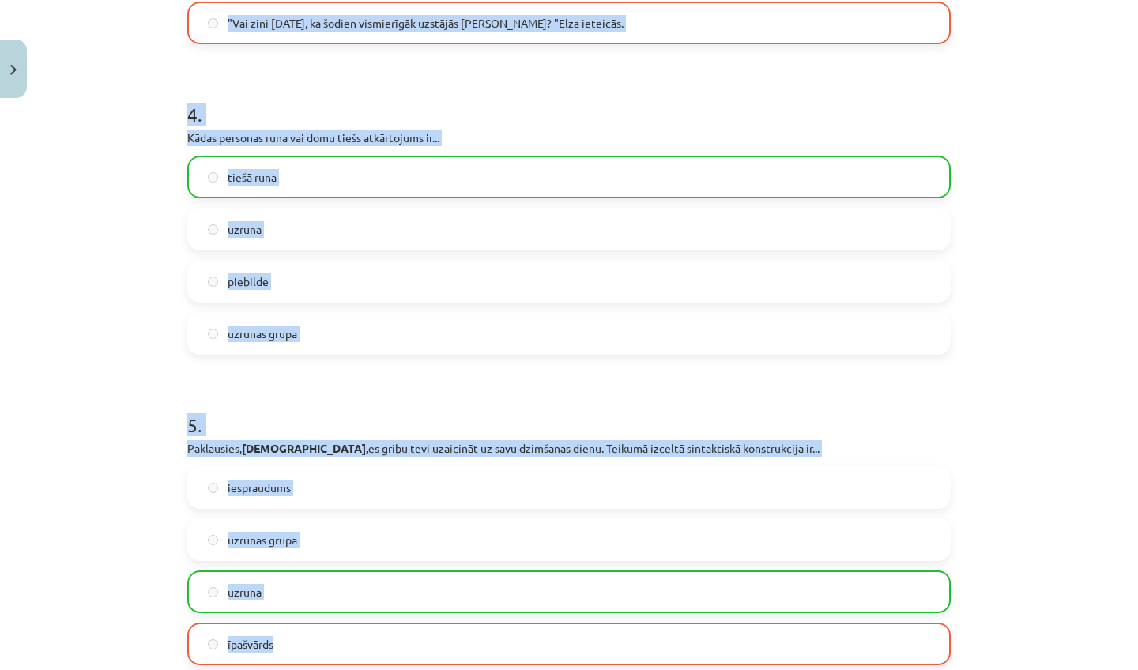
drag, startPoint x: 564, startPoint y: 581, endPoint x: 578, endPoint y: 670, distance: 89.6
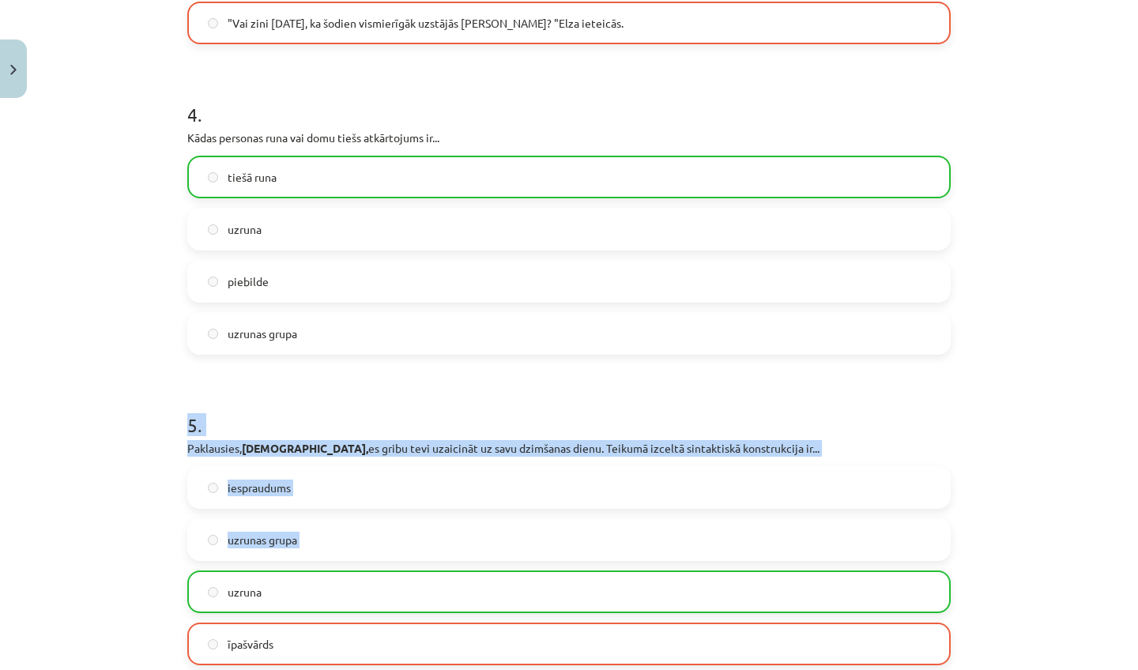
drag, startPoint x: 583, startPoint y: 405, endPoint x: 606, endPoint y: 572, distance: 169.3
click at [606, 572] on div "5 . Paklausies, Jāni, es gribu tevi uzaicināt uz savu dzimšanas dienu. Teikumā …" at bounding box center [569, 526] width 764 height 279
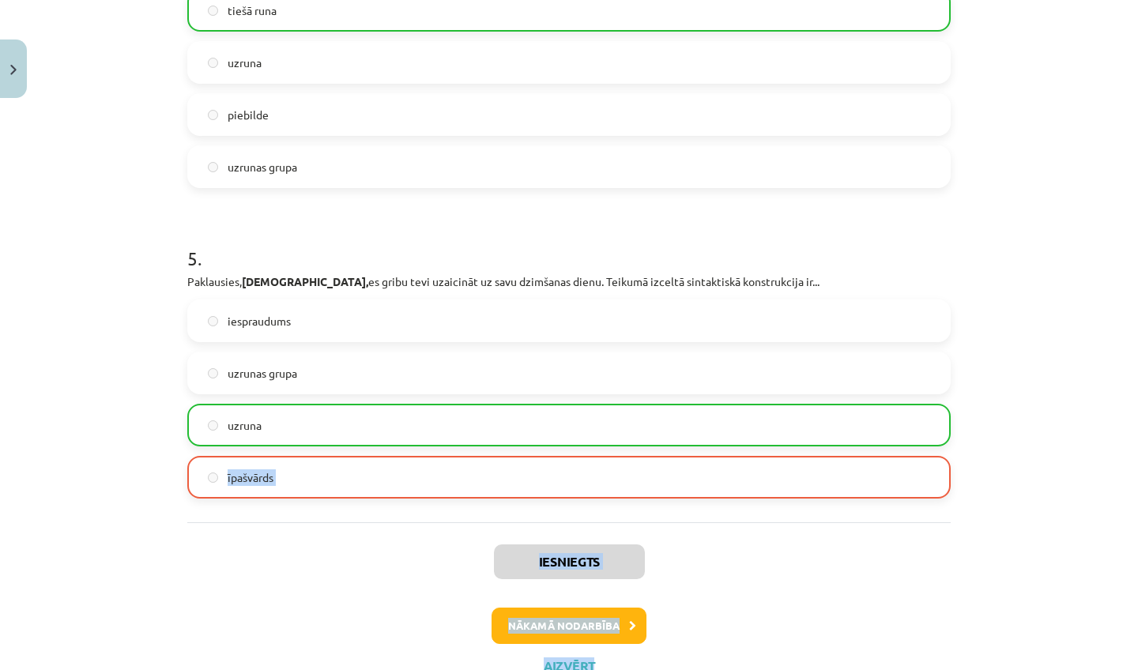
drag, startPoint x: 639, startPoint y: 604, endPoint x: 616, endPoint y: 660, distance: 60.6
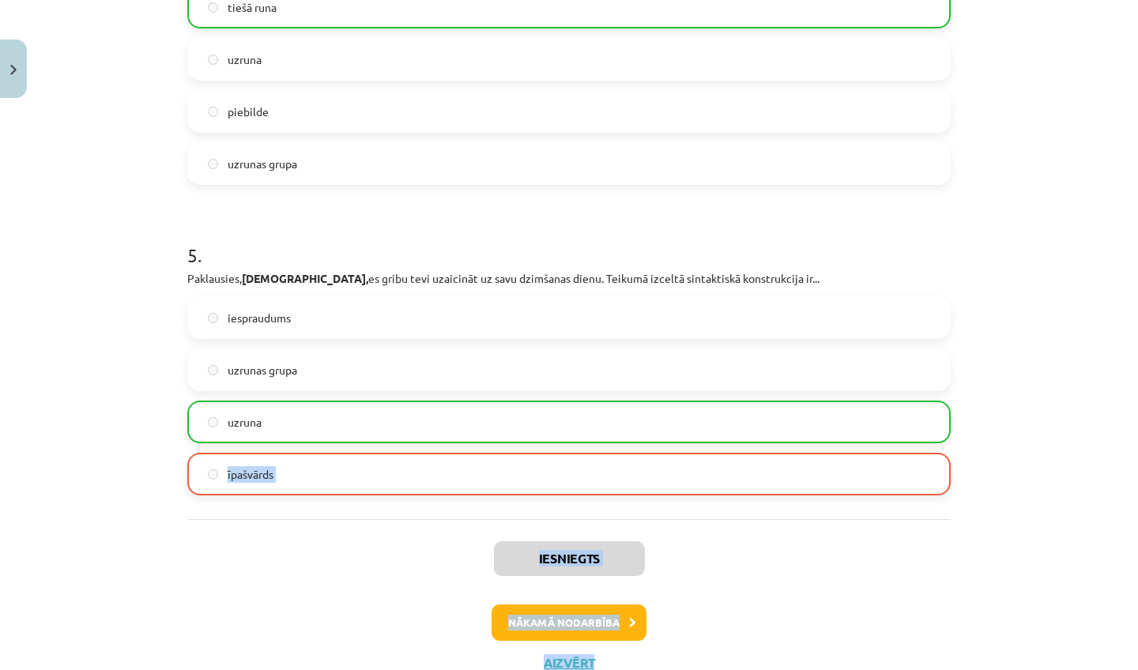
click at [587, 630] on button "Nākamā nodarbība" at bounding box center [569, 623] width 155 height 36
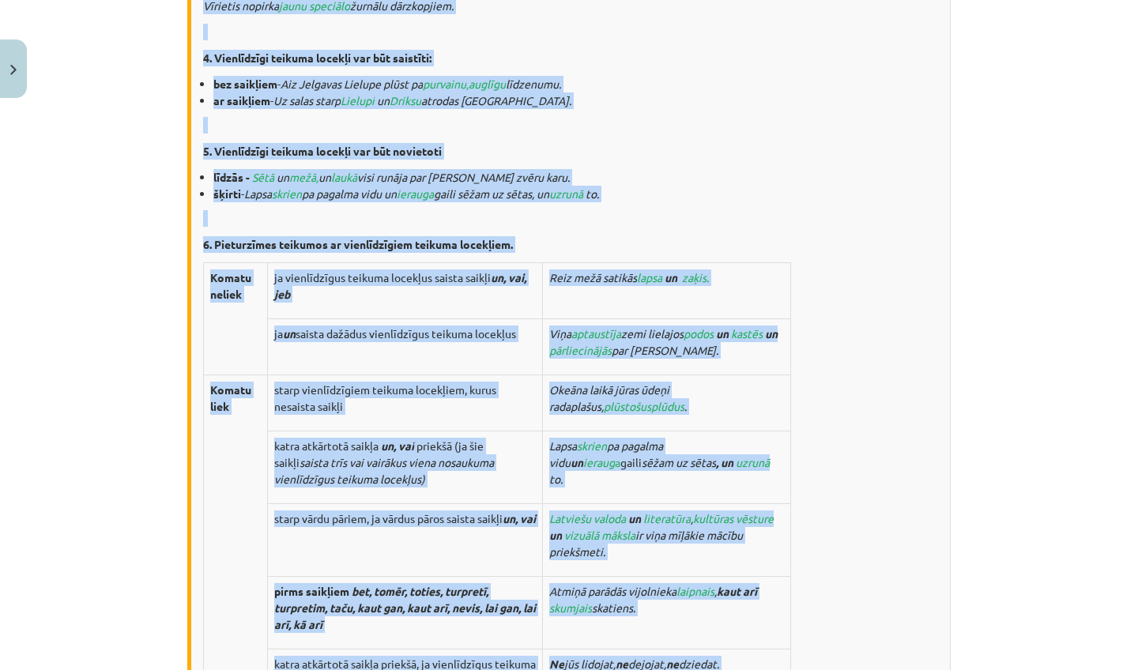
scroll to position [40, 0]
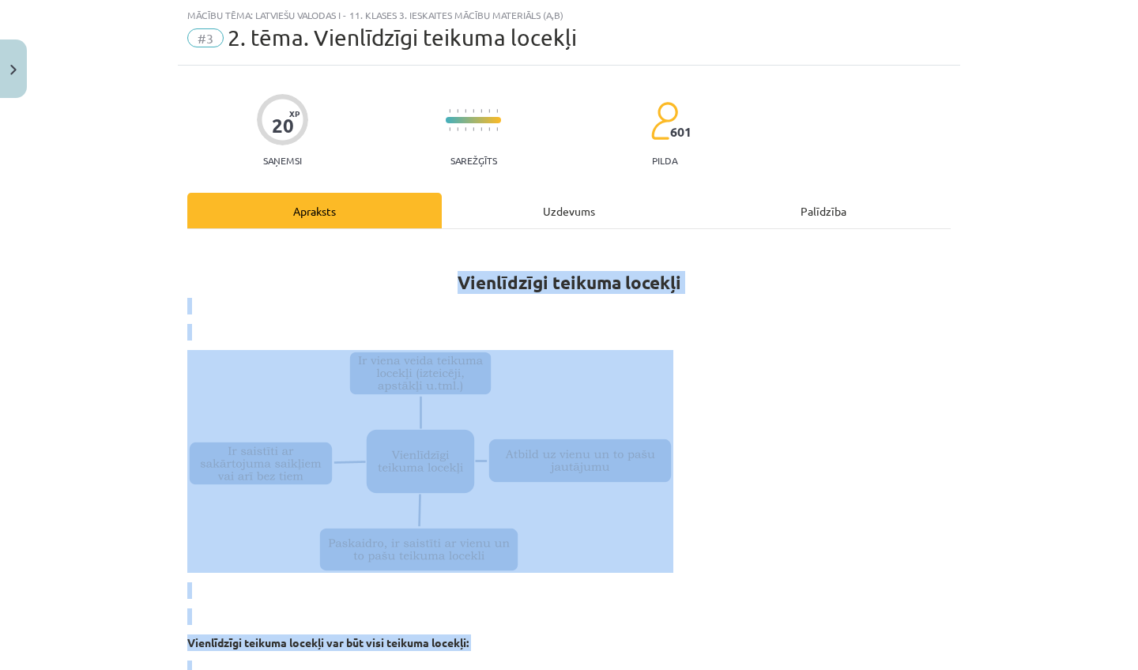
click at [613, 408] on img at bounding box center [430, 461] width 486 height 223
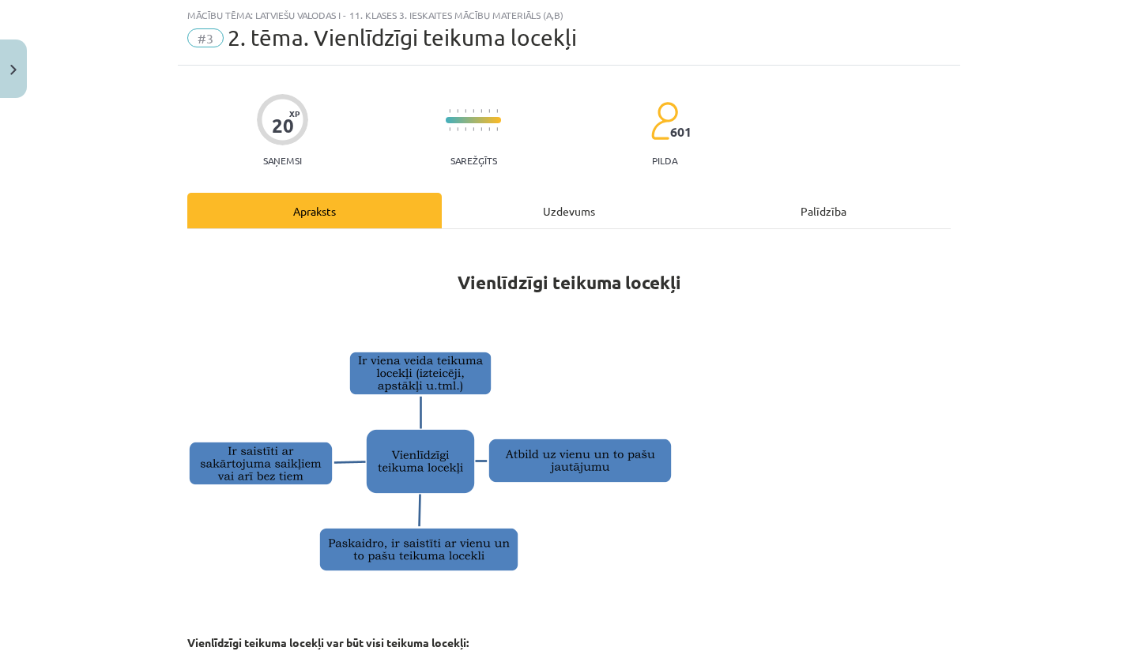
click at [344, 276] on h1 "Vienlīdzīgi teikuma locekļi" at bounding box center [569, 268] width 764 height 50
drag, startPoint x: 415, startPoint y: 255, endPoint x: 404, endPoint y: 280, distance: 27.6
click at [404, 280] on h1 "Vienlīdzīgi teikuma locekļi" at bounding box center [569, 268] width 764 height 50
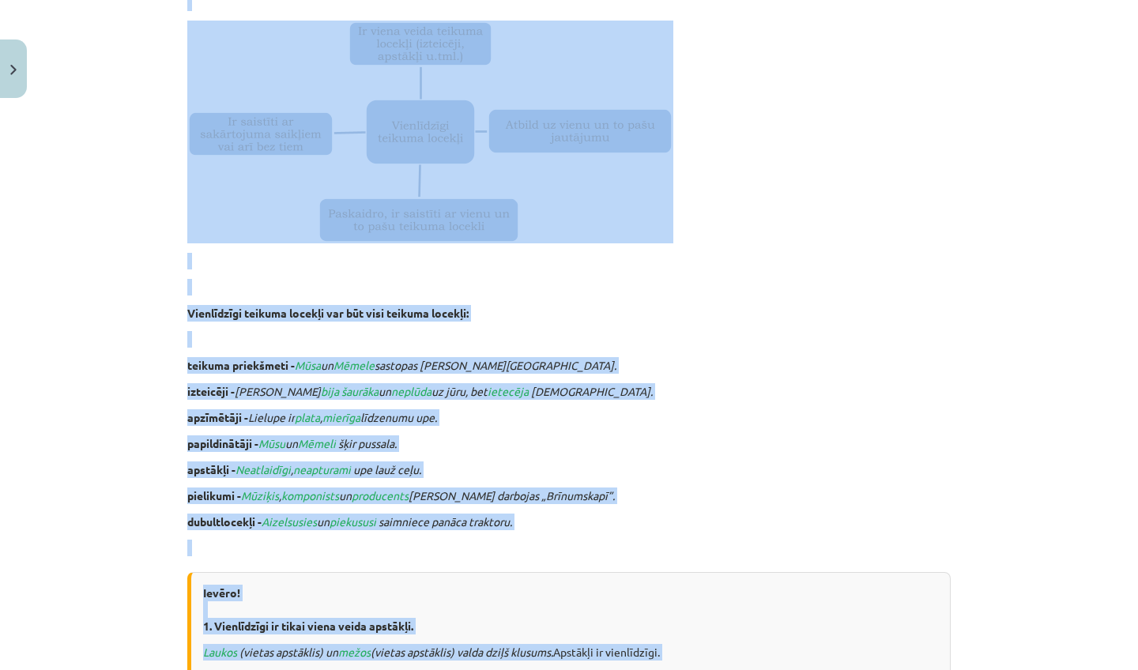
scroll to position [429, 0]
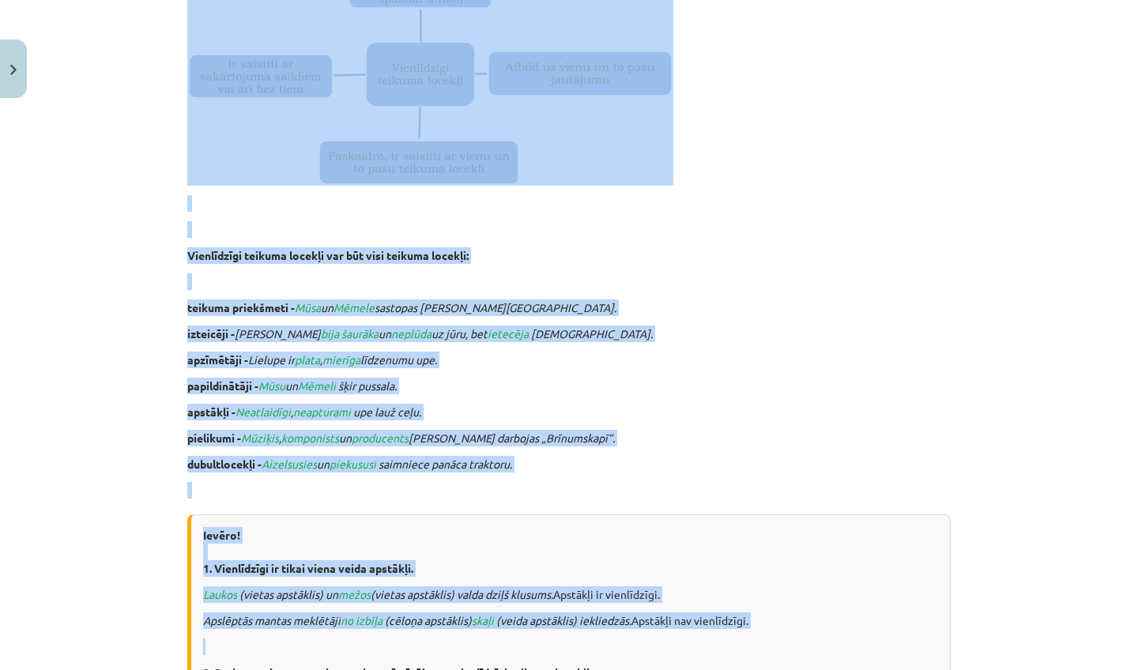
drag, startPoint x: 410, startPoint y: 280, endPoint x: 486, endPoint y: 669, distance: 396.3
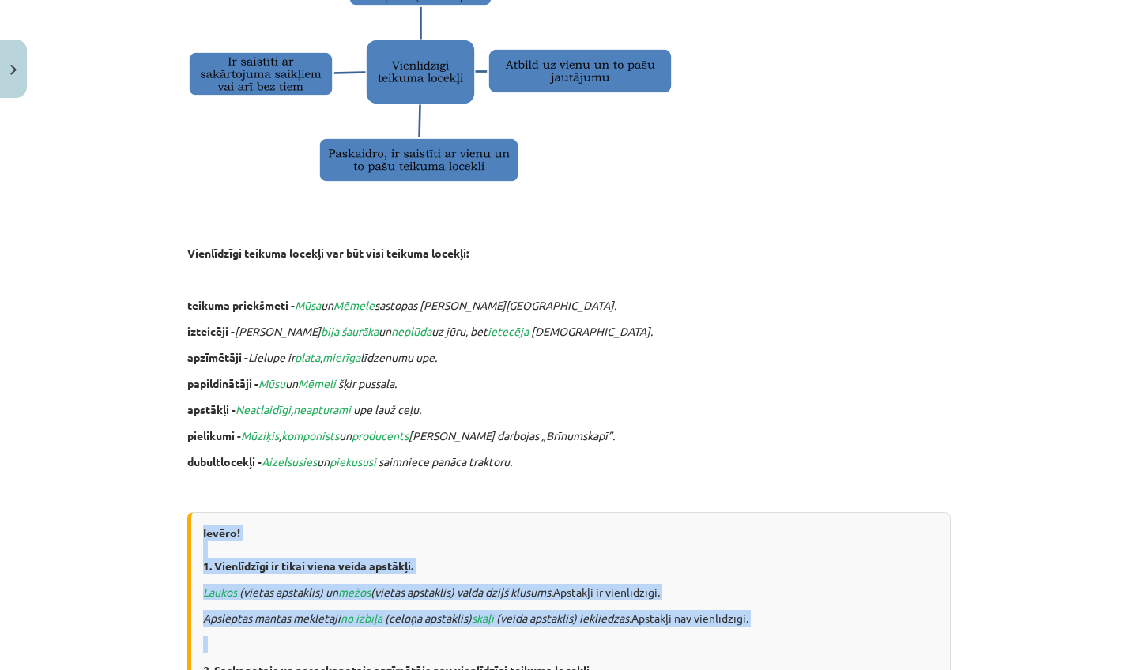
drag, startPoint x: 236, startPoint y: 496, endPoint x: 247, endPoint y: 656, distance: 160.9
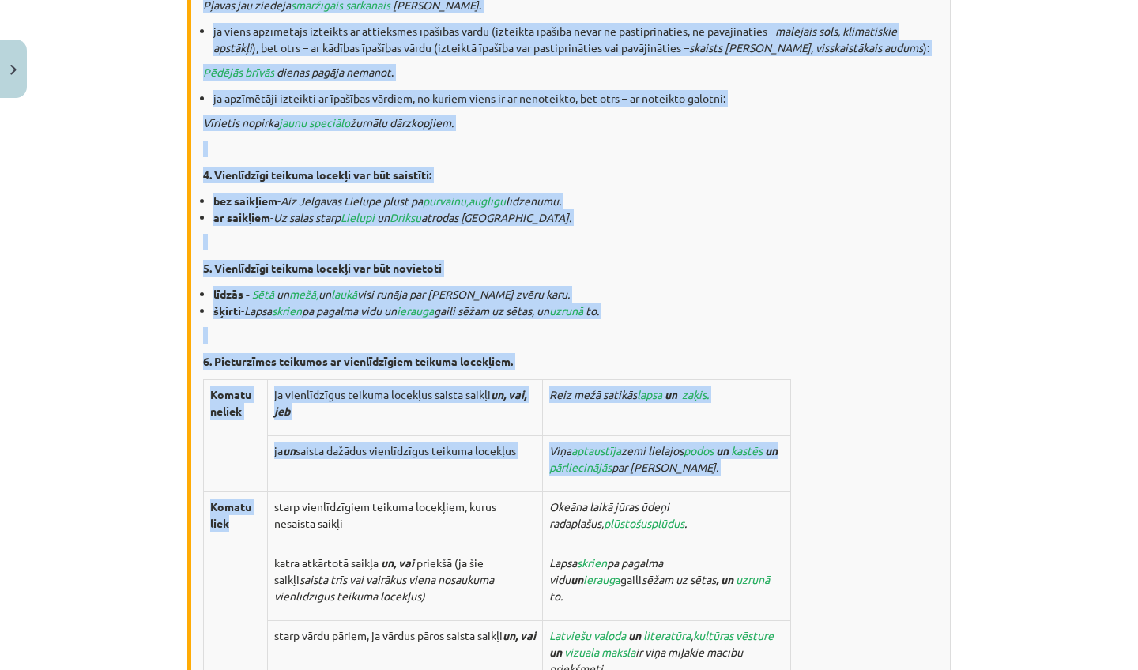
scroll to position [1310, 0]
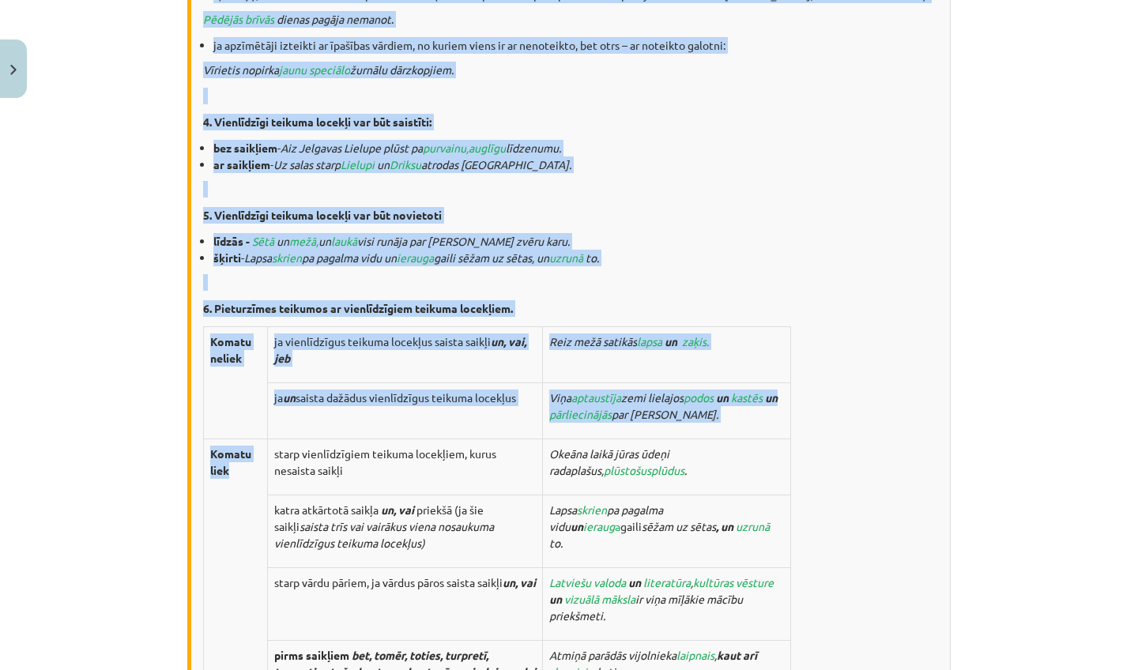
drag, startPoint x: 247, startPoint y: 656, endPoint x: 248, endPoint y: 670, distance: 13.5
click at [248, 670] on div "Ievēro! 1. Vienlīdzīgi ir tikai viena veida apstākļi. Laukos (vietas apstāklis)…" at bounding box center [569, 255] width 764 height 1233
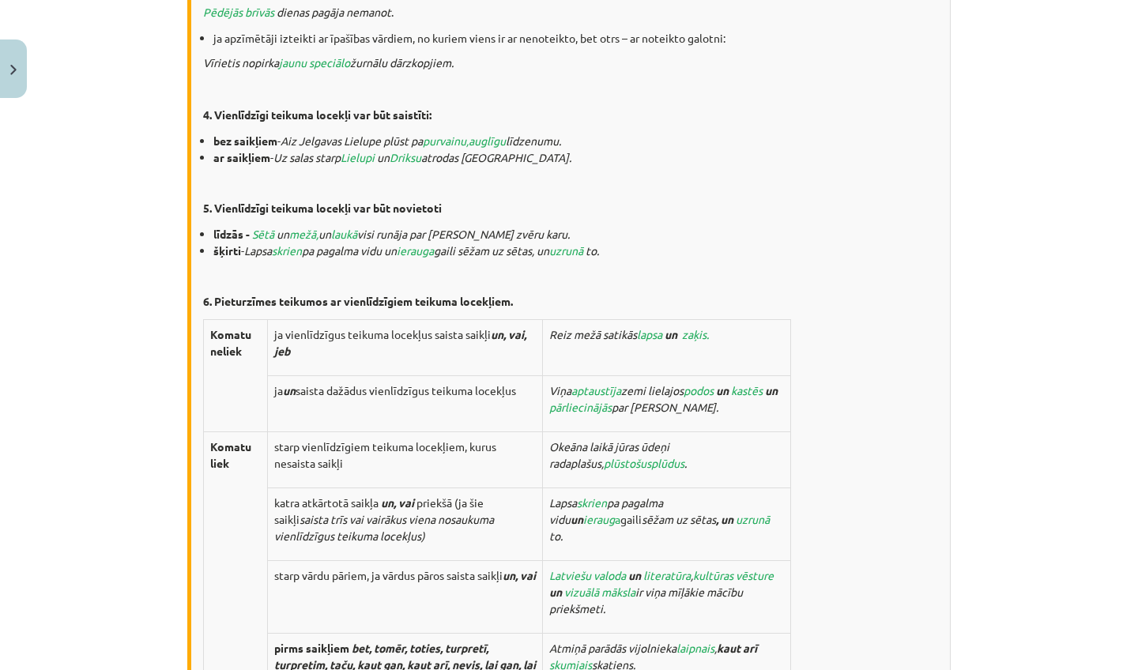
click at [229, 451] on p "Komatu liek" at bounding box center [235, 455] width 51 height 33
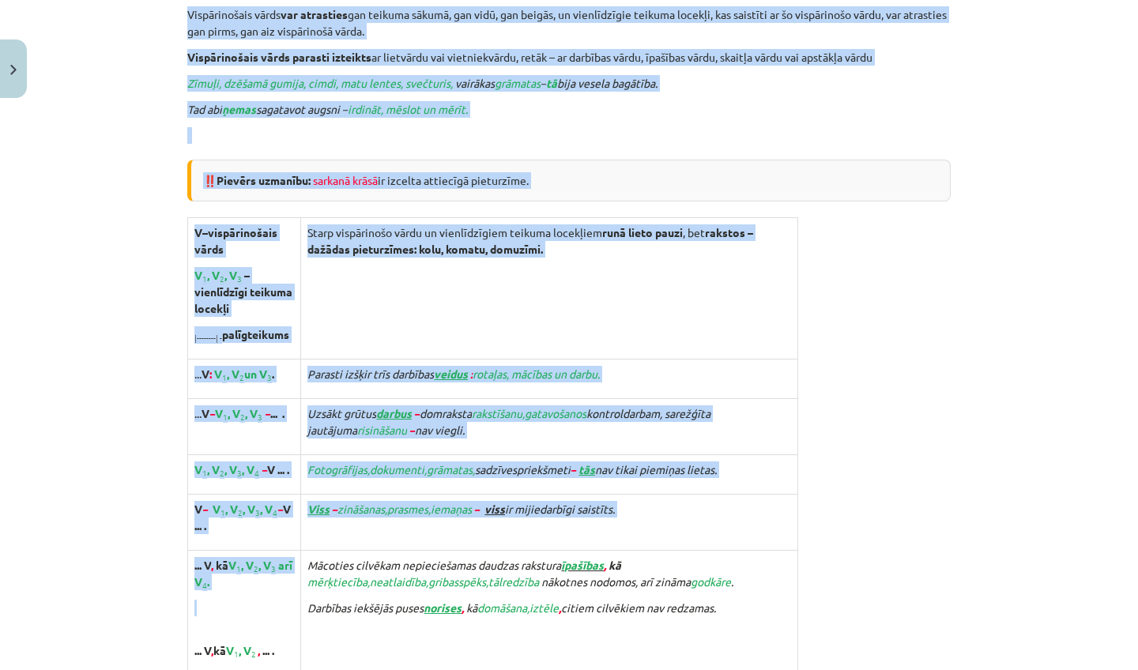
drag, startPoint x: 315, startPoint y: 277, endPoint x: 272, endPoint y: 667, distance: 392.1
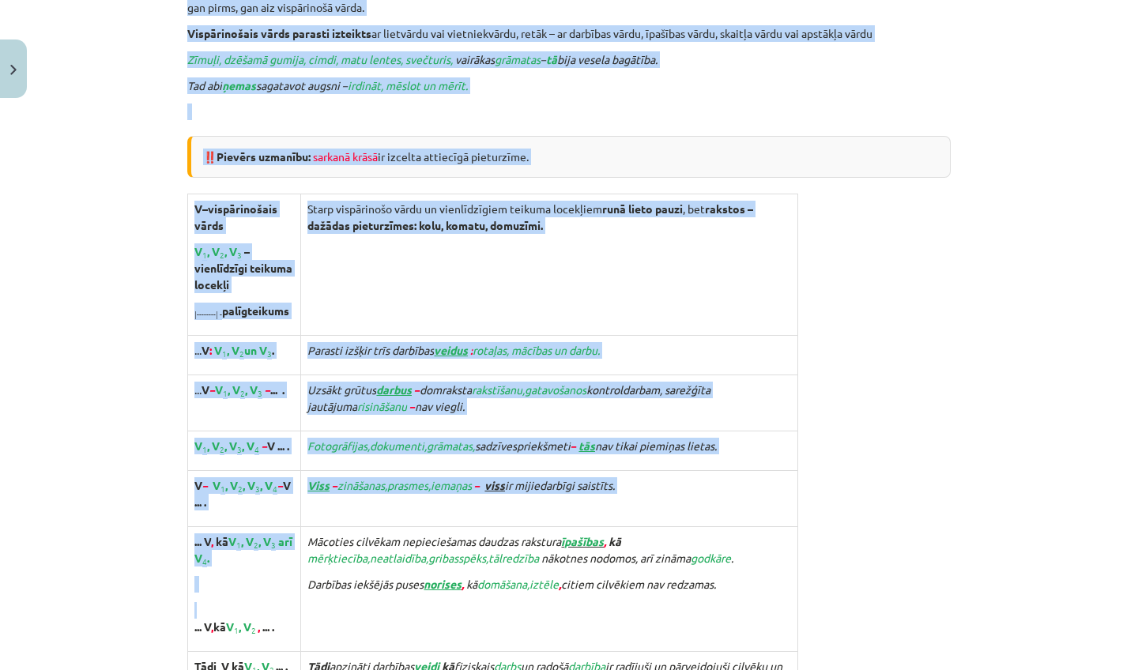
click at [354, 274] on td "Starp vispārinošo vārdu un vienlīdzīgiem teikuma locekļiem runā lieto pauzi , b…" at bounding box center [549, 265] width 496 height 142
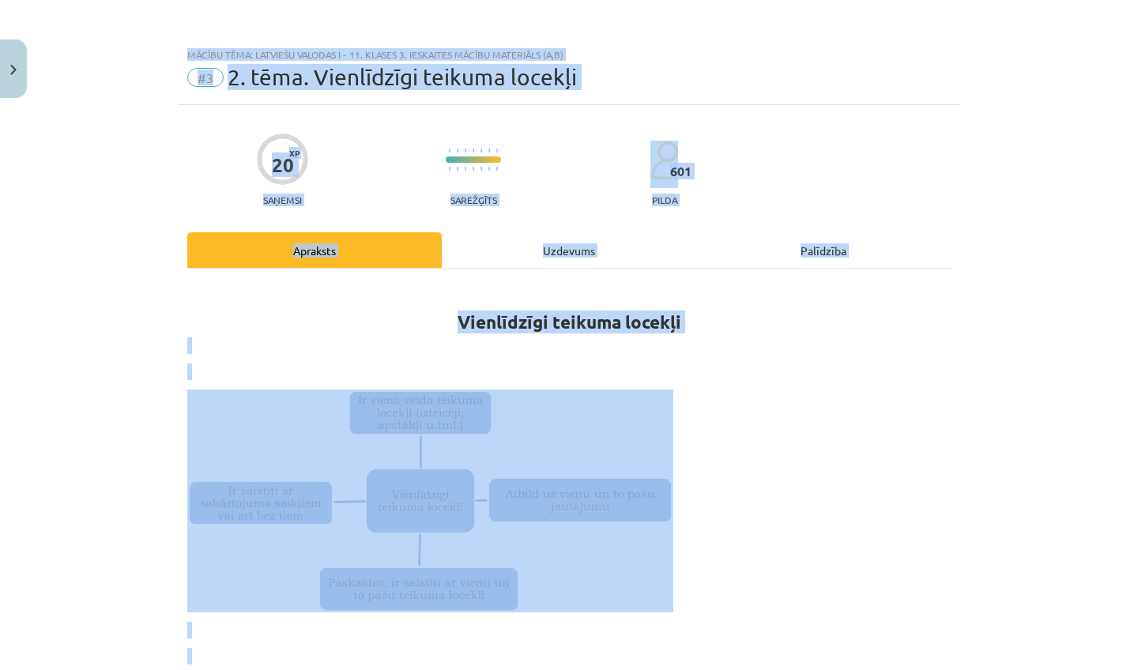
scroll to position [0, 0]
drag, startPoint x: 360, startPoint y: 289, endPoint x: 538, endPoint y: 68, distance: 283.8
click at [540, 55] on div "Mācību tēma: Latviešu valodas i - 11. klases 3. ieskaites mācību materiāls (a,b…" at bounding box center [569, 335] width 1138 height 670
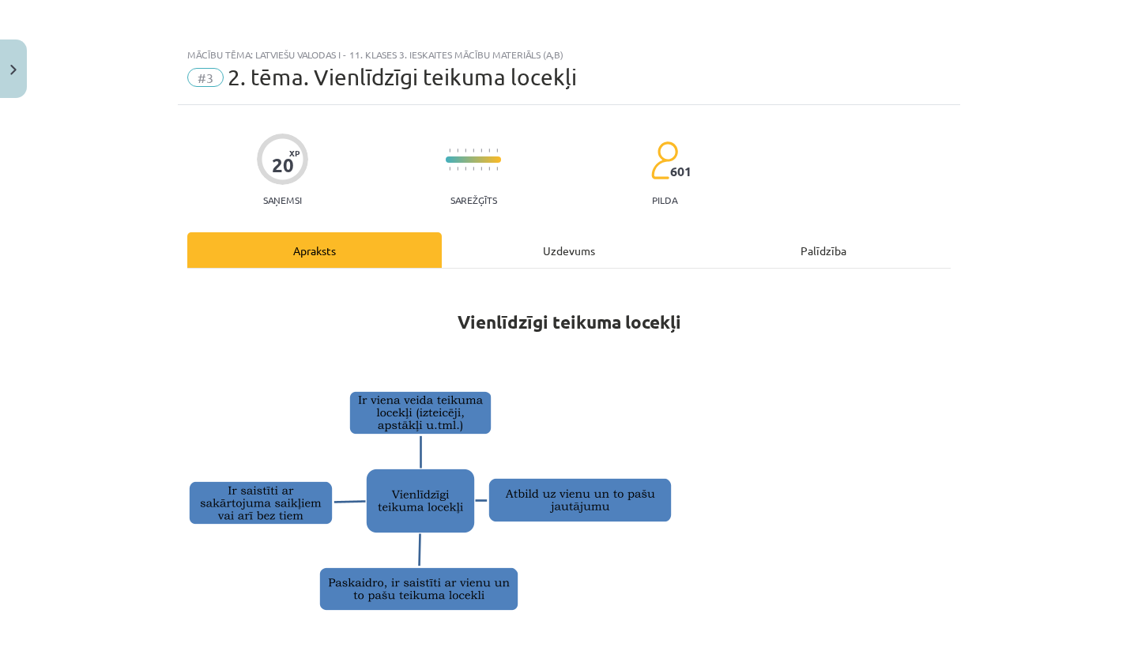
click at [534, 240] on div "Uzdevums" at bounding box center [569, 250] width 255 height 36
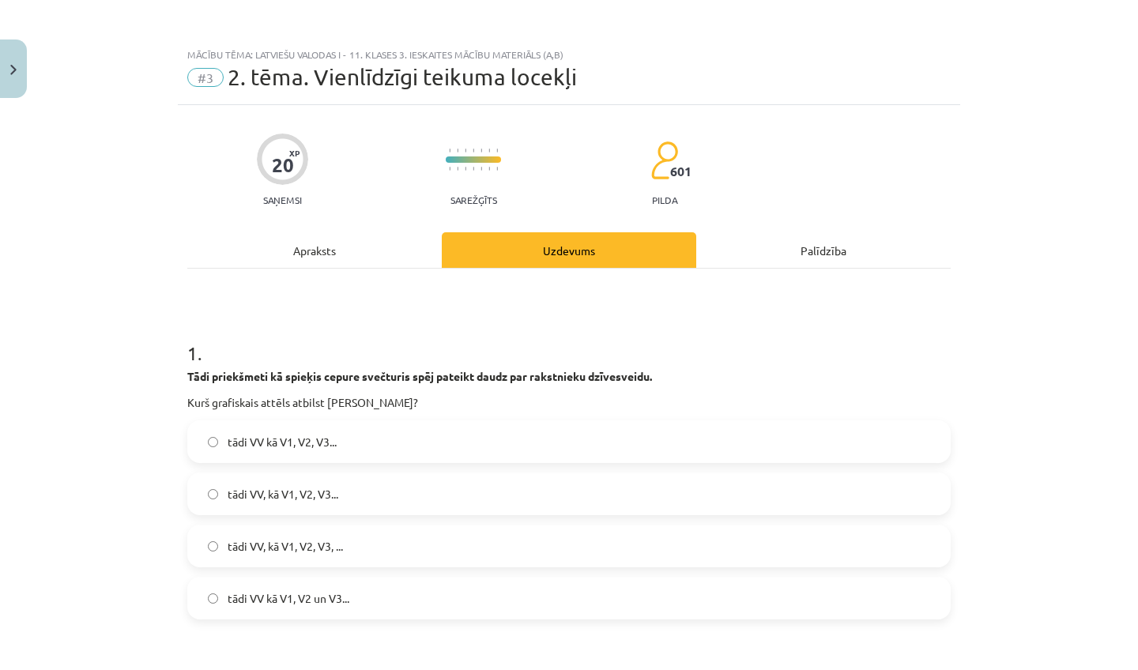
scroll to position [40, 0]
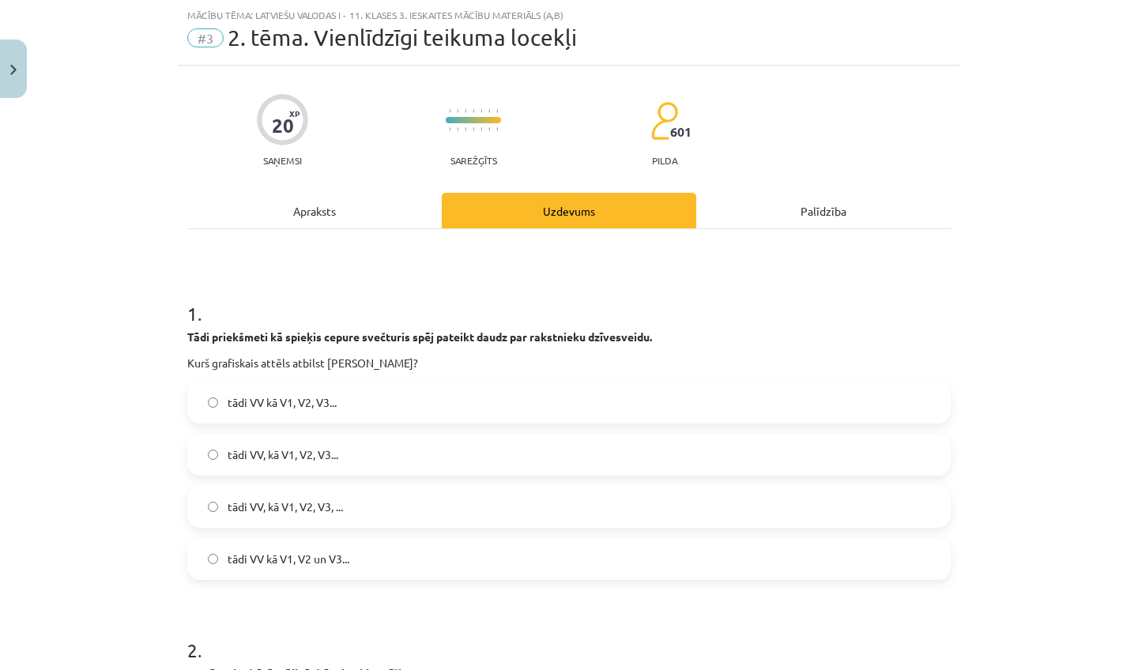
click at [362, 212] on div "Apraksts" at bounding box center [314, 211] width 255 height 36
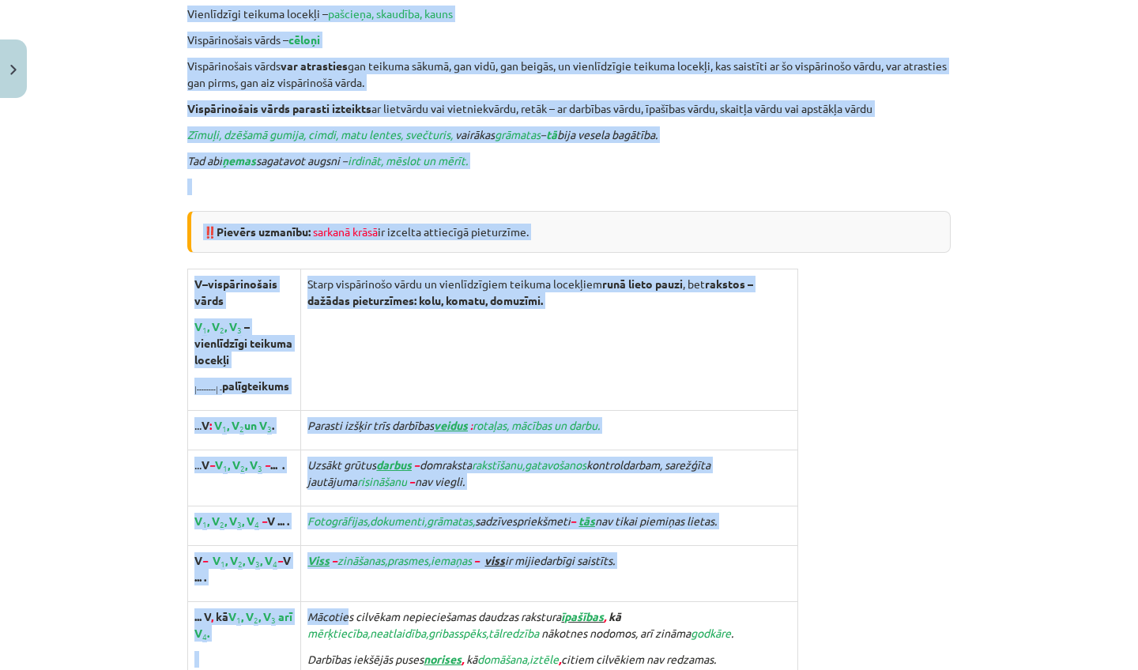
drag, startPoint x: 369, startPoint y: 227, endPoint x: 315, endPoint y: 654, distance: 430.3
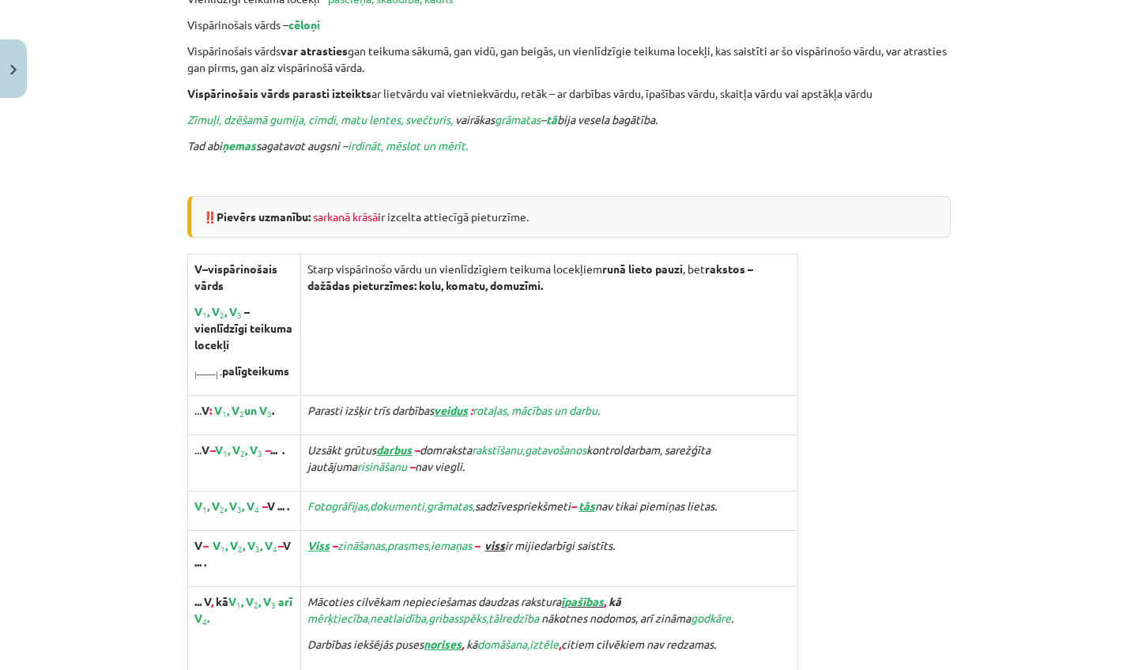
click at [340, 364] on td "Starp vispārinošo vārdu un vienlīdzīgiem teikuma locekļiem runā lieto pauzi , b…" at bounding box center [549, 325] width 496 height 142
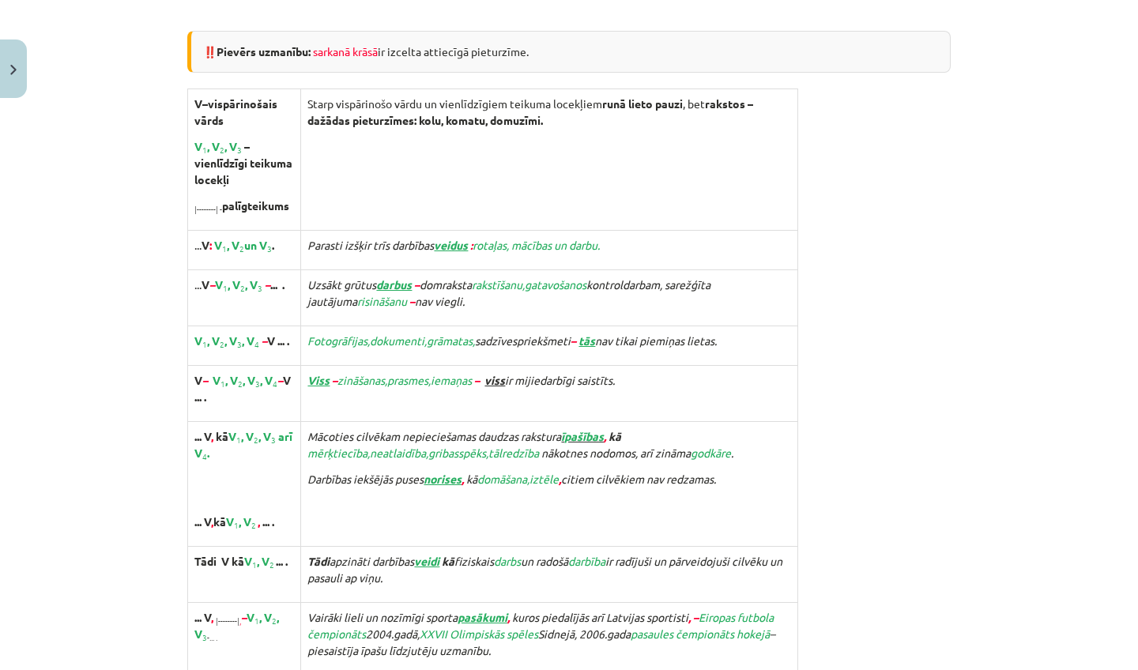
drag, startPoint x: 384, startPoint y: 354, endPoint x: 474, endPoint y: 670, distance: 328.0
click at [474, 670] on tbody "V – vispārinošais vārds V 1 , V 2 , V 3 – vienlīdzīgi teikuma locekļi |--------…" at bounding box center [493, 418] width 610 height 659
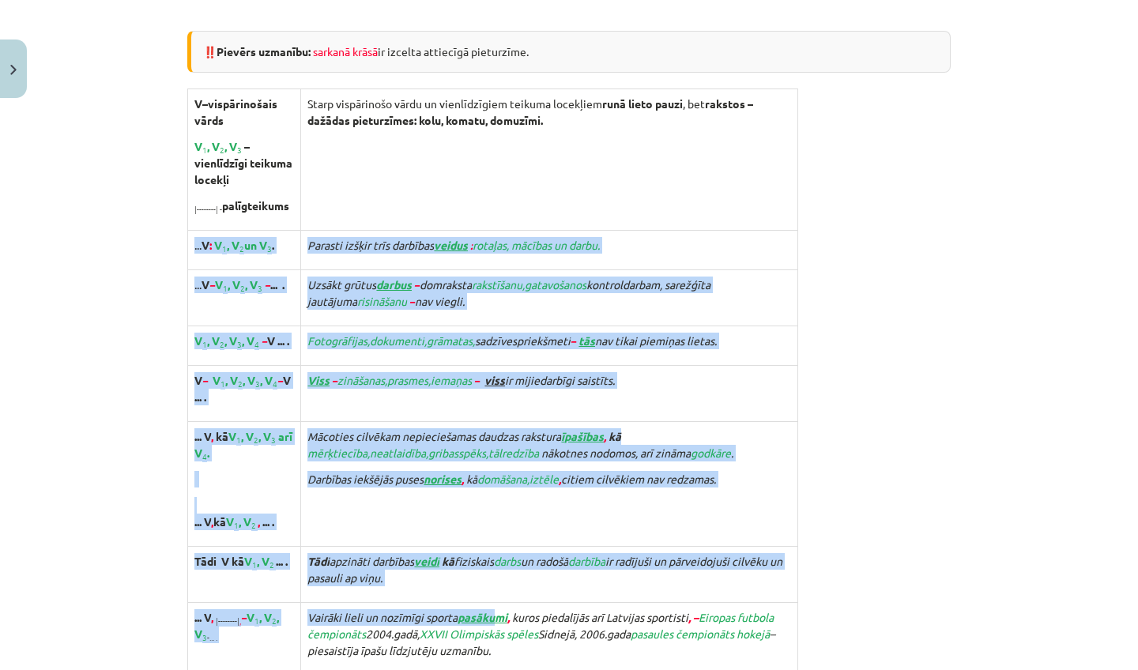
scroll to position [2545, 0]
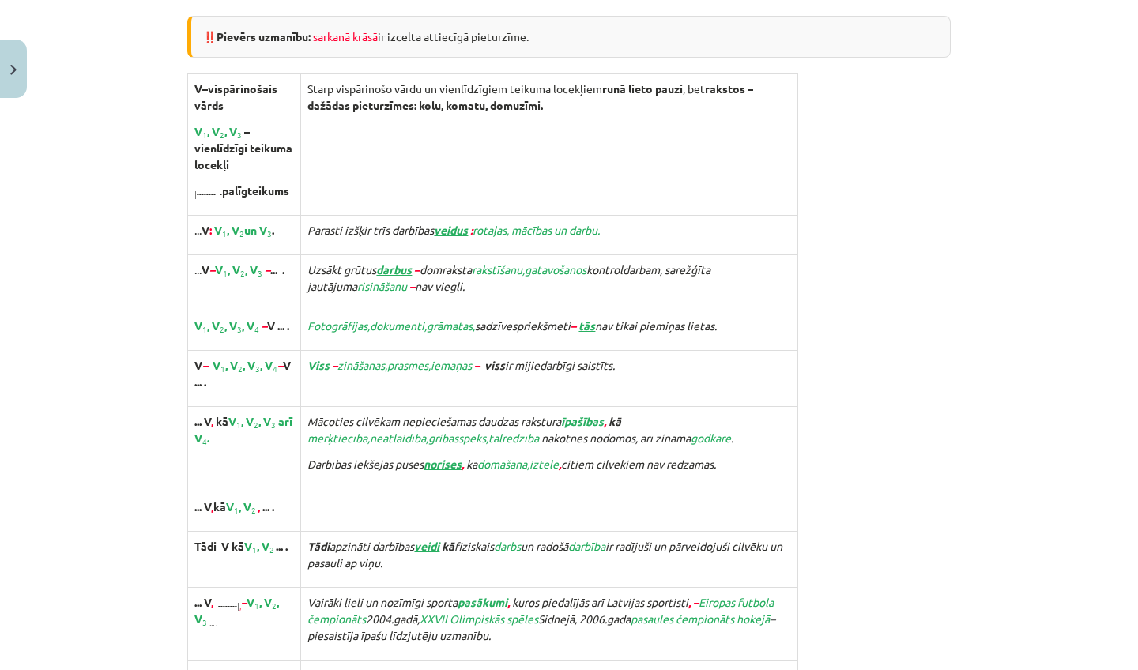
click at [635, 160] on td "Starp vispārinošo vārdu un vienlīdzīgiem teikuma locekļiem runā lieto pauzi , b…" at bounding box center [549, 145] width 496 height 142
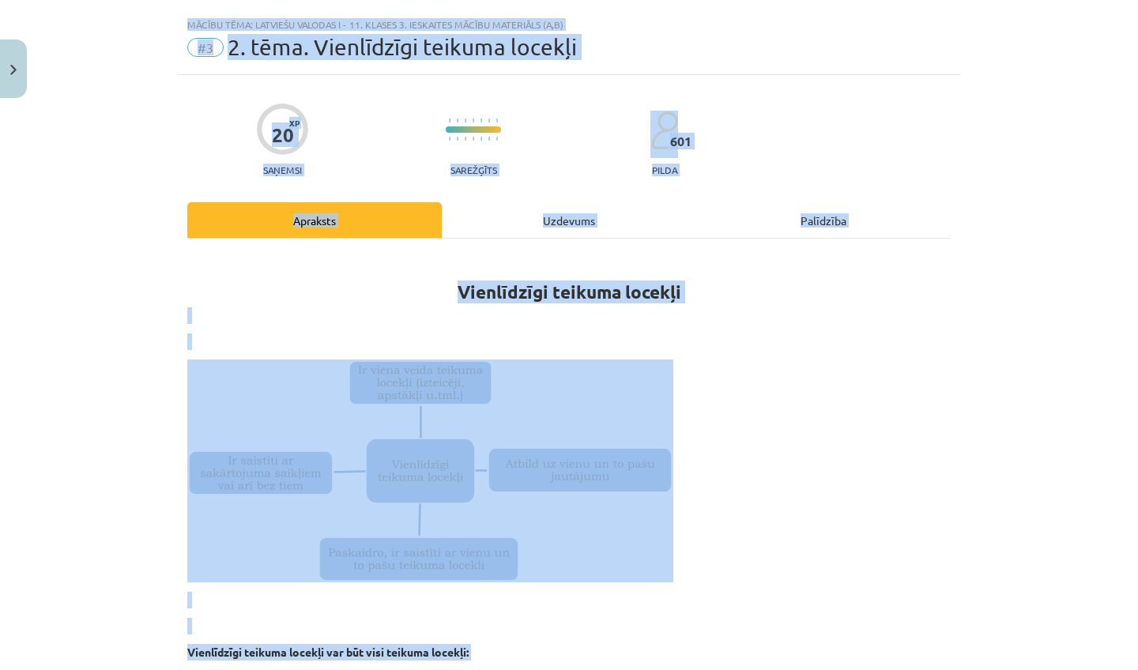
scroll to position [0, 0]
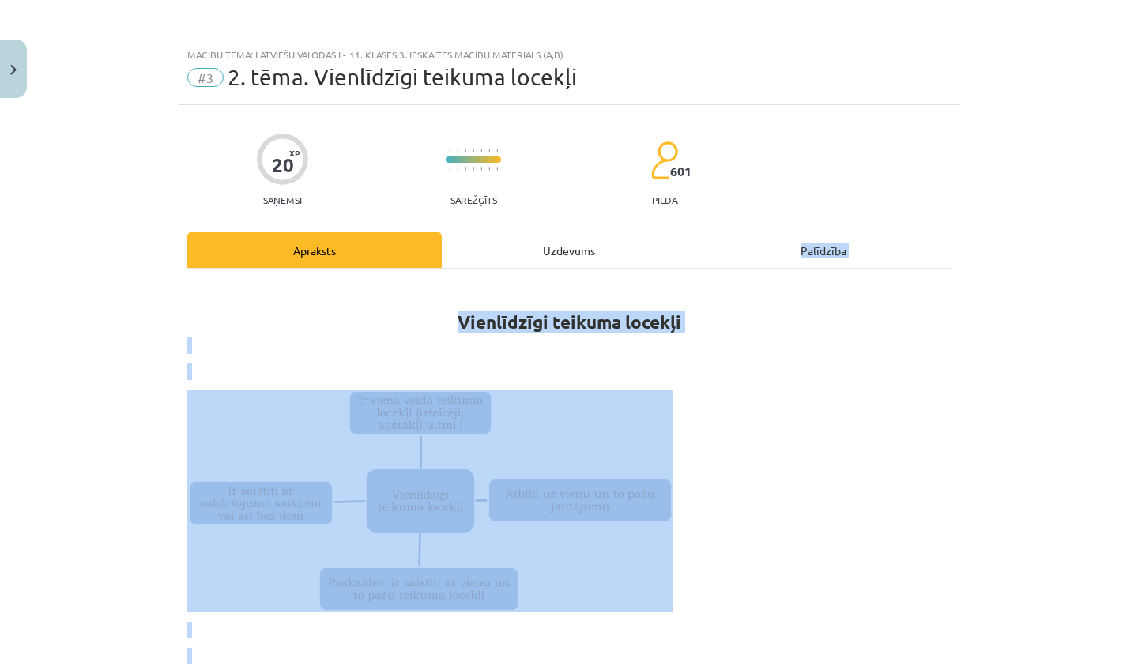
drag, startPoint x: 594, startPoint y: 225, endPoint x: 594, endPoint y: 253, distance: 27.7
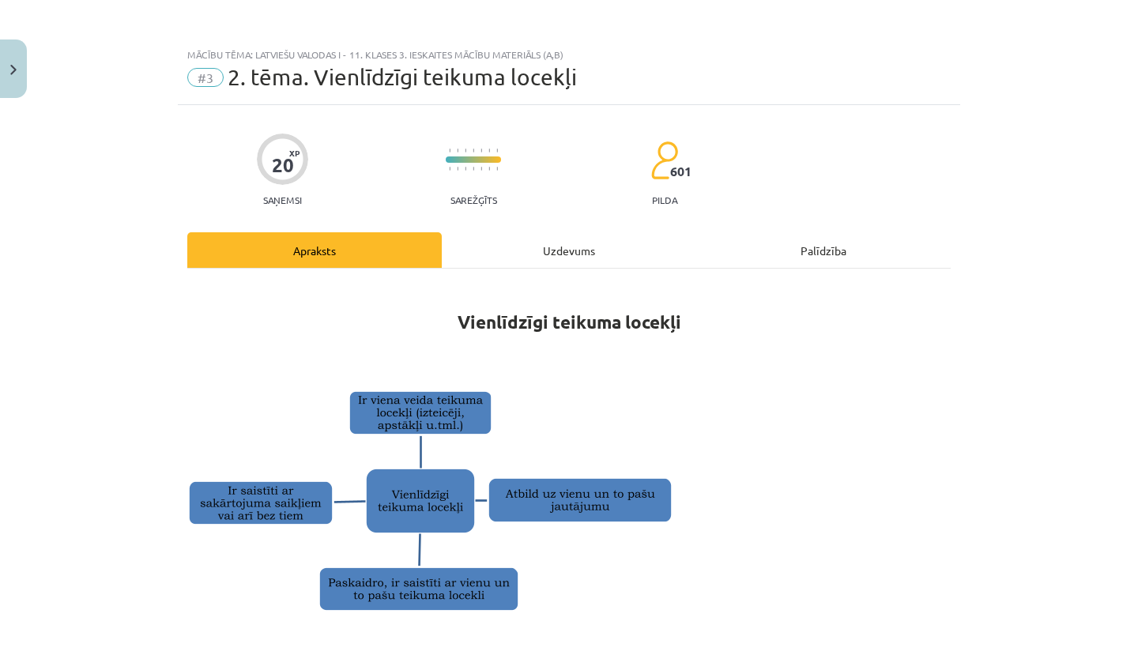
click at [595, 253] on div "Uzdevums" at bounding box center [569, 250] width 255 height 36
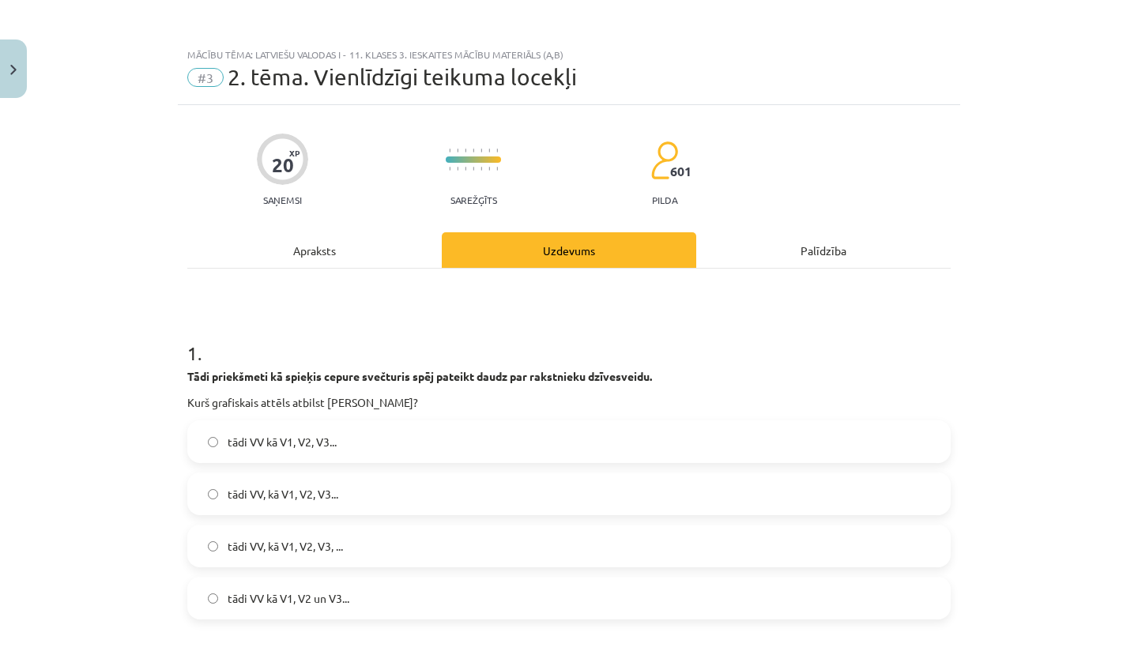
scroll to position [40, 0]
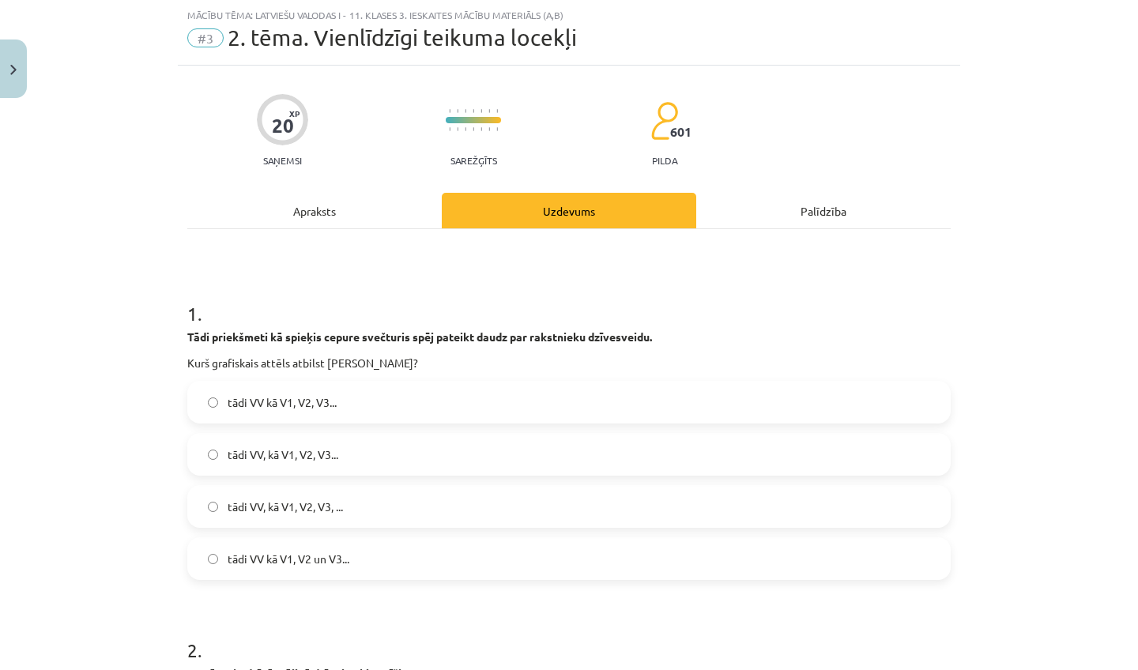
click at [440, 343] on p "Tādi priekšmeti kā spieķis cepure svečturis spēj pateikt daudz par rakstnieku d…" at bounding box center [569, 337] width 764 height 17
click at [446, 345] on p "Tādi priekšmeti kā spieķis cepure svečturis spēj pateikt daudz par rakstnieku d…" at bounding box center [569, 337] width 764 height 17
click at [446, 345] on div "Tādi priekšmeti kā spieķis cepure svečturis spēj pateikt daudz par rakstnieku d…" at bounding box center [569, 350] width 764 height 43
click at [446, 346] on div "Tādi priekšmeti kā spieķis cepure svečturis spēj pateikt daudz par rakstnieku d…" at bounding box center [569, 350] width 764 height 43
click at [482, 285] on h1 "1 ." at bounding box center [569, 299] width 764 height 49
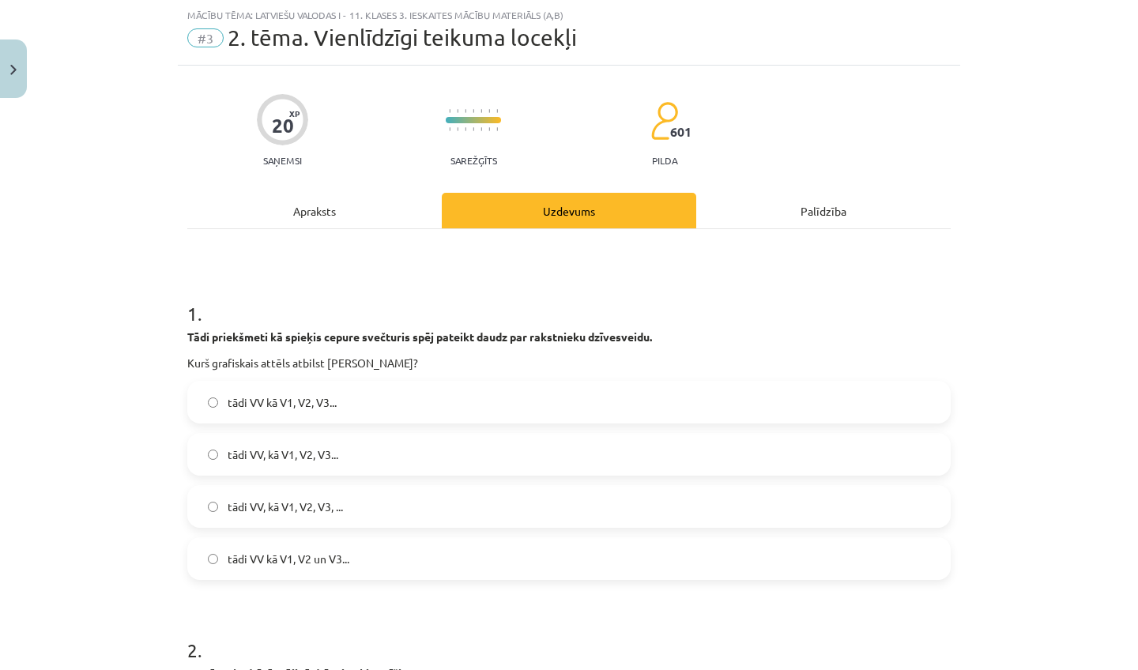
click at [382, 511] on label "tādi VV, kā V1, V2, V3, ..." at bounding box center [569, 507] width 760 height 40
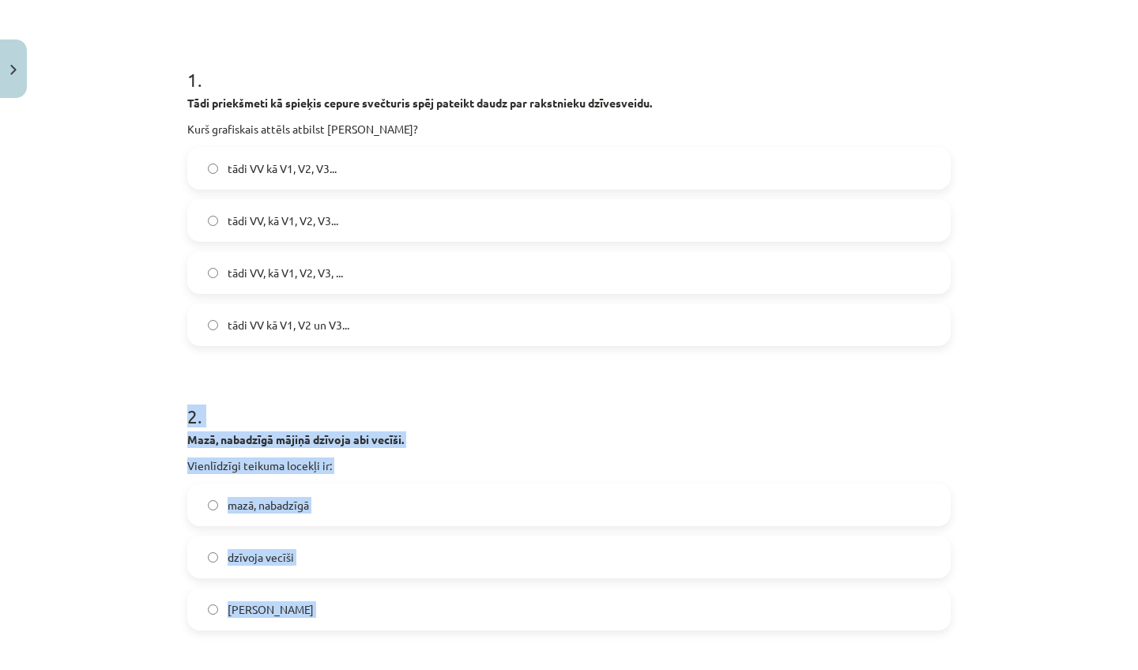
scroll to position [330, 0]
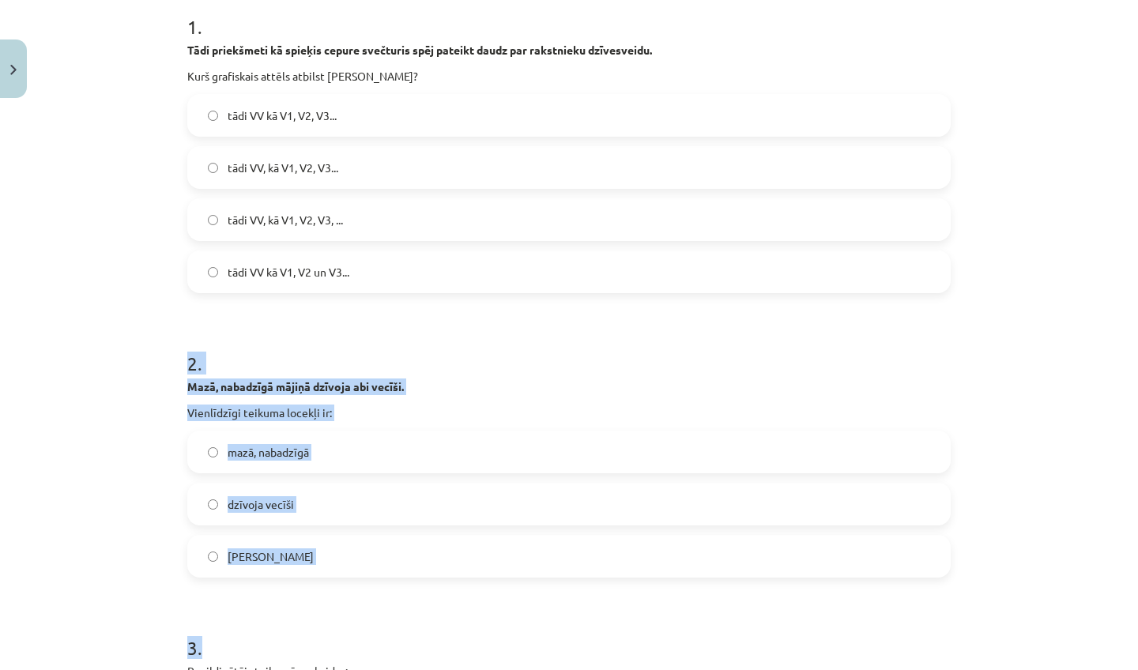
drag, startPoint x: 284, startPoint y: 605, endPoint x: 284, endPoint y: 669, distance: 64.0
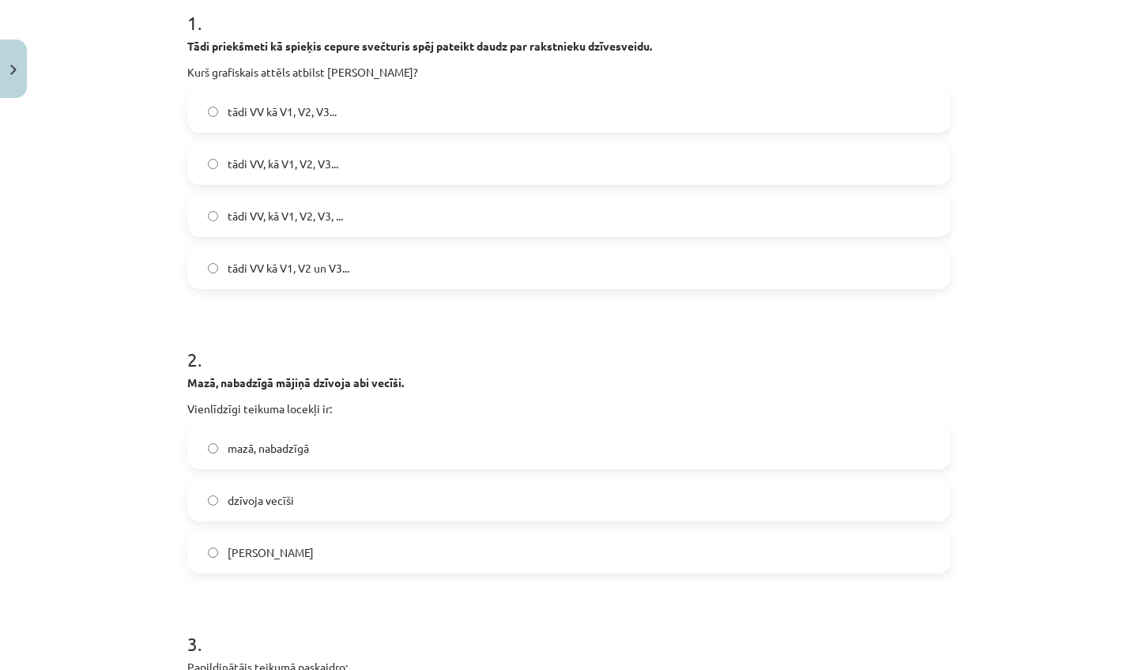
click at [135, 604] on div "Mācību tēma: Latviešu valodas i - 11. klases 3. ieskaites mācību materiāls (a,b…" at bounding box center [569, 335] width 1138 height 670
click at [231, 460] on label "mazā, nabadzīgā" at bounding box center [569, 448] width 760 height 40
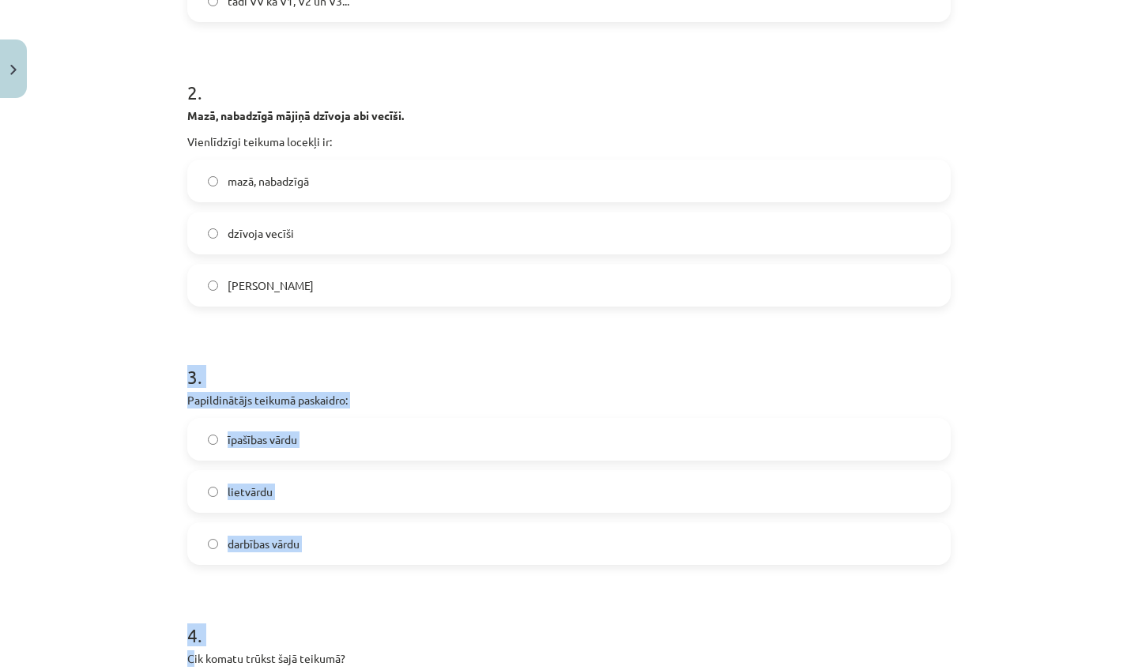
scroll to position [598, 0]
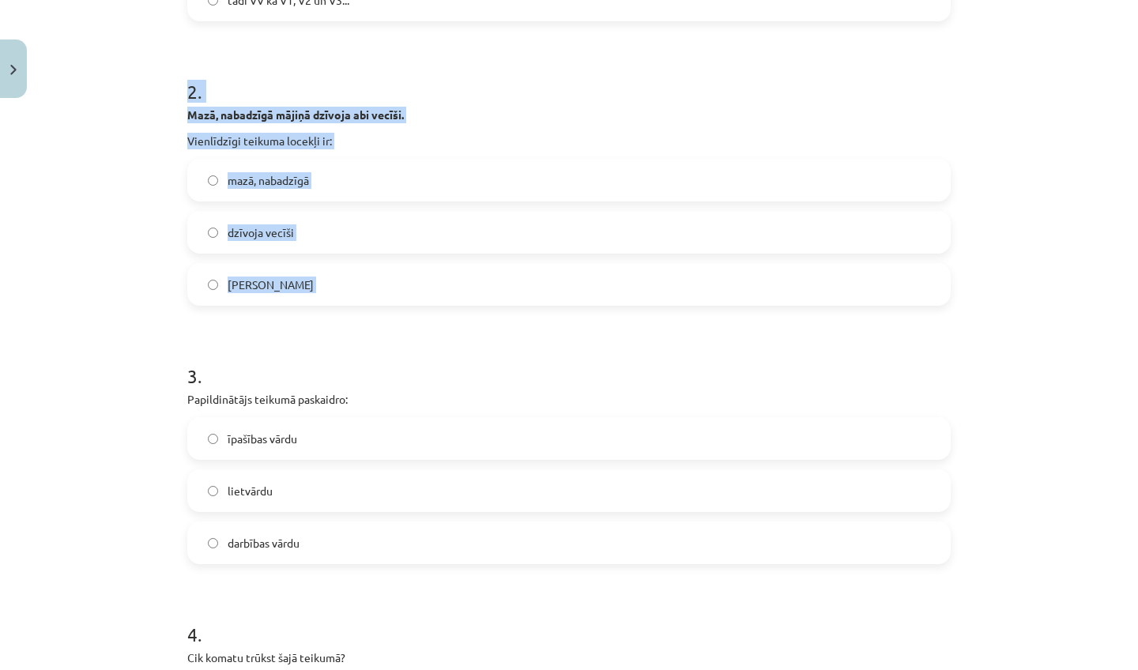
drag, startPoint x: 212, startPoint y: 632, endPoint x: 96, endPoint y: 580, distance: 126.3
click at [96, 580] on div "Mācību tēma: Latviešu valodas i - 11. klases 3. ieskaites mācību materiāls (a,b…" at bounding box center [569, 335] width 1138 height 670
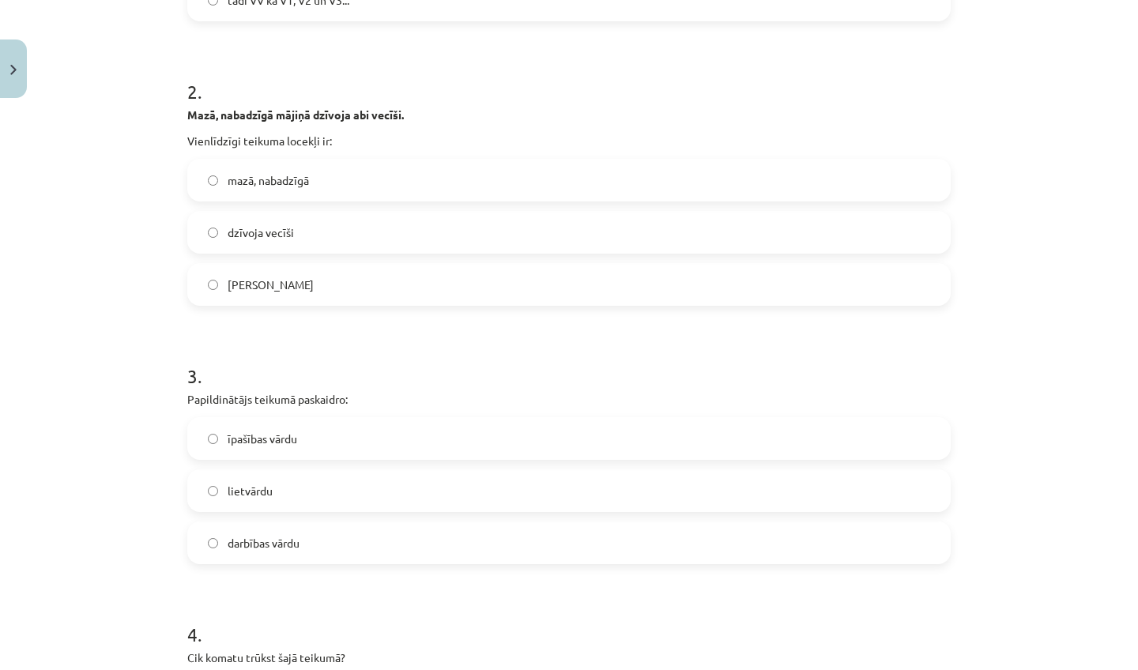
click at [61, 553] on div "Mācību tēma: Latviešu valodas i - 11. klases 3. ieskaites mācību materiāls (a,b…" at bounding box center [569, 335] width 1138 height 670
click at [292, 449] on label "īpašības vārdu" at bounding box center [569, 439] width 760 height 40
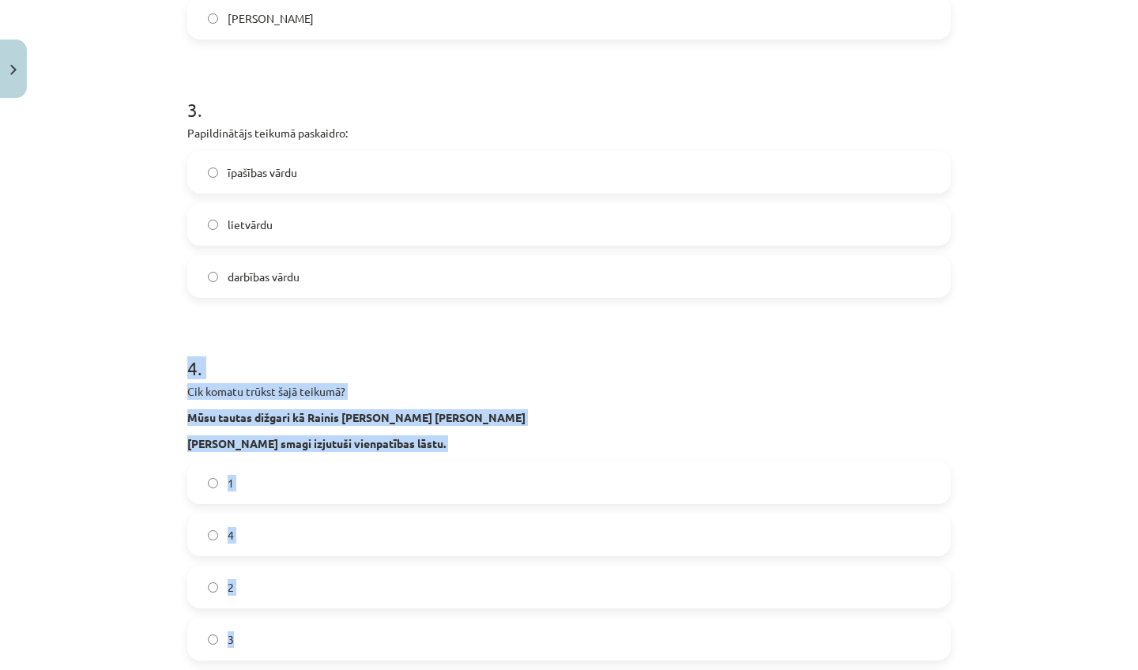
scroll to position [910, 0]
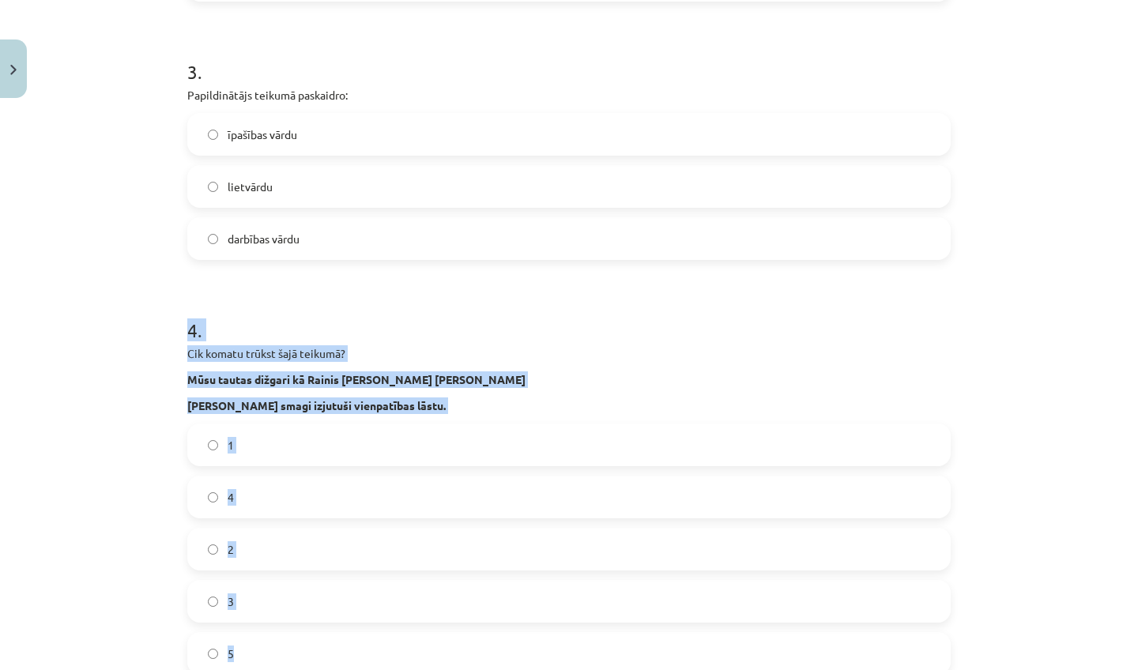
drag, startPoint x: 294, startPoint y: 575, endPoint x: 294, endPoint y: 670, distance: 94.9
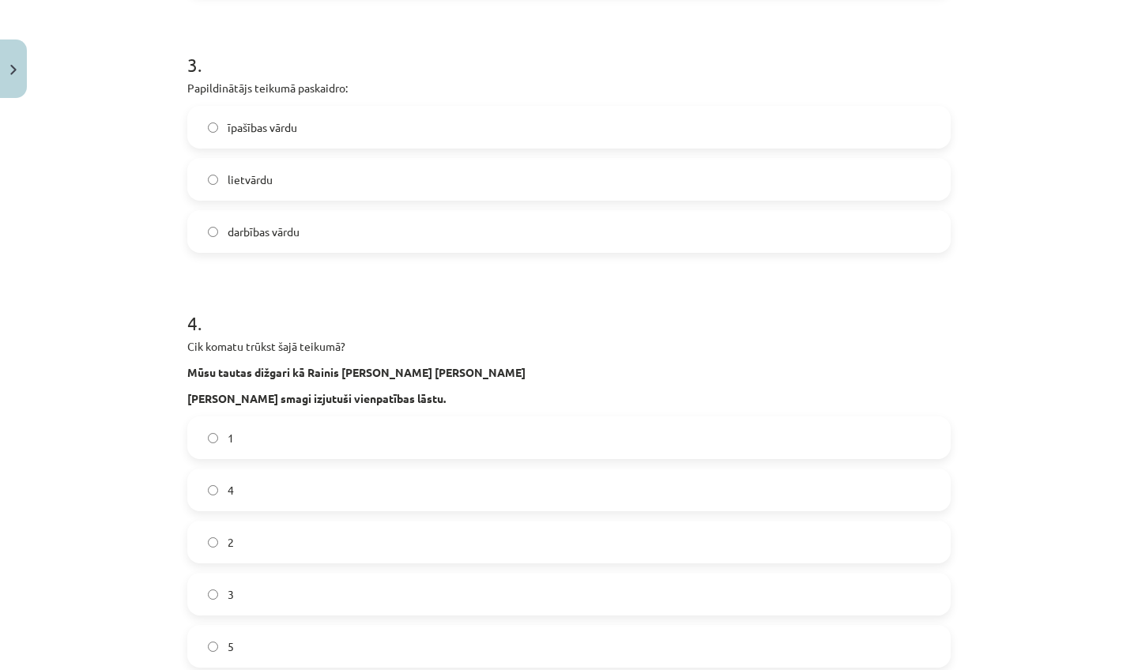
click at [106, 494] on div "Mācību tēma: Latviešu valodas i - 11. klases 3. ieskaites mācību materiāls (a,b…" at bounding box center [569, 335] width 1138 height 670
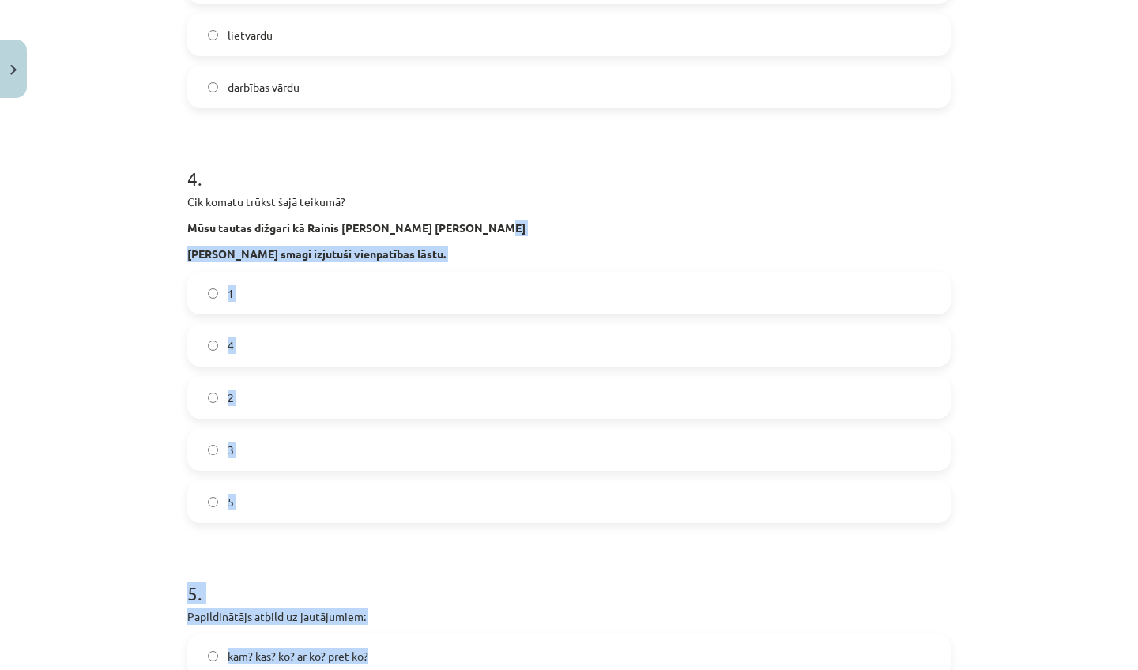
scroll to position [1074, 0]
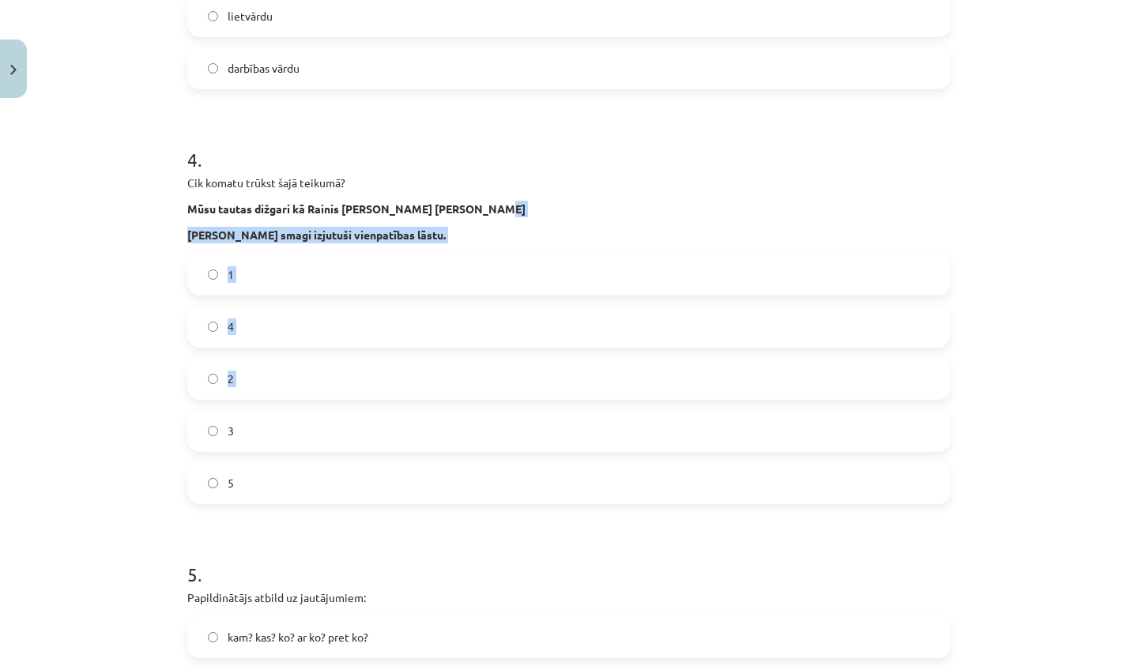
drag, startPoint x: 485, startPoint y: 379, endPoint x: 251, endPoint y: 409, distance: 235.8
click at [251, 409] on div "4 . Cik komatu trūkst šajā teikumā? Mūsu tautas dižgari kā Rainis R. Blaumanis …" at bounding box center [569, 312] width 764 height 383
click at [250, 428] on label "3" at bounding box center [569, 431] width 760 height 40
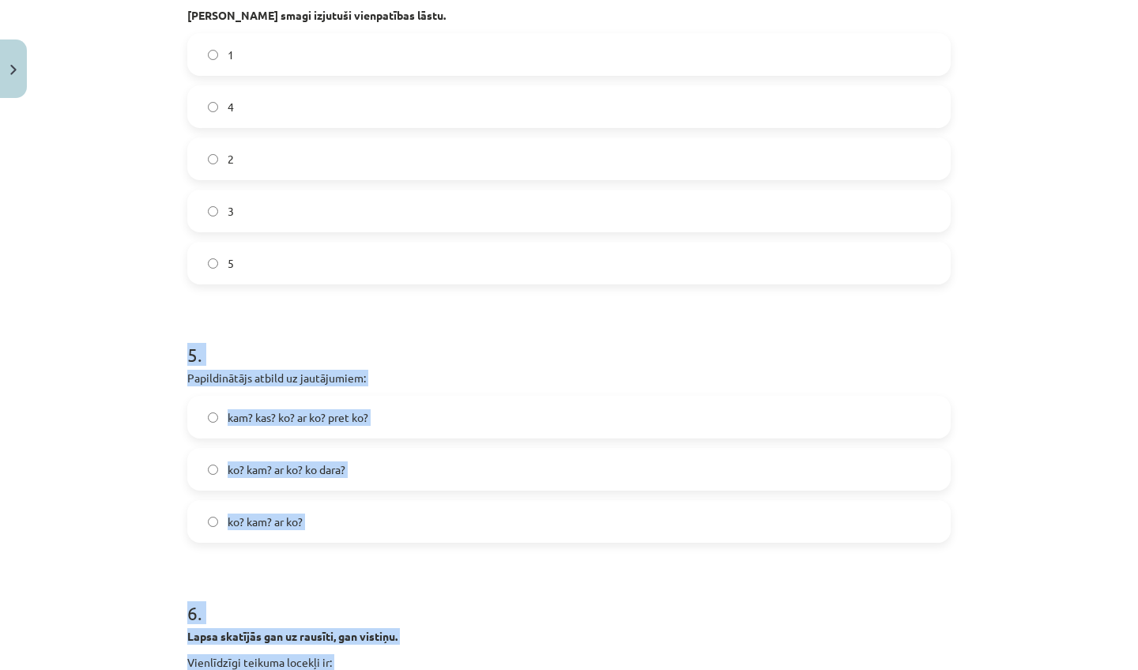
scroll to position [1338, 0]
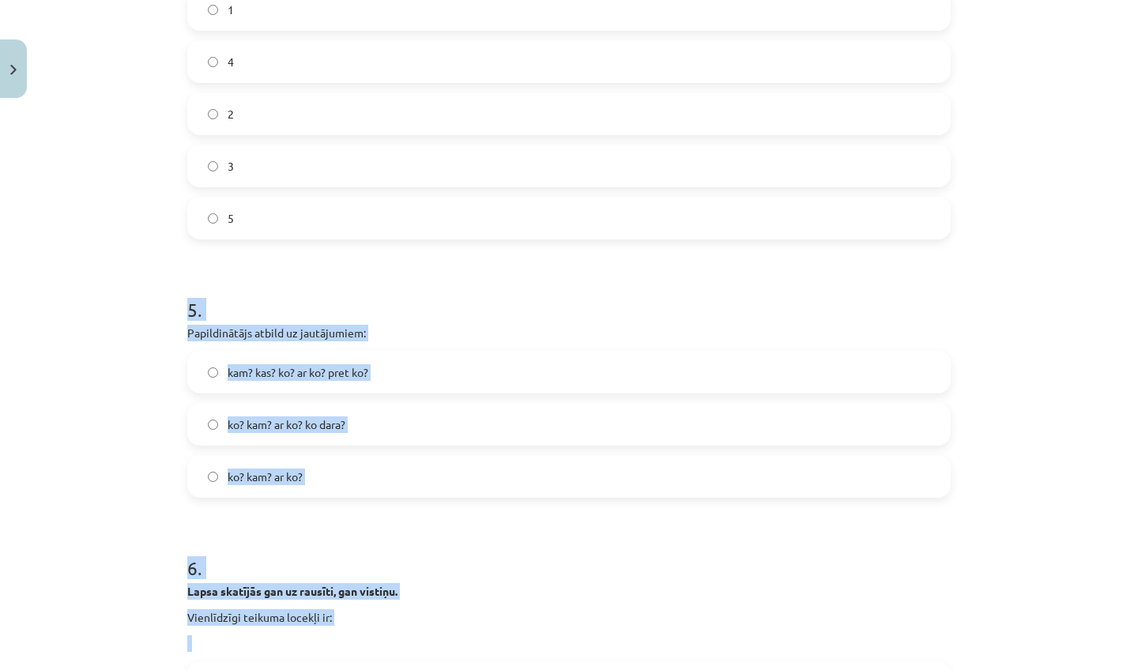
drag, startPoint x: 289, startPoint y: 536, endPoint x: 304, endPoint y: 670, distance: 134.5
click at [304, 670] on form "1 . Tādi priekšmeti kā spieķis cepure svečturis spēj pateikt daudz par rakstnie…" at bounding box center [569, 435] width 764 height 2919
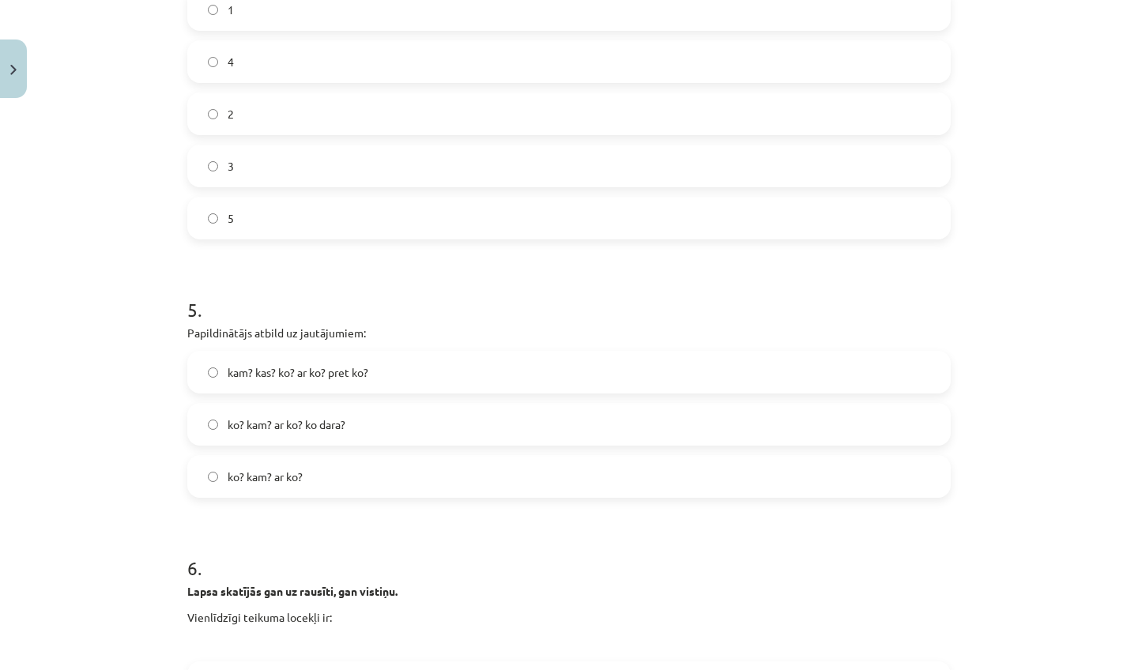
click at [58, 515] on div "Mācību tēma: Latviešu valodas i - 11. klases 3. ieskaites mācību materiāls (a,b…" at bounding box center [569, 335] width 1138 height 670
click at [233, 484] on span "ko? kam? ar ko?" at bounding box center [265, 477] width 75 height 17
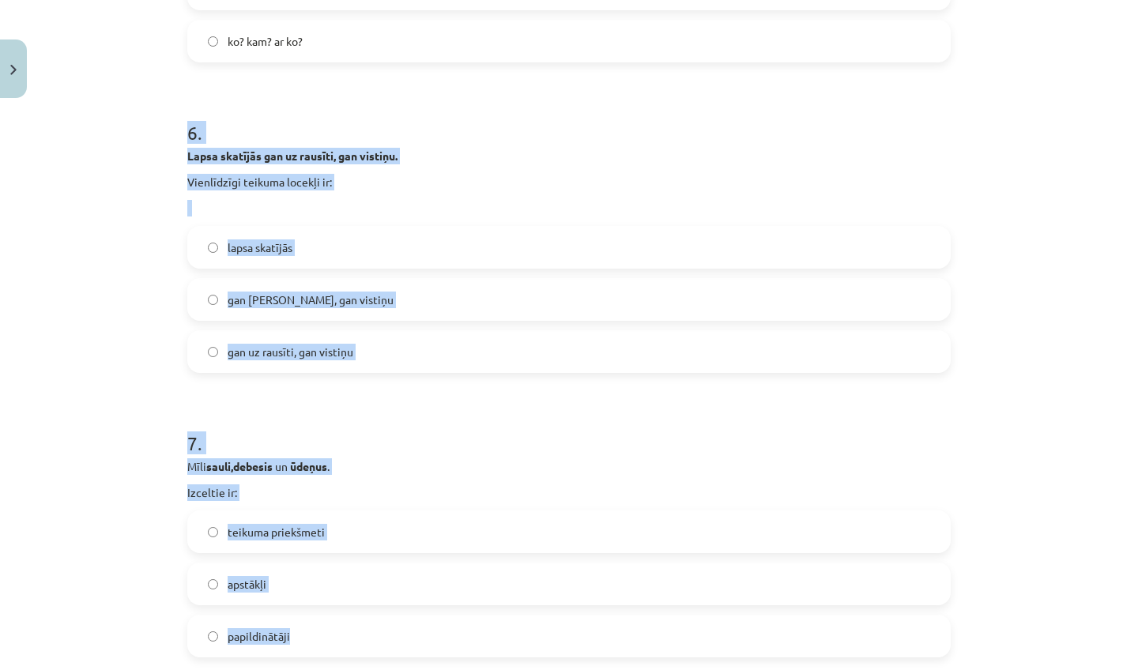
scroll to position [1834, 0]
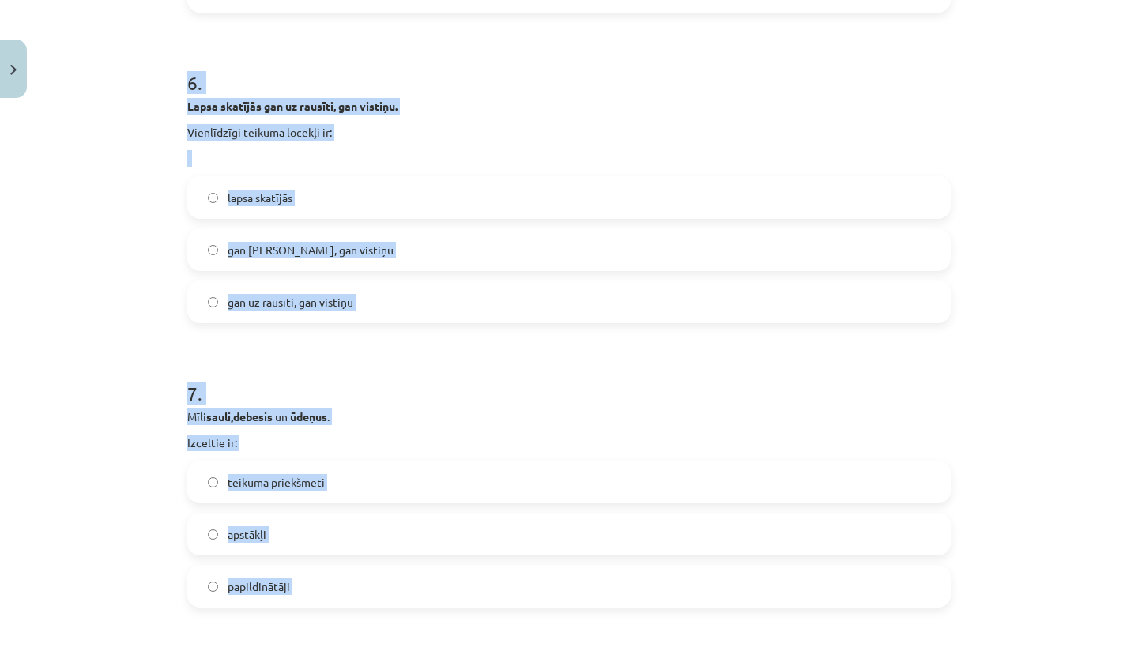
drag, startPoint x: 273, startPoint y: 530, endPoint x: 294, endPoint y: 670, distance: 140.8
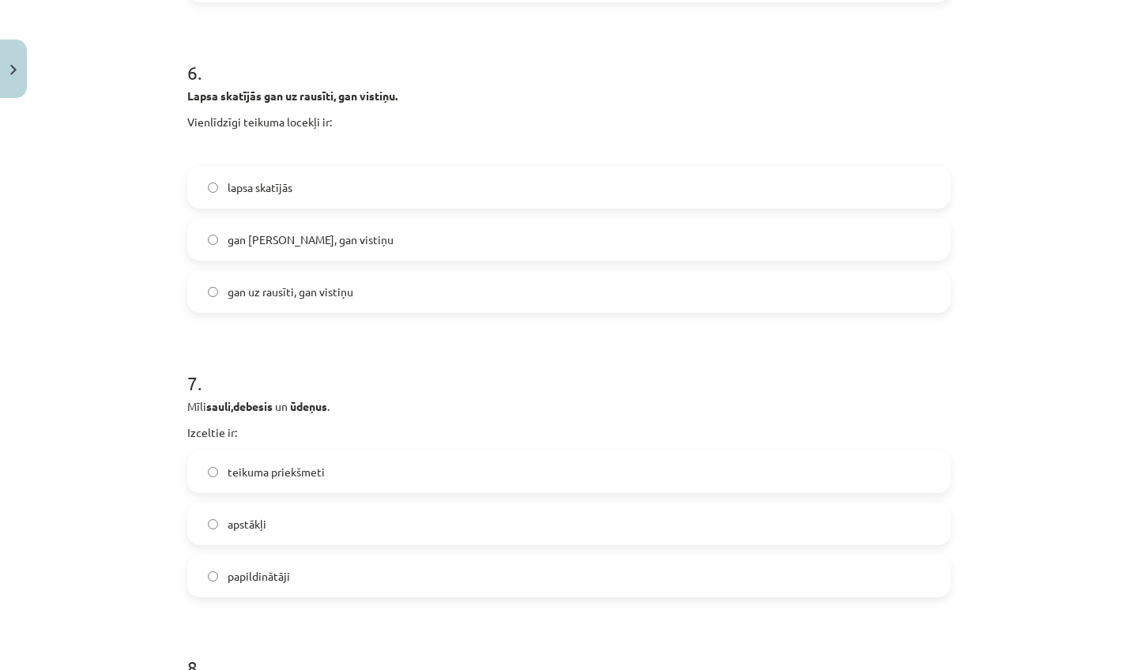
click at [366, 229] on label "gan rausīti, gan vistiņu" at bounding box center [569, 240] width 760 height 40
drag, startPoint x: 387, startPoint y: 401, endPoint x: 412, endPoint y: 603, distance: 203.9
click at [407, 640] on h1 "8 ." at bounding box center [569, 653] width 764 height 49
click at [389, 519] on label "apstākļi" at bounding box center [569, 524] width 760 height 40
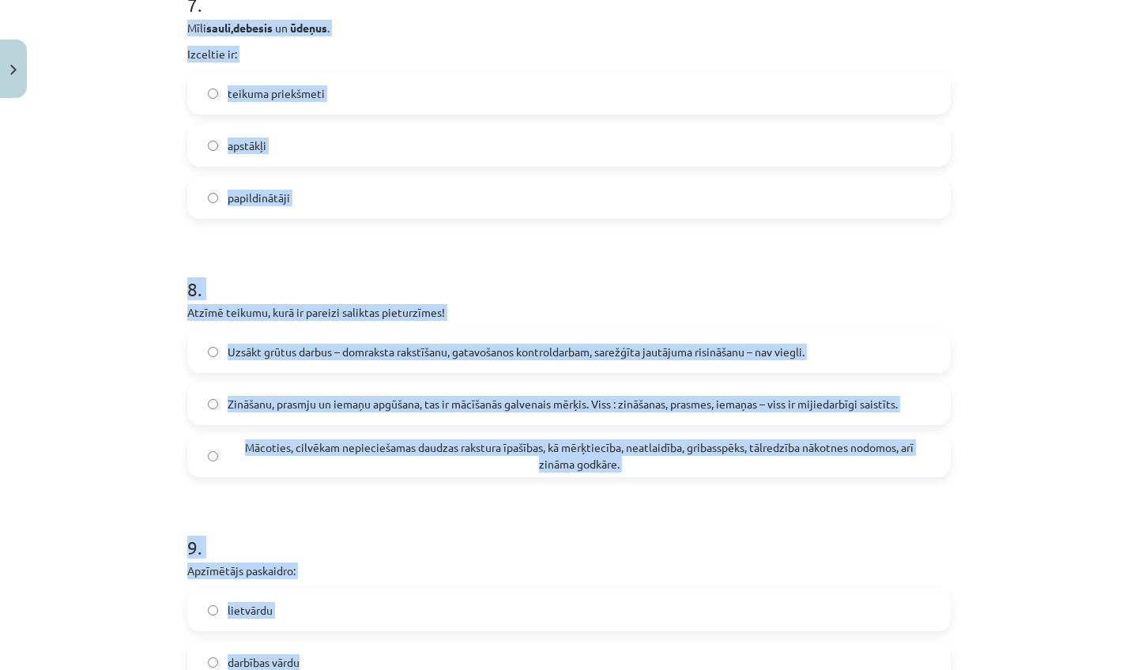
scroll to position [2288, 0]
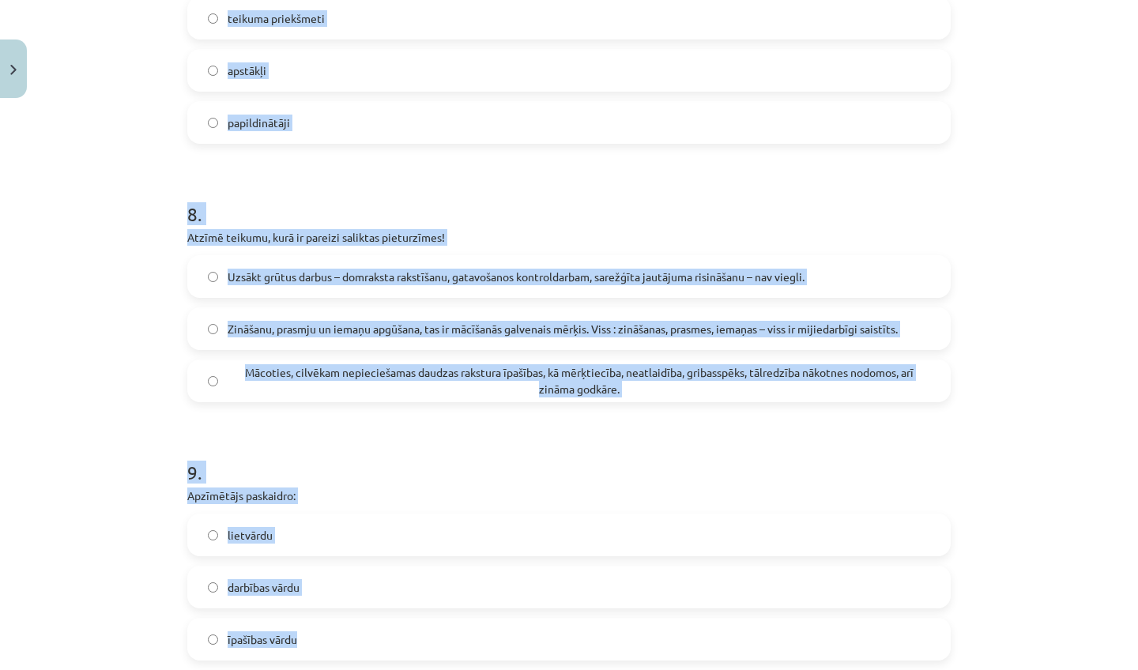
drag, startPoint x: 411, startPoint y: 382, endPoint x: 387, endPoint y: 670, distance: 288.8
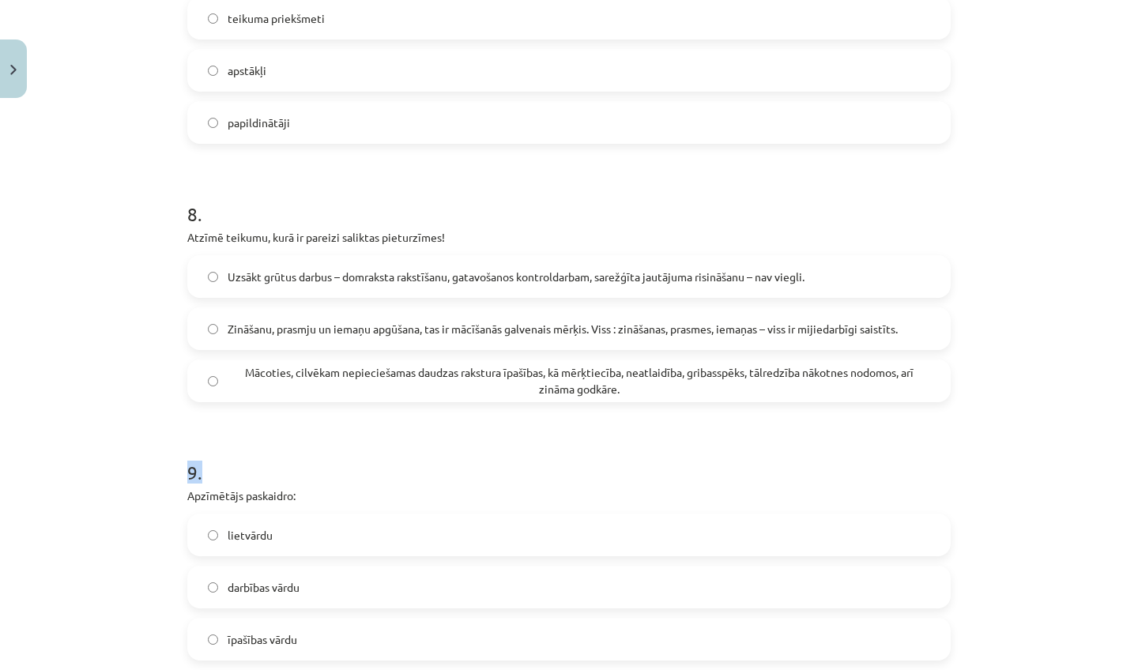
click at [245, 461] on h1 "9 ." at bounding box center [569, 458] width 764 height 49
click at [644, 370] on span "Mācoties, cilvēkam nepieciešamas daudzas rakstura īpašības, kā mērķtiecība, nea…" at bounding box center [579, 380] width 703 height 33
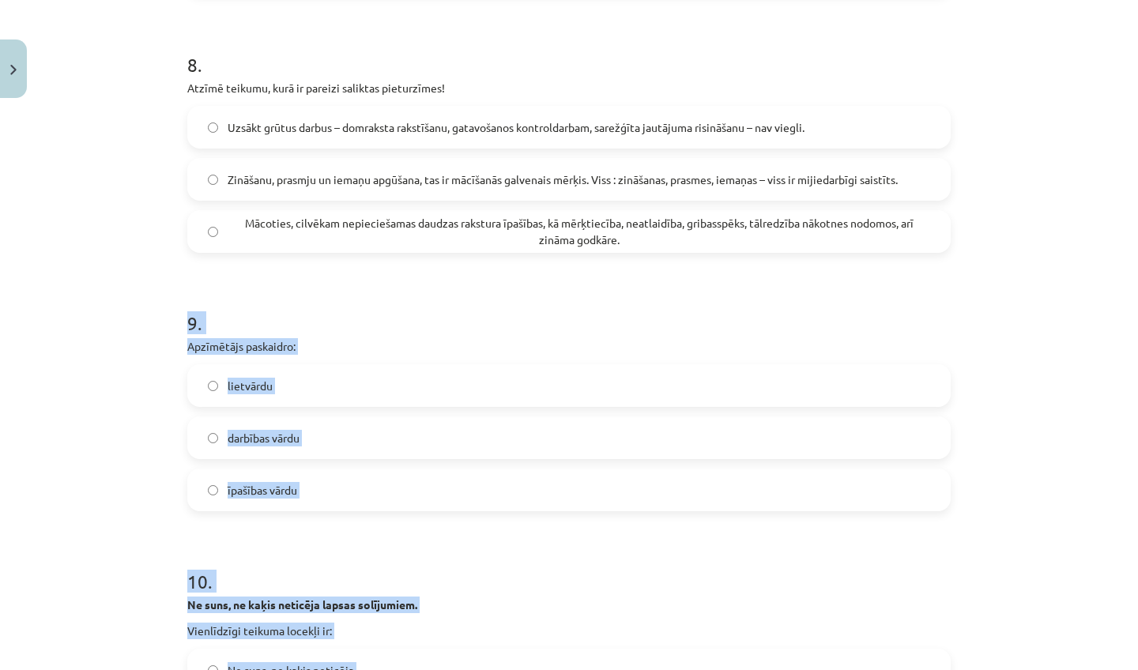
scroll to position [2474, 0]
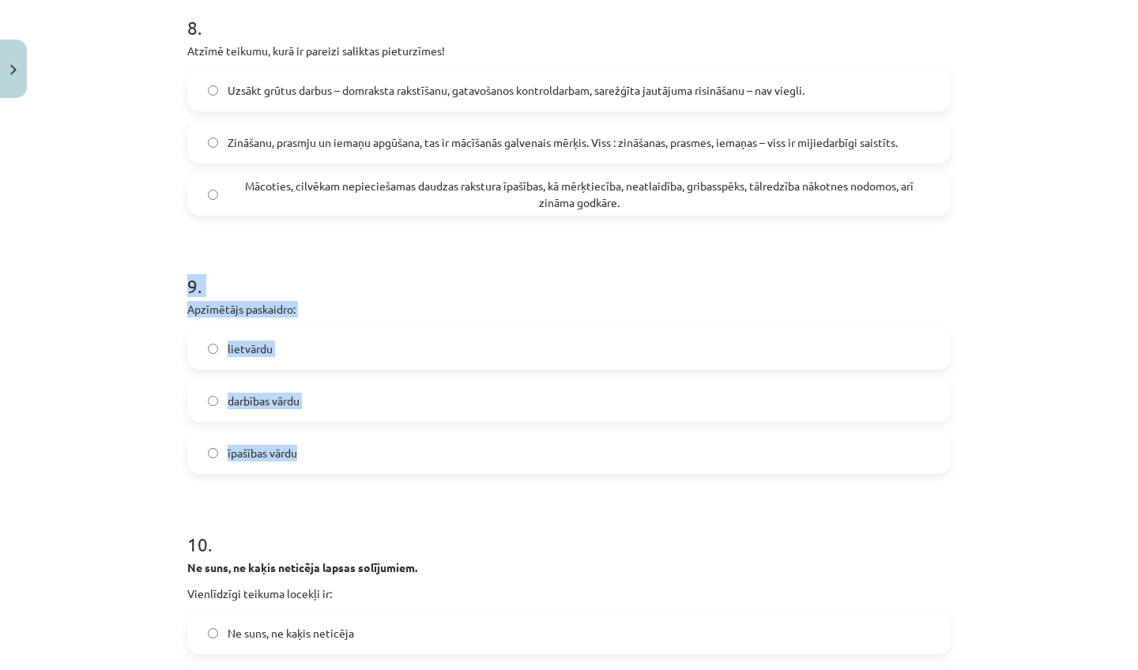
drag, startPoint x: 456, startPoint y: 440, endPoint x: 394, endPoint y: 459, distance: 64.5
click at [394, 459] on div "9 . Apzīmētājs paskaidro: lietvārdu darbības vārdu īpašības vārdu" at bounding box center [569, 360] width 764 height 227
click at [414, 520] on h1 "10 ." at bounding box center [569, 530] width 764 height 49
drag, startPoint x: 376, startPoint y: 352, endPoint x: 398, endPoint y: 406, distance: 58.9
click at [377, 351] on label "lietvārdu" at bounding box center [569, 349] width 760 height 40
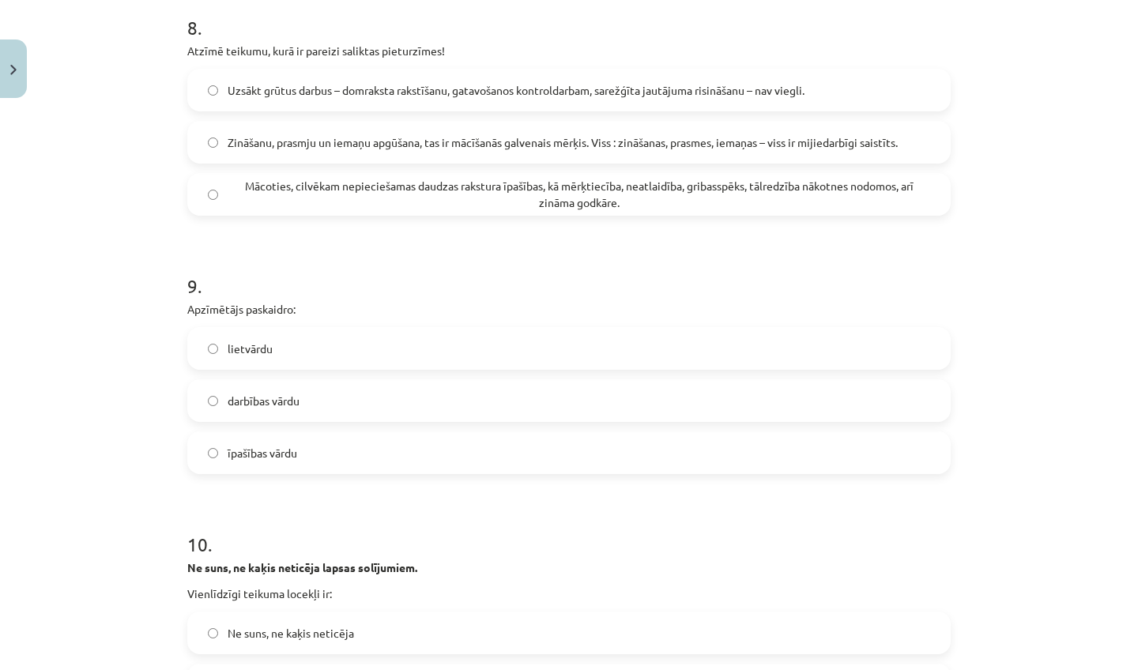
click at [434, 572] on p "Ne suns, ne kaķis neticēja lapsas solījumiem." at bounding box center [569, 568] width 764 height 17
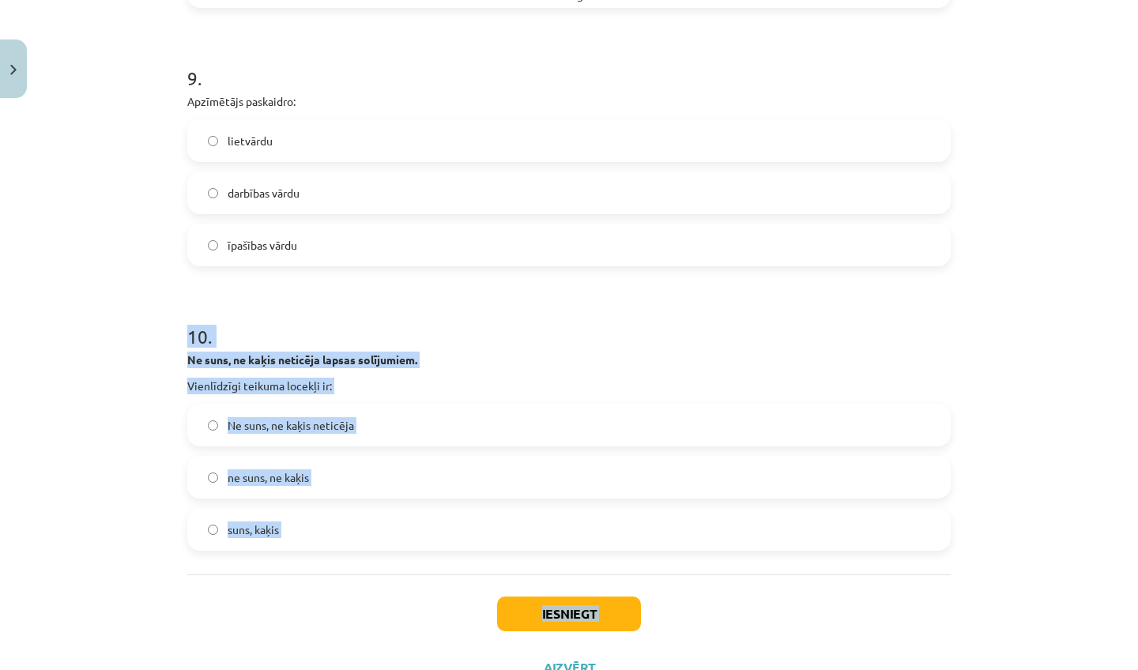
drag, startPoint x: 380, startPoint y: 519, endPoint x: 423, endPoint y: 661, distance: 148.6
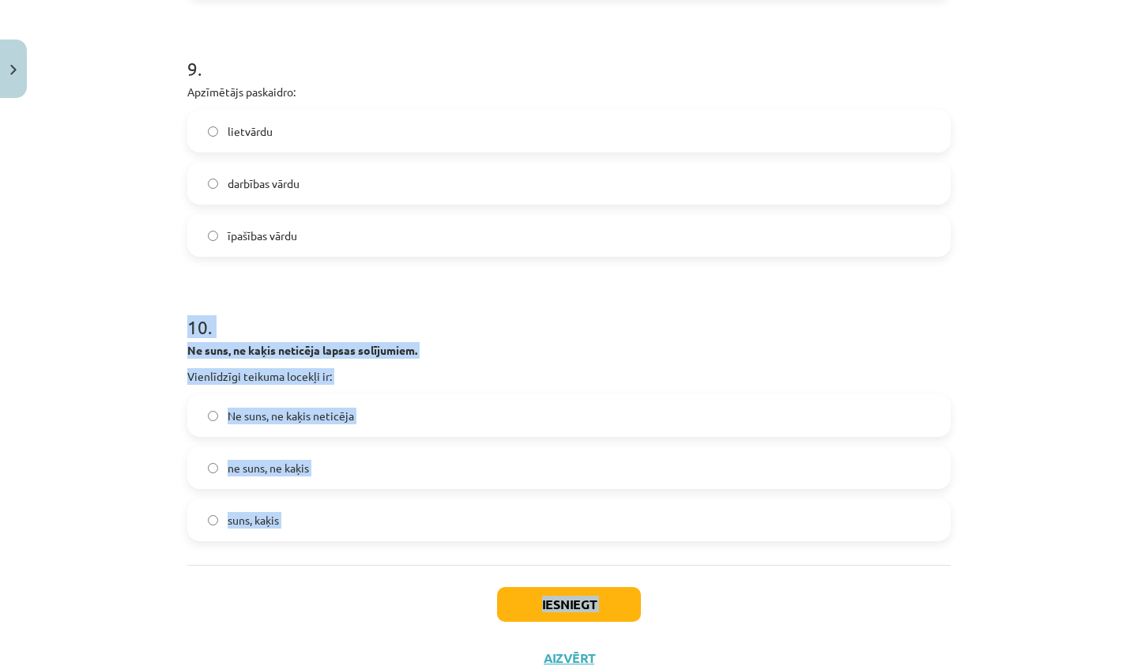
click at [300, 474] on span "ne suns, ne kaķis" at bounding box center [268, 468] width 81 height 17
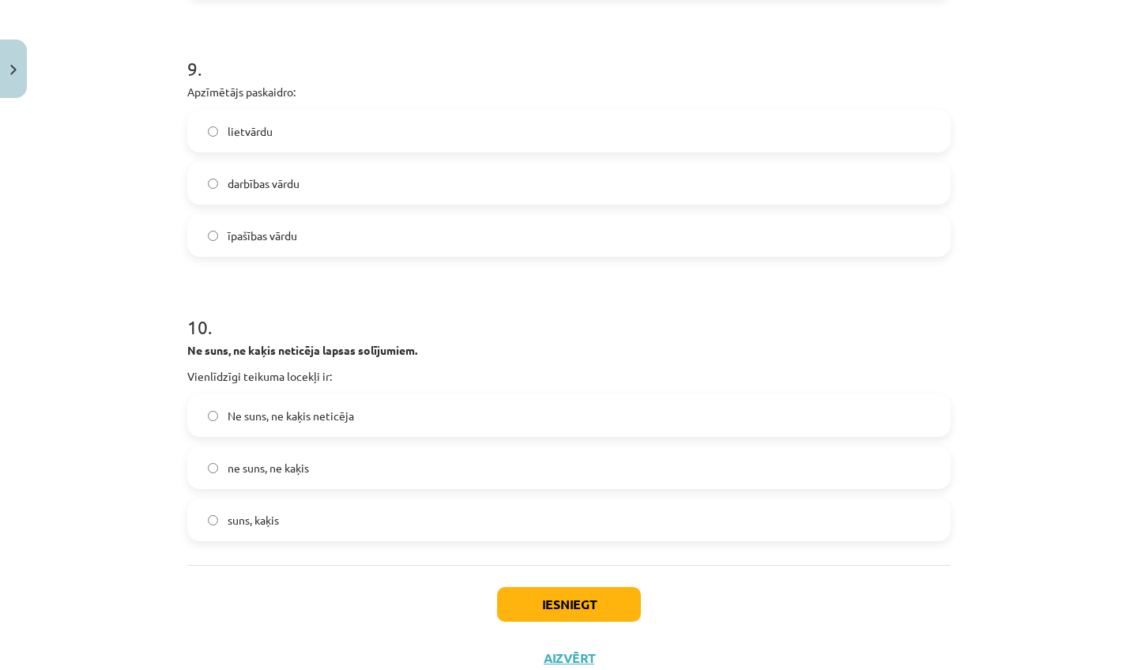
click at [577, 610] on button "Iesniegt" at bounding box center [569, 604] width 144 height 35
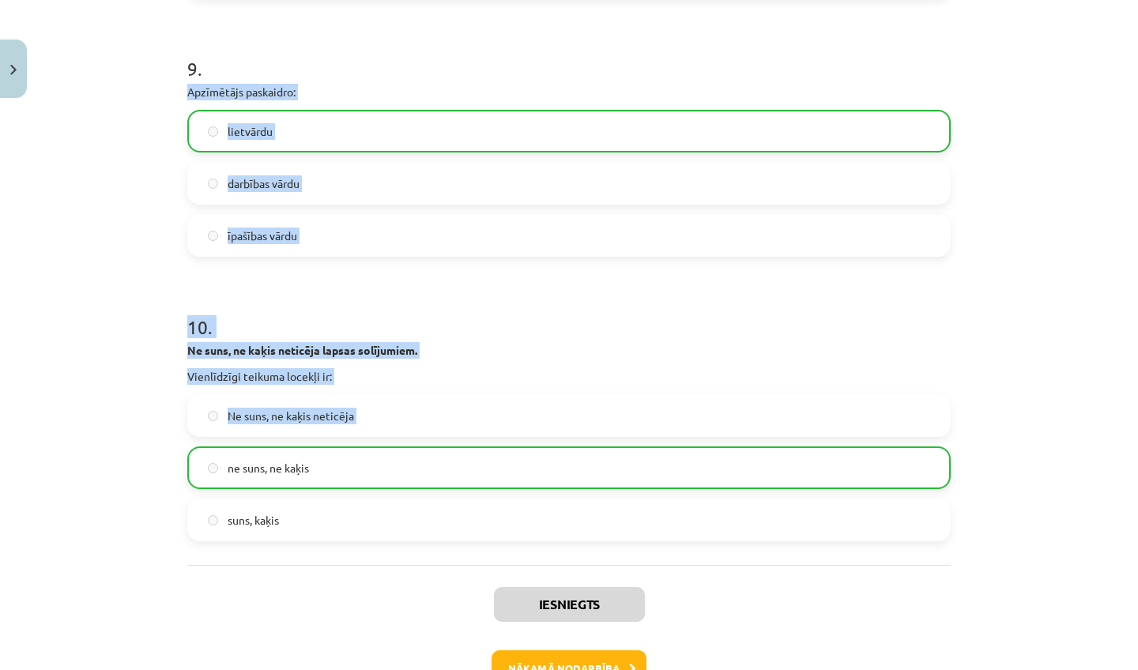
drag, startPoint x: 496, startPoint y: 447, endPoint x: 582, endPoint y: 73, distance: 383.7
click at [582, 36] on h1 "9 ." at bounding box center [569, 54] width 764 height 49
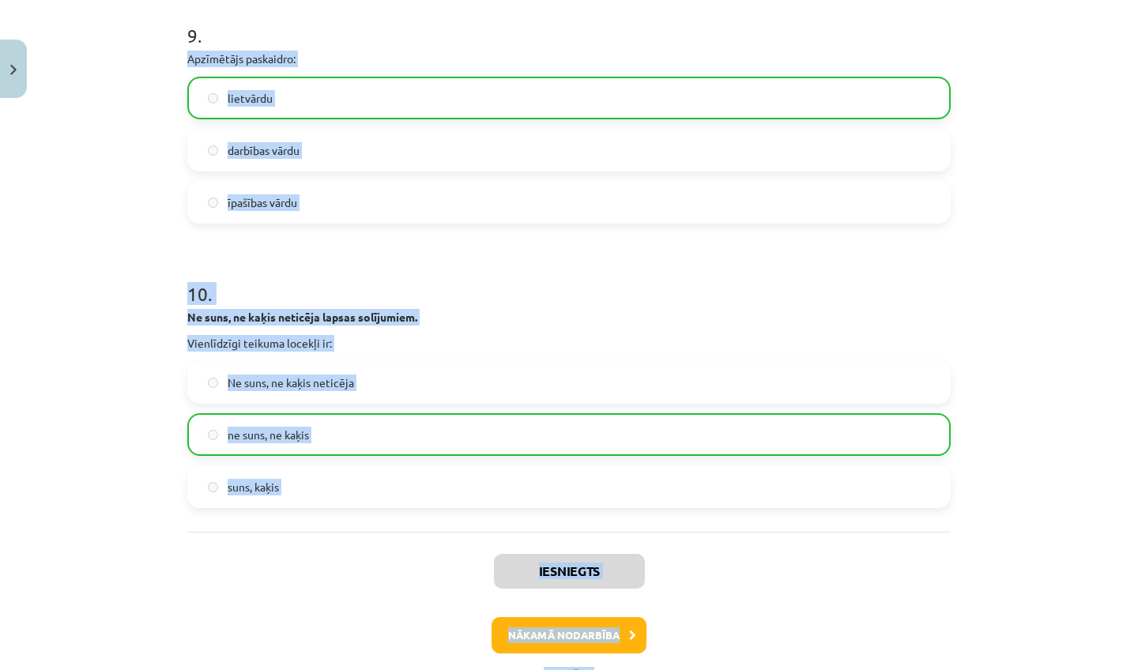
scroll to position [2799, 0]
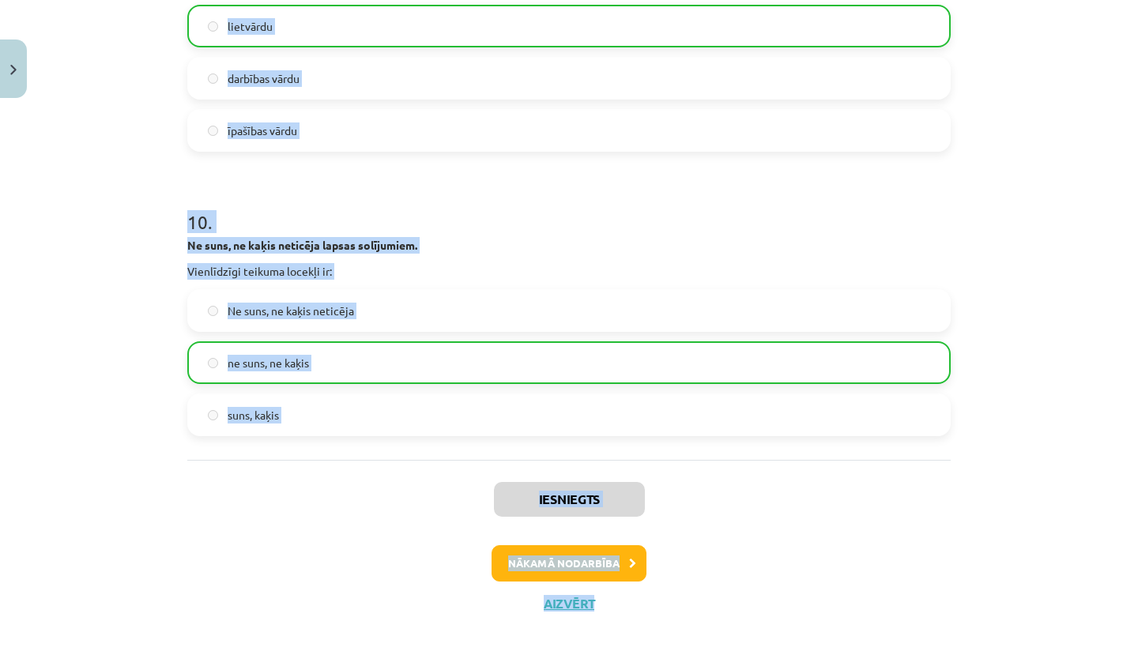
drag, startPoint x: 583, startPoint y: 67, endPoint x: 591, endPoint y: 670, distance: 602.4
click at [591, 670] on div "Mācību tēma: Latviešu valodas i - 11. klases 3. ieskaites mācību materiāls (a,b…" at bounding box center [569, 335] width 1138 height 670
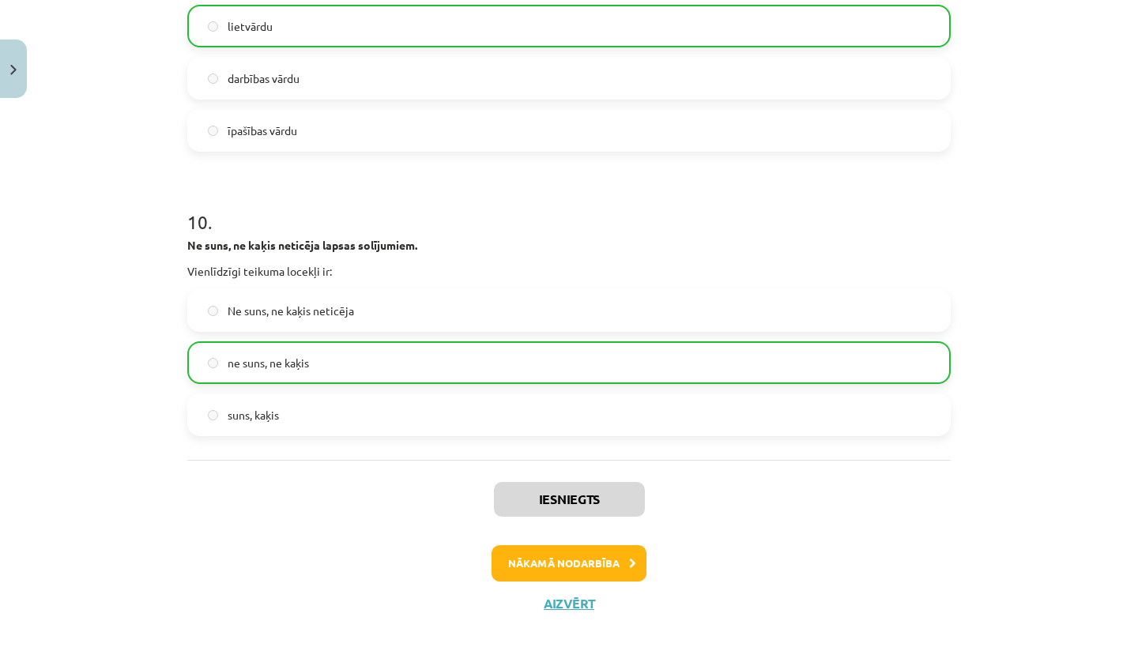
scroll to position [2, 0]
click at [564, 607] on button "Aizvērt" at bounding box center [569, 604] width 60 height 16
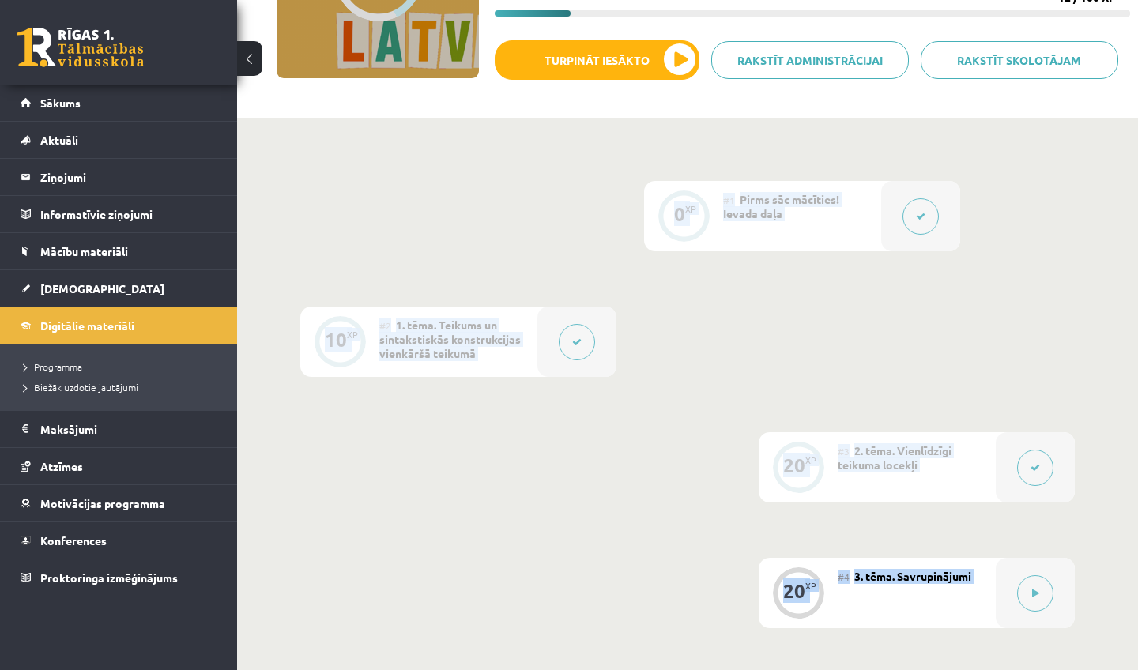
scroll to position [247, 0]
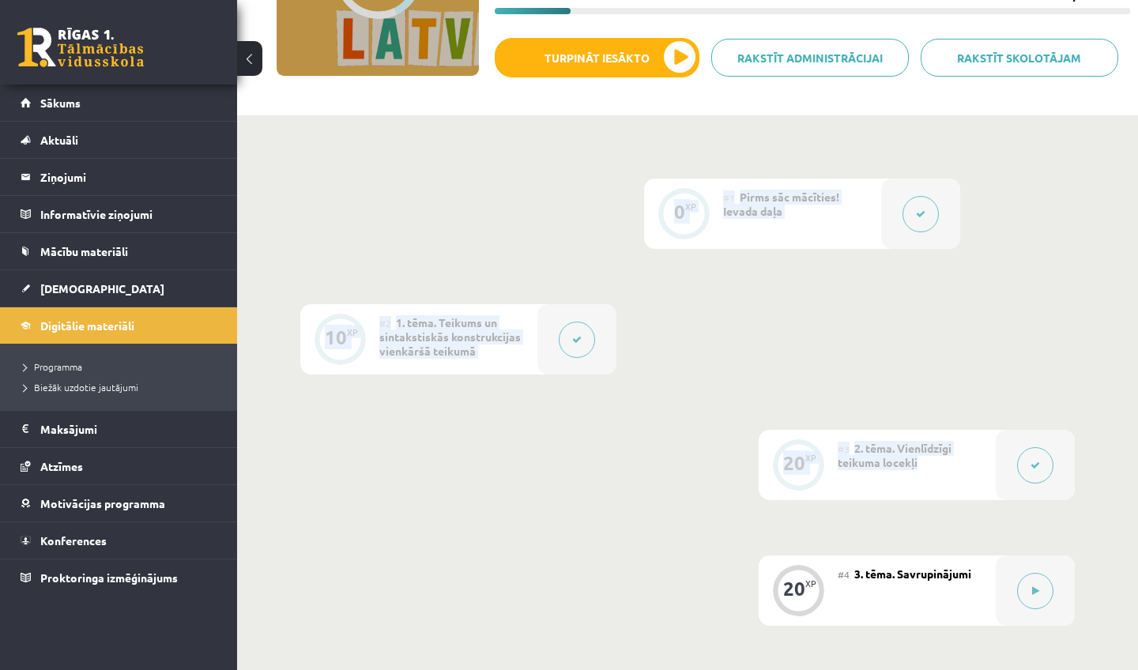
drag, startPoint x: 680, startPoint y: 402, endPoint x: 497, endPoint y: 533, distance: 224.4
click at [497, 533] on div "0 XP #1 Pirms sāc mācīties! Ievada daļa 10 XP #2 1. tēma. Teikums un sintakstis…" at bounding box center [687, 618] width 901 height 1006
click at [767, 553] on div "0 XP #1 Pirms sāc mācīties! Ievada daļa 10 XP #2 1. tēma. Teikums un sintakstis…" at bounding box center [687, 591] width 775 height 825
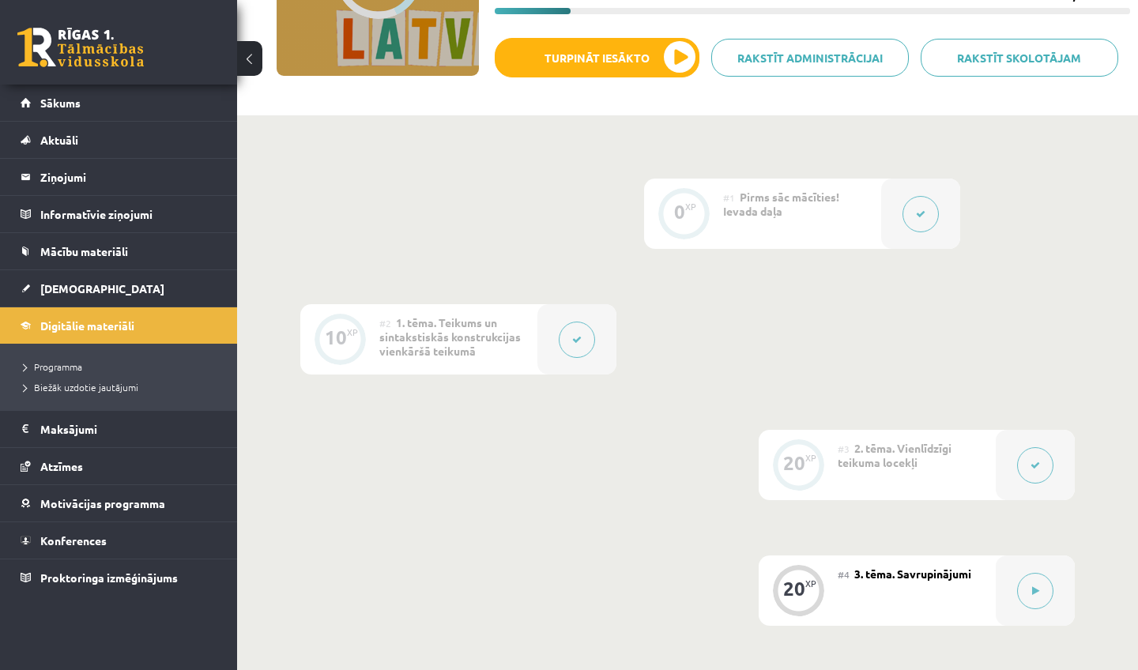
click at [767, 553] on div "0 XP #1 Pirms sāc mācīties! Ievada daļa 10 XP #2 1. tēma. Teikums un sintakstis…" at bounding box center [687, 591] width 775 height 825
click at [772, 570] on div "20 XP" at bounding box center [798, 591] width 79 height 70
